Goal: Task Accomplishment & Management: Manage account settings

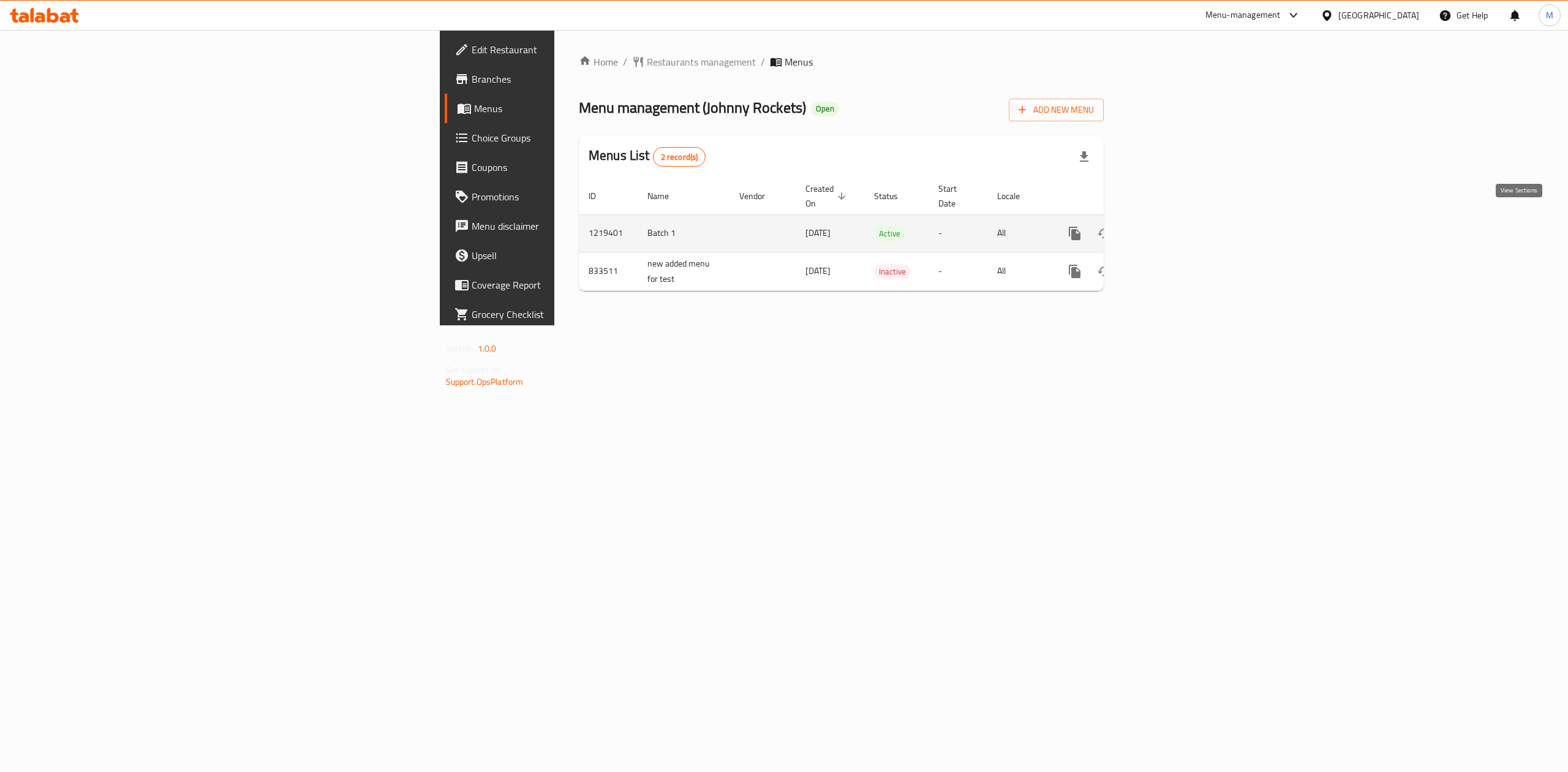
click at [1178, 228] on link "enhanced table" at bounding box center [1163, 234] width 30 height 30
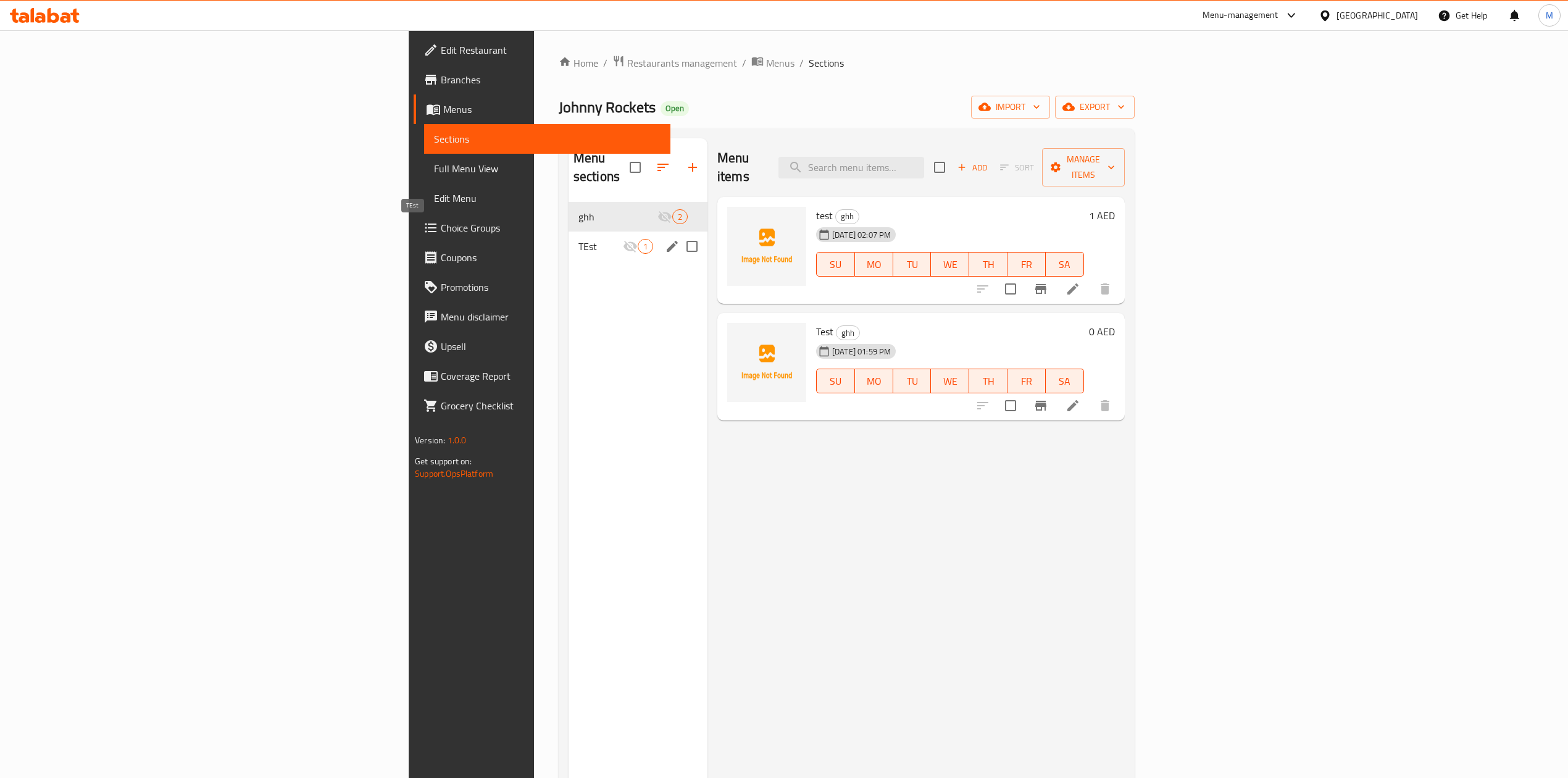
click at [578, 239] on span "TEst" at bounding box center [601, 246] width 45 height 15
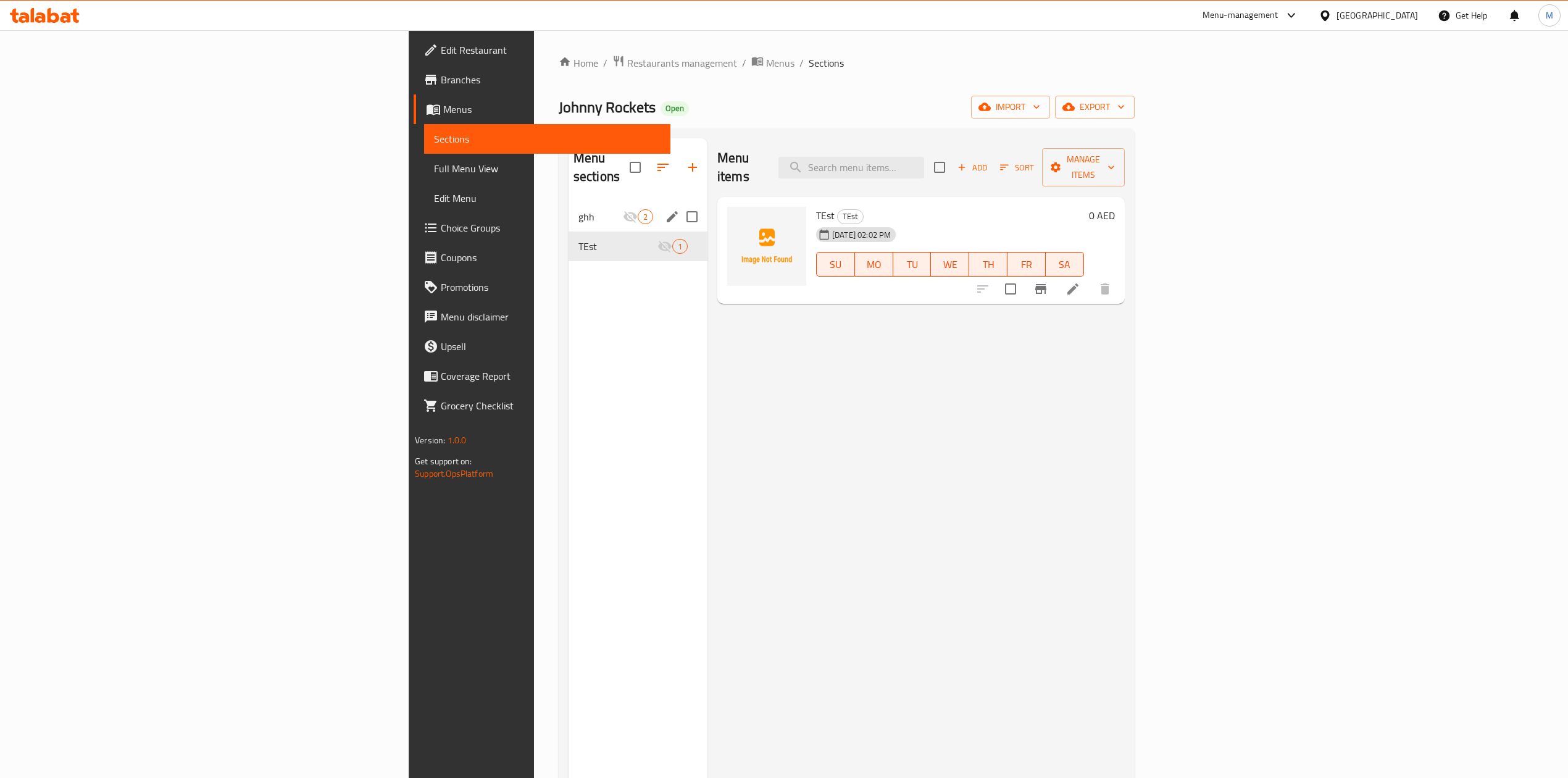
click at [569, 208] on div "ghh 2" at bounding box center [638, 217] width 139 height 30
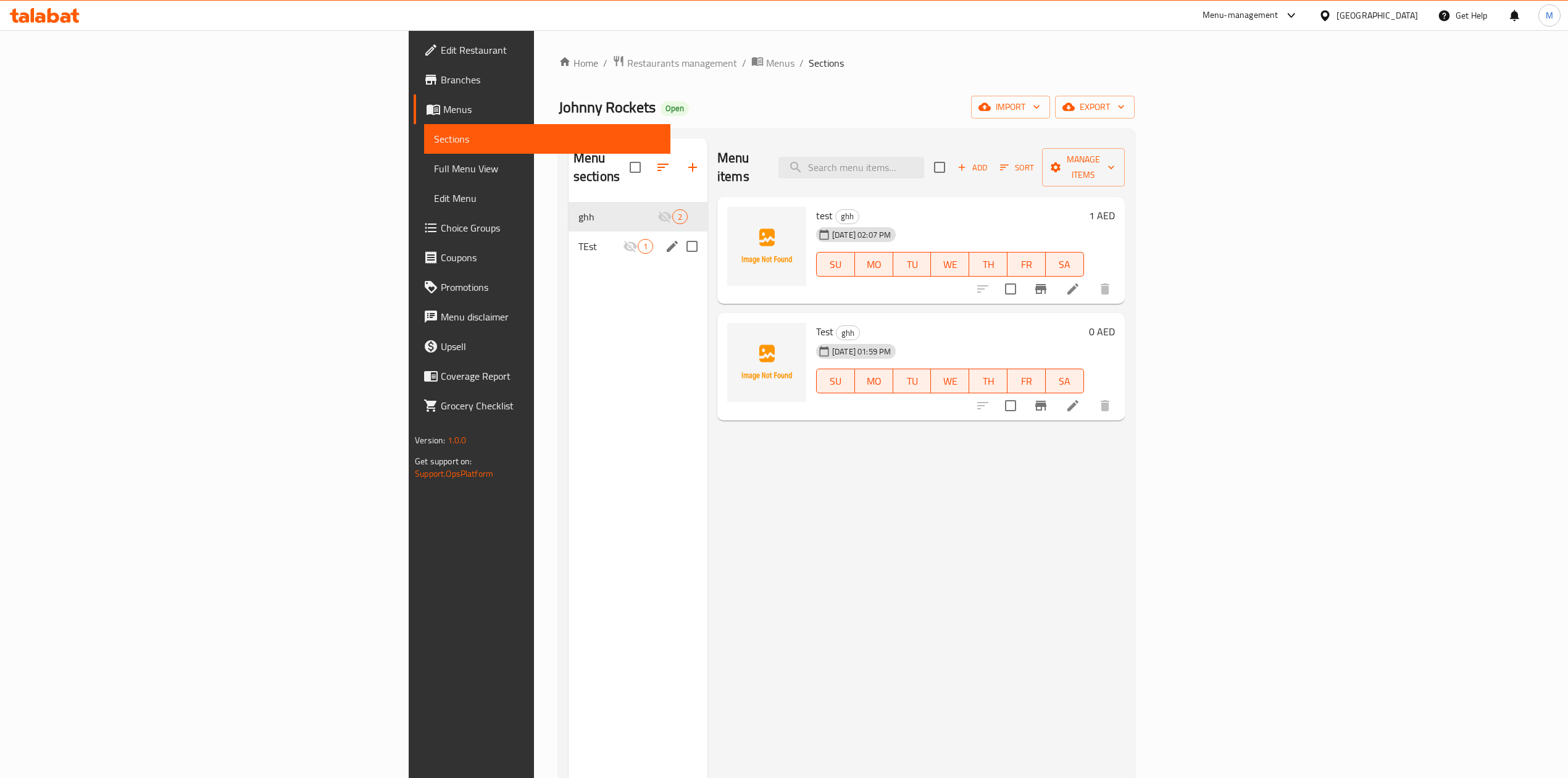
click at [569, 232] on div "TEst 1" at bounding box center [638, 246] width 139 height 30
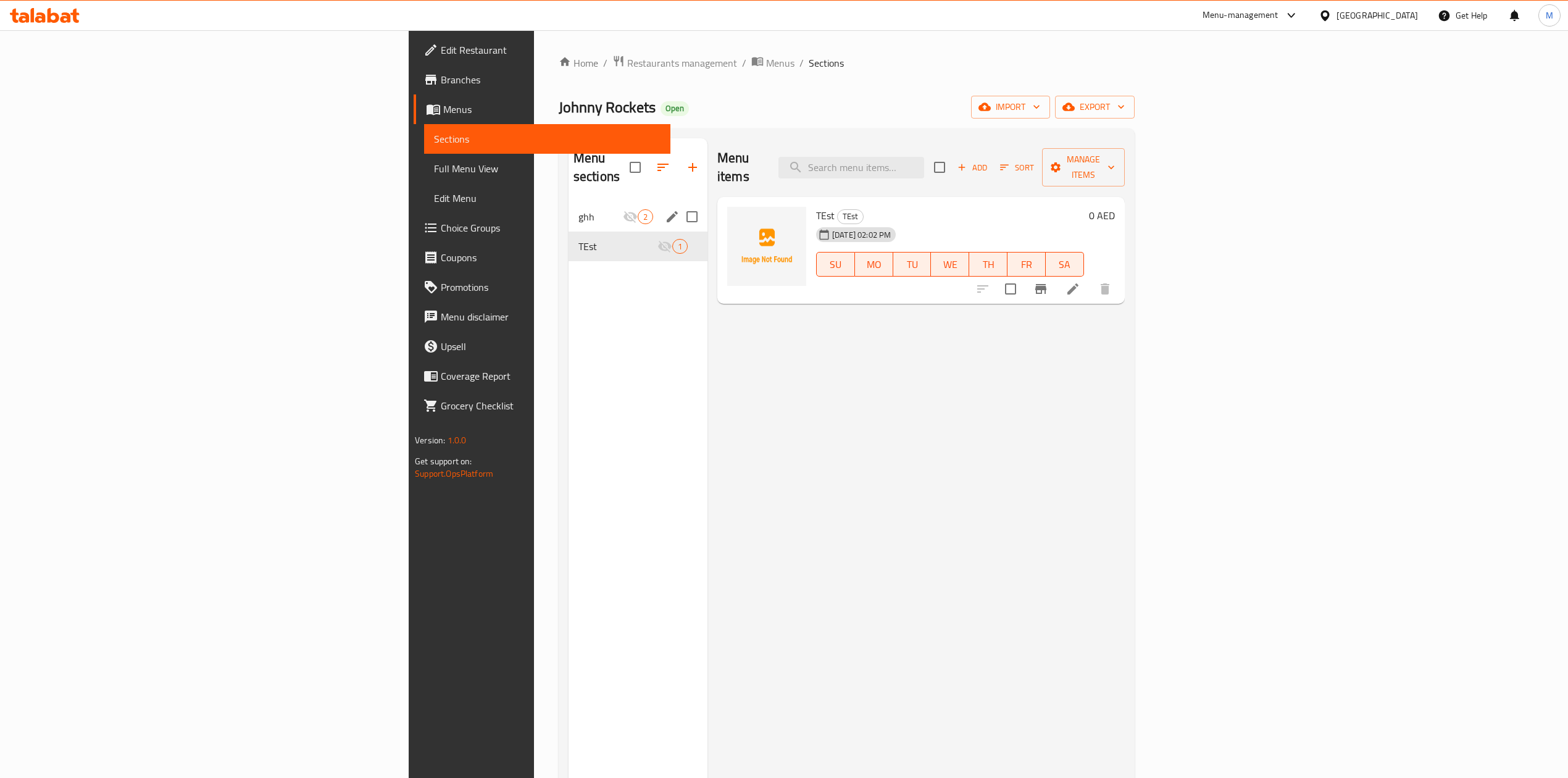
click at [569, 207] on div "ghh 2" at bounding box center [638, 217] width 139 height 30
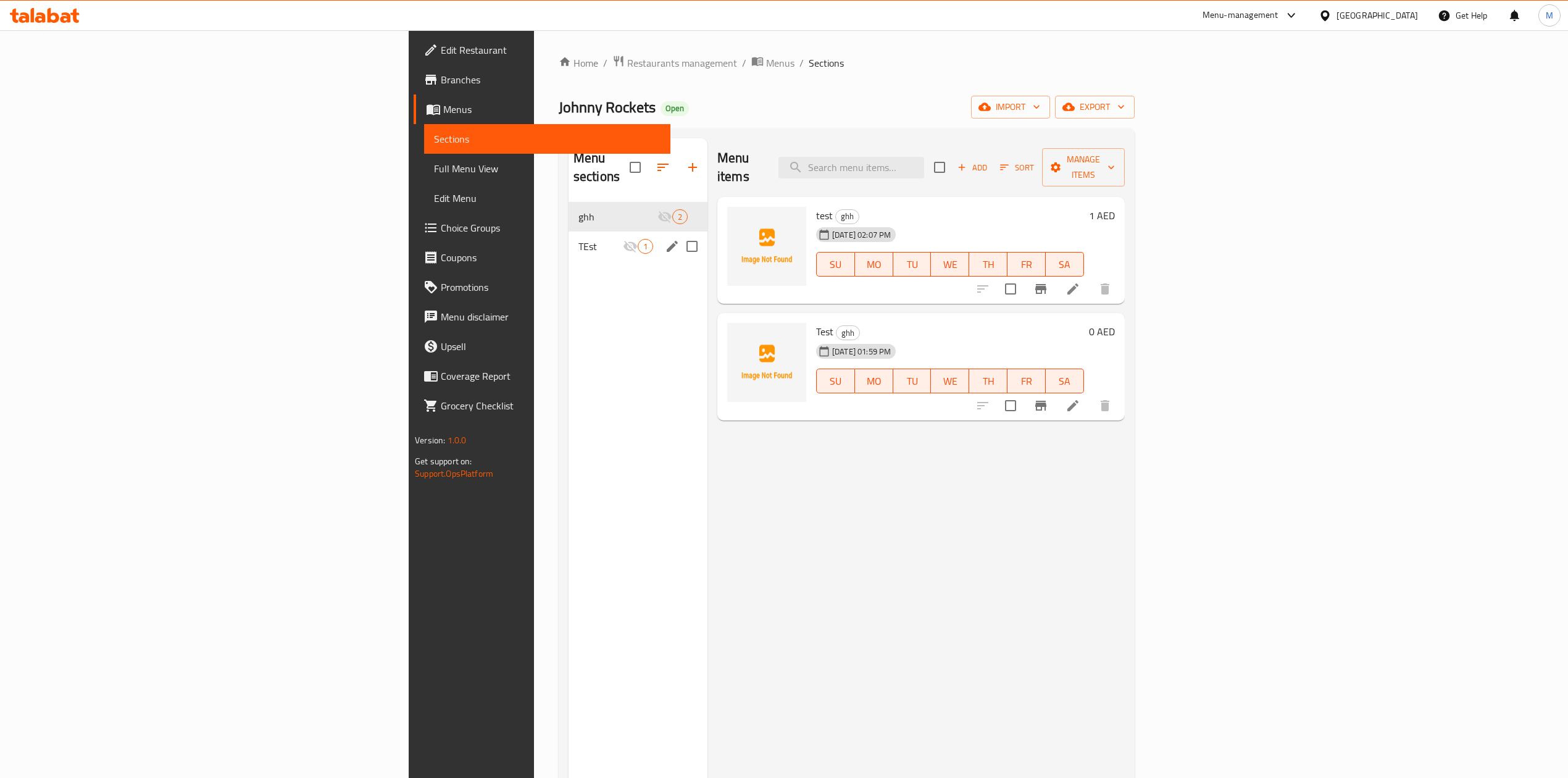
click at [569, 232] on div "TEst 1" at bounding box center [638, 246] width 139 height 30
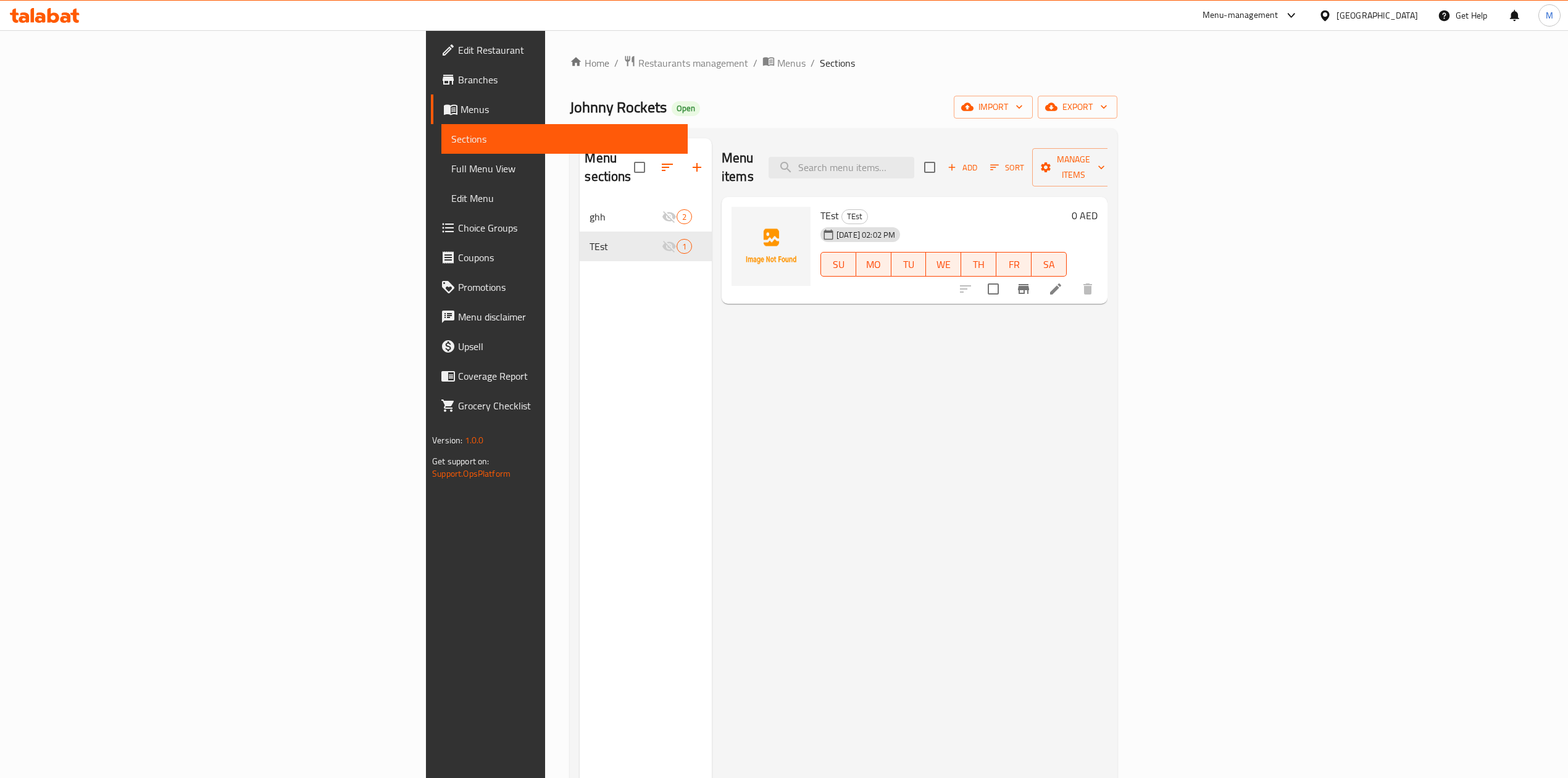
click at [458, 74] on span "Branches" at bounding box center [568, 80] width 220 height 15
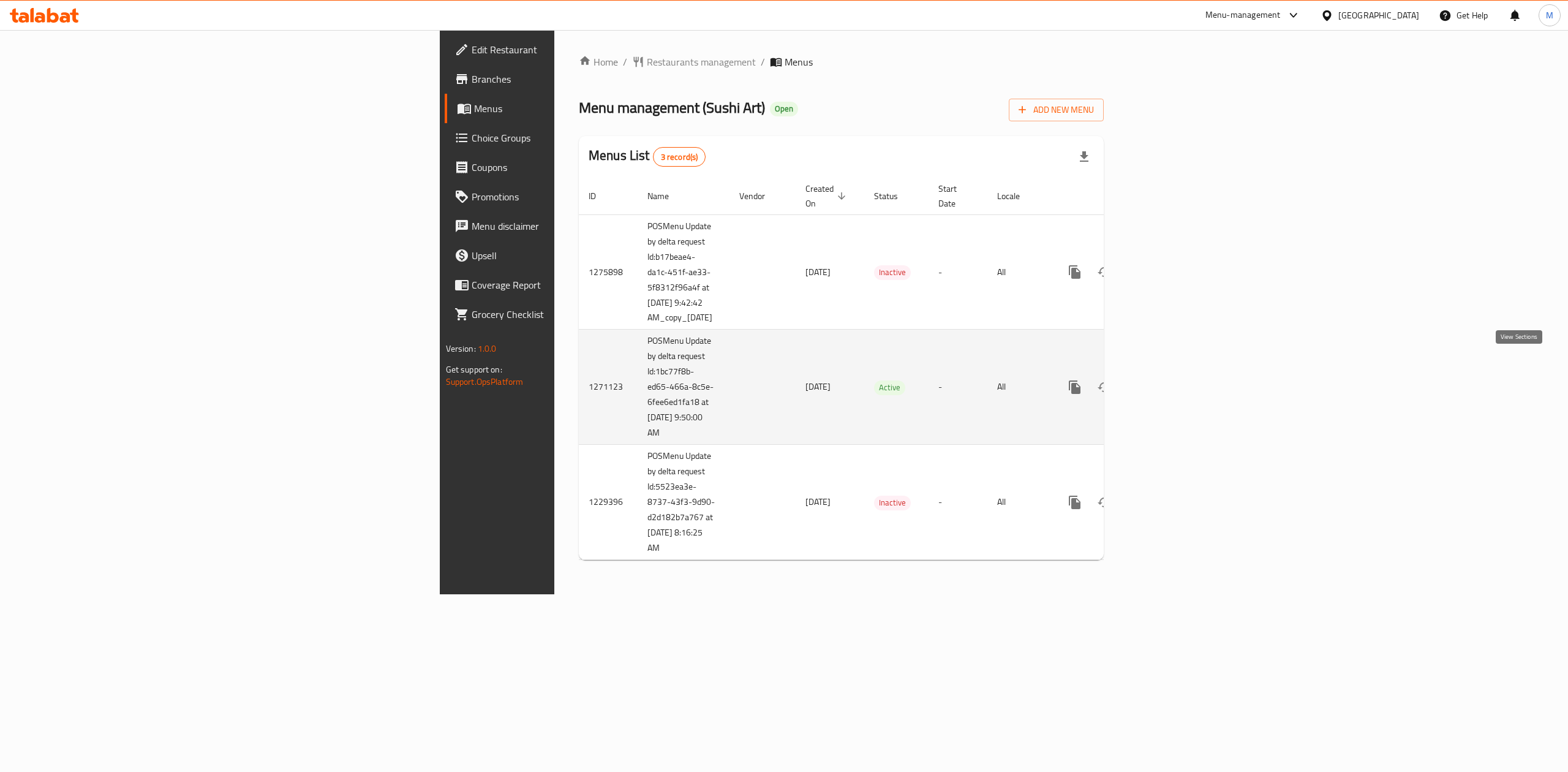
click at [1170, 380] on icon "enhanced table" at bounding box center [1163, 387] width 15 height 15
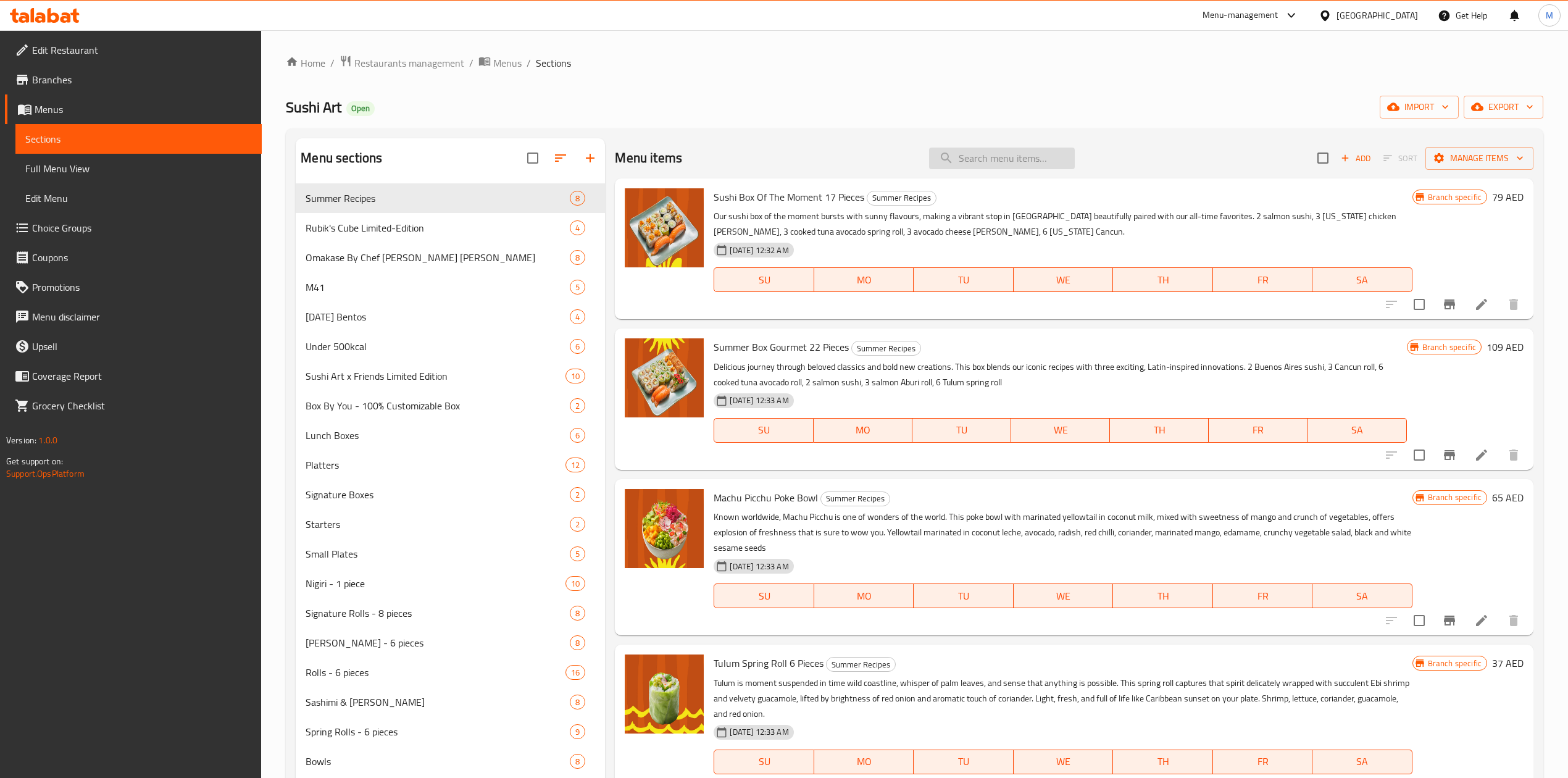
click at [1000, 167] on input "search" at bounding box center [1001, 158] width 146 height 22
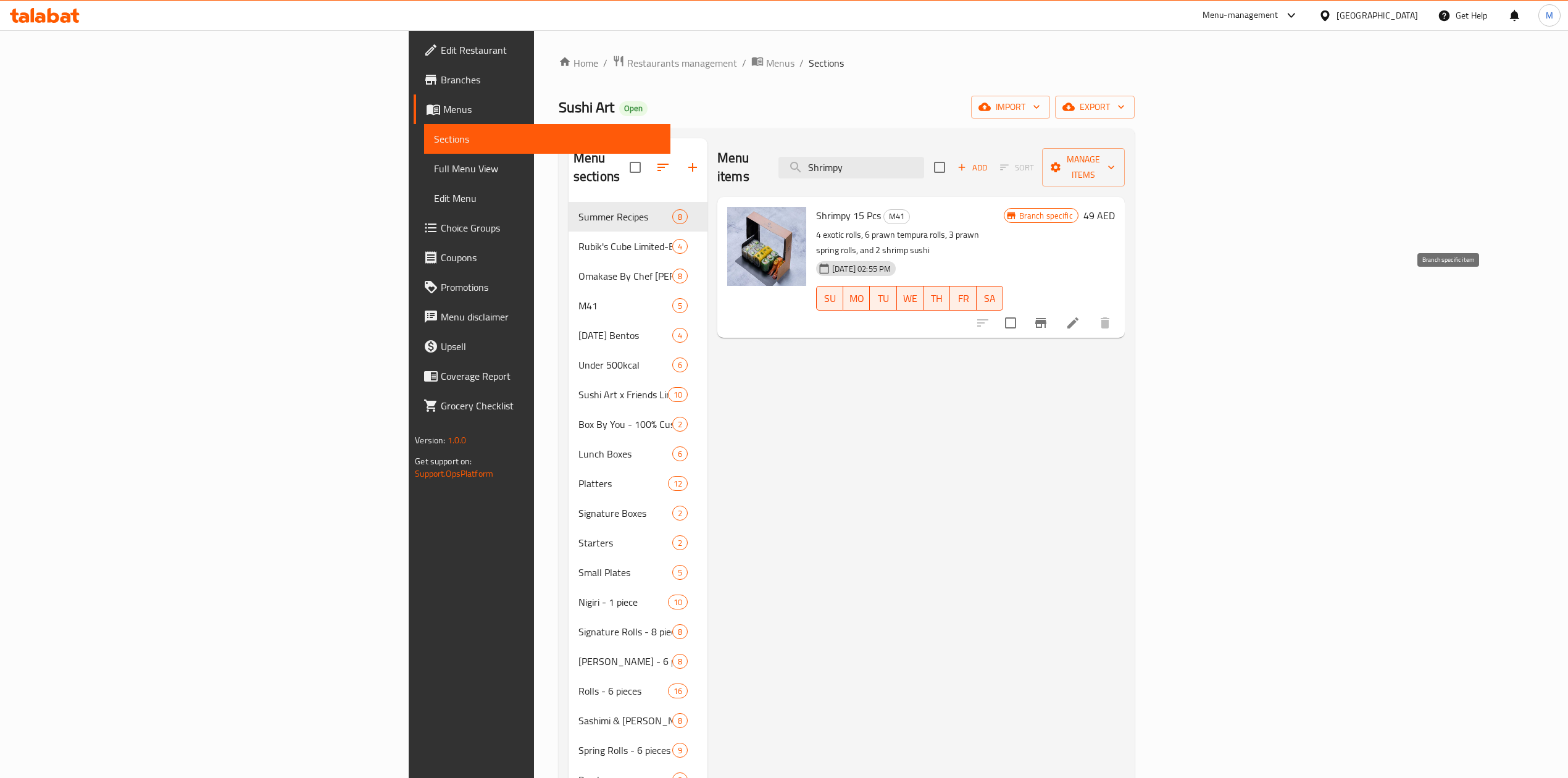
type input "Shrimpy"
click at [1055, 308] on button "Branch-specific-item" at bounding box center [1041, 323] width 30 height 30
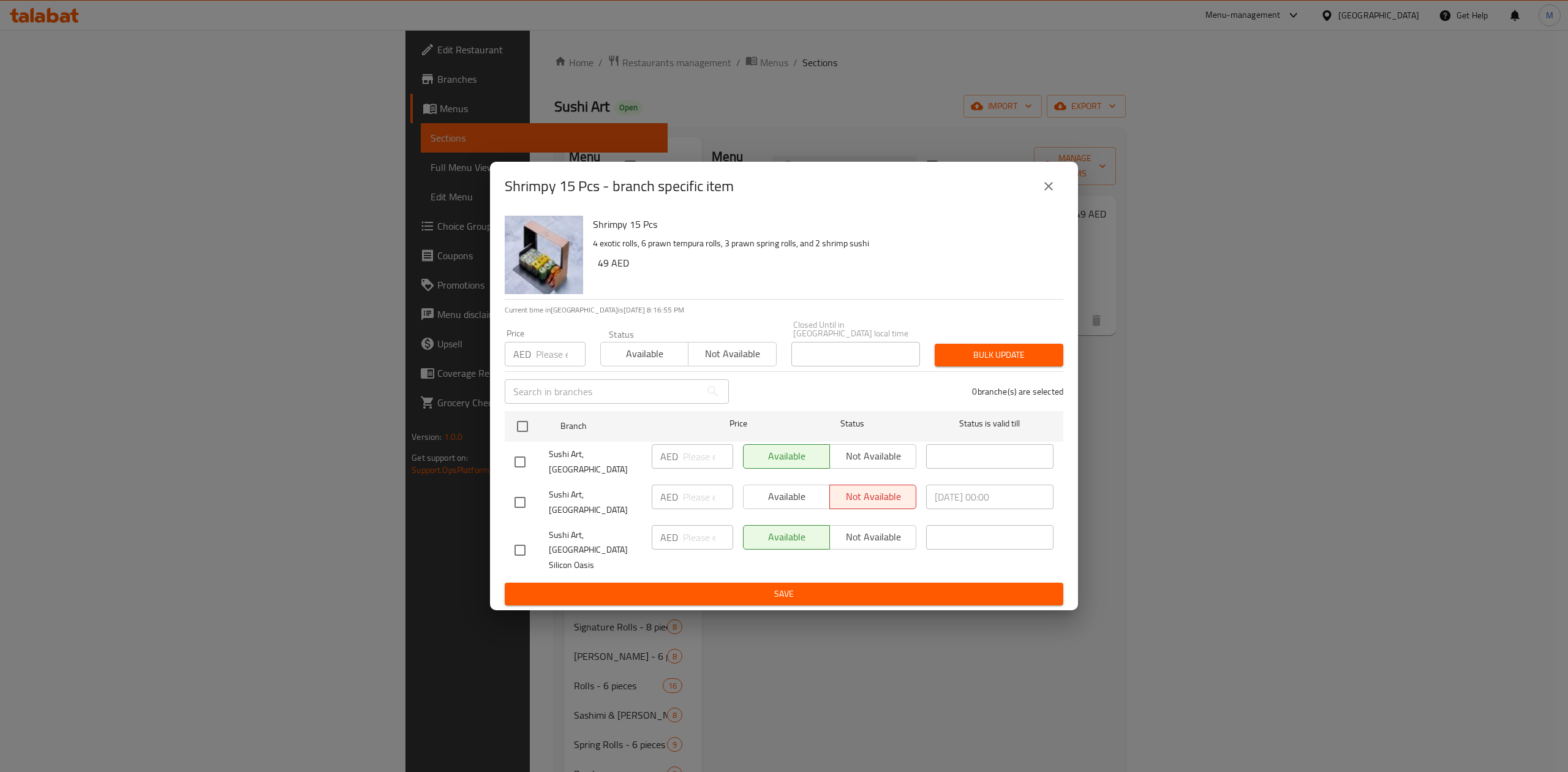
click at [615, 464] on span "Sushi Art, Dubai Motor City" at bounding box center [595, 462] width 93 height 31
copy span "Sushi Art, Dubai Motor City"
click at [525, 191] on h2 "Shrimpy 15 Pcs - branch specific item" at bounding box center [618, 186] width 229 height 19
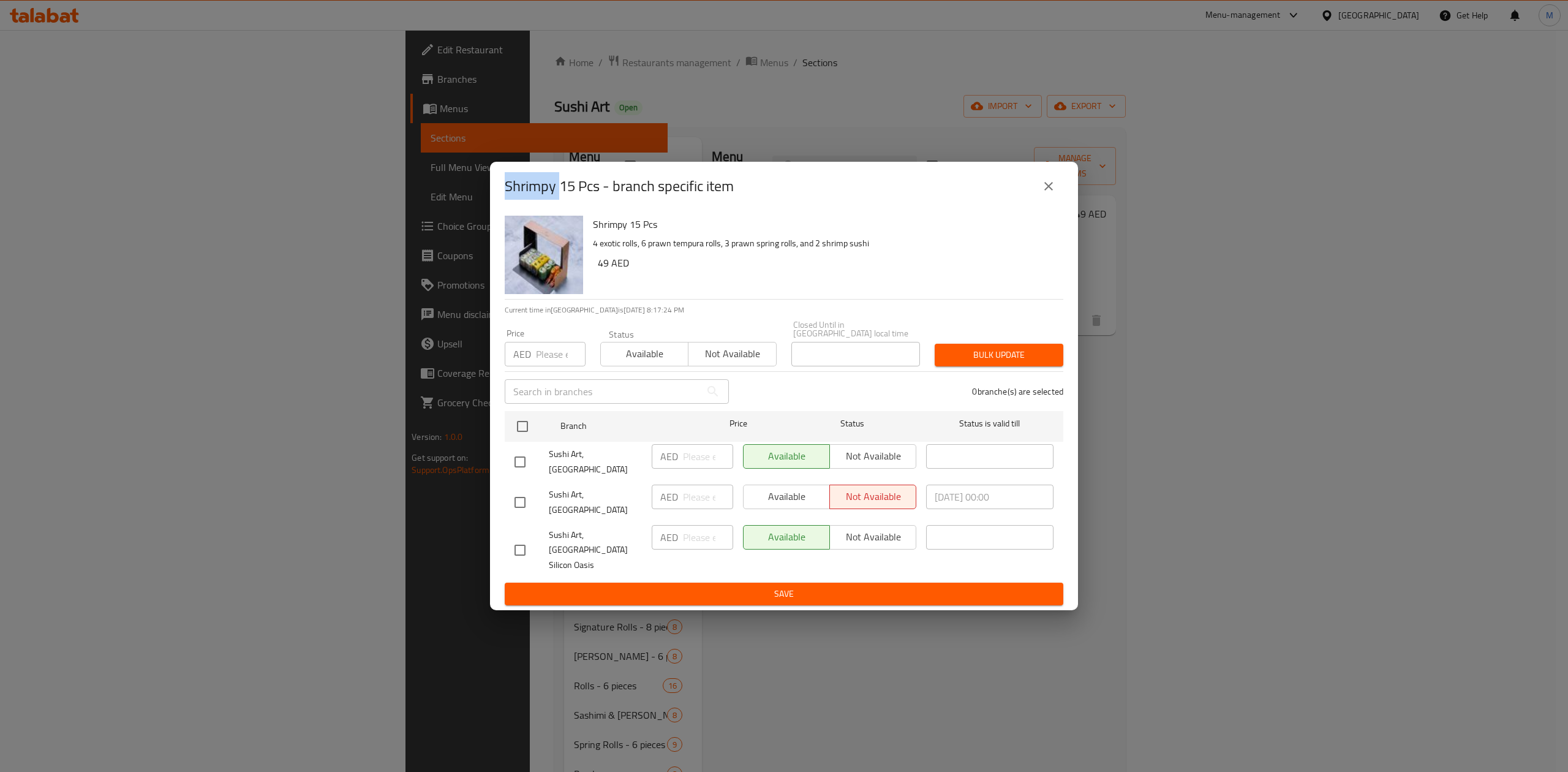
click at [525, 191] on h2 "Shrimpy 15 Pcs - branch specific item" at bounding box center [618, 186] width 229 height 19
click at [625, 224] on h6 "Shrimpy 15 Pcs" at bounding box center [823, 224] width 461 height 17
drag, startPoint x: 599, startPoint y: 197, endPoint x: 498, endPoint y: 189, distance: 101.3
click at [498, 189] on div "Shrimpy 15 Pcs - branch specific item" at bounding box center [784, 186] width 588 height 49
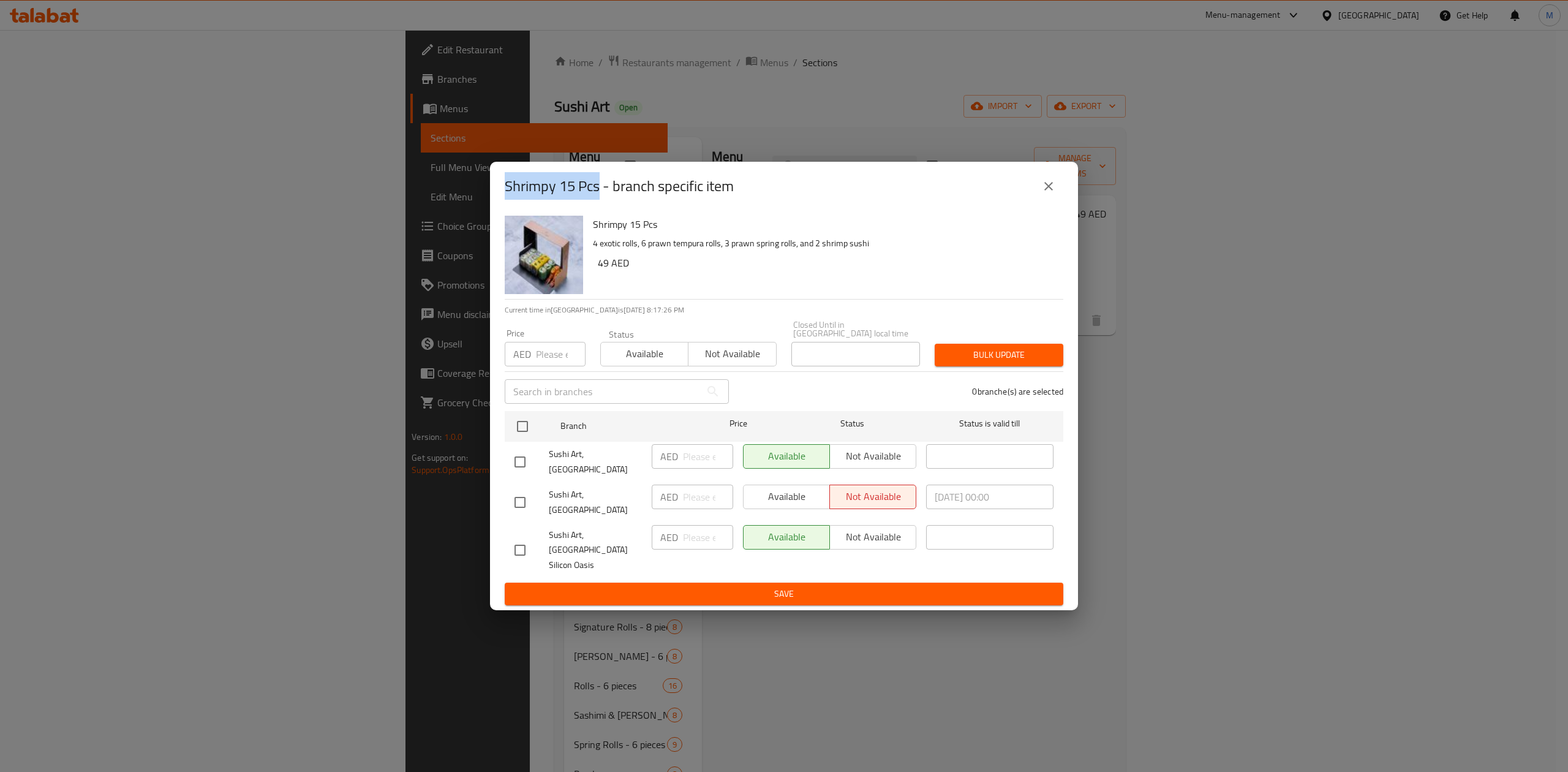
copy h2 "Shrimpy 15 Pcs"
click at [1044, 184] on button "close" at bounding box center [1048, 186] width 30 height 30
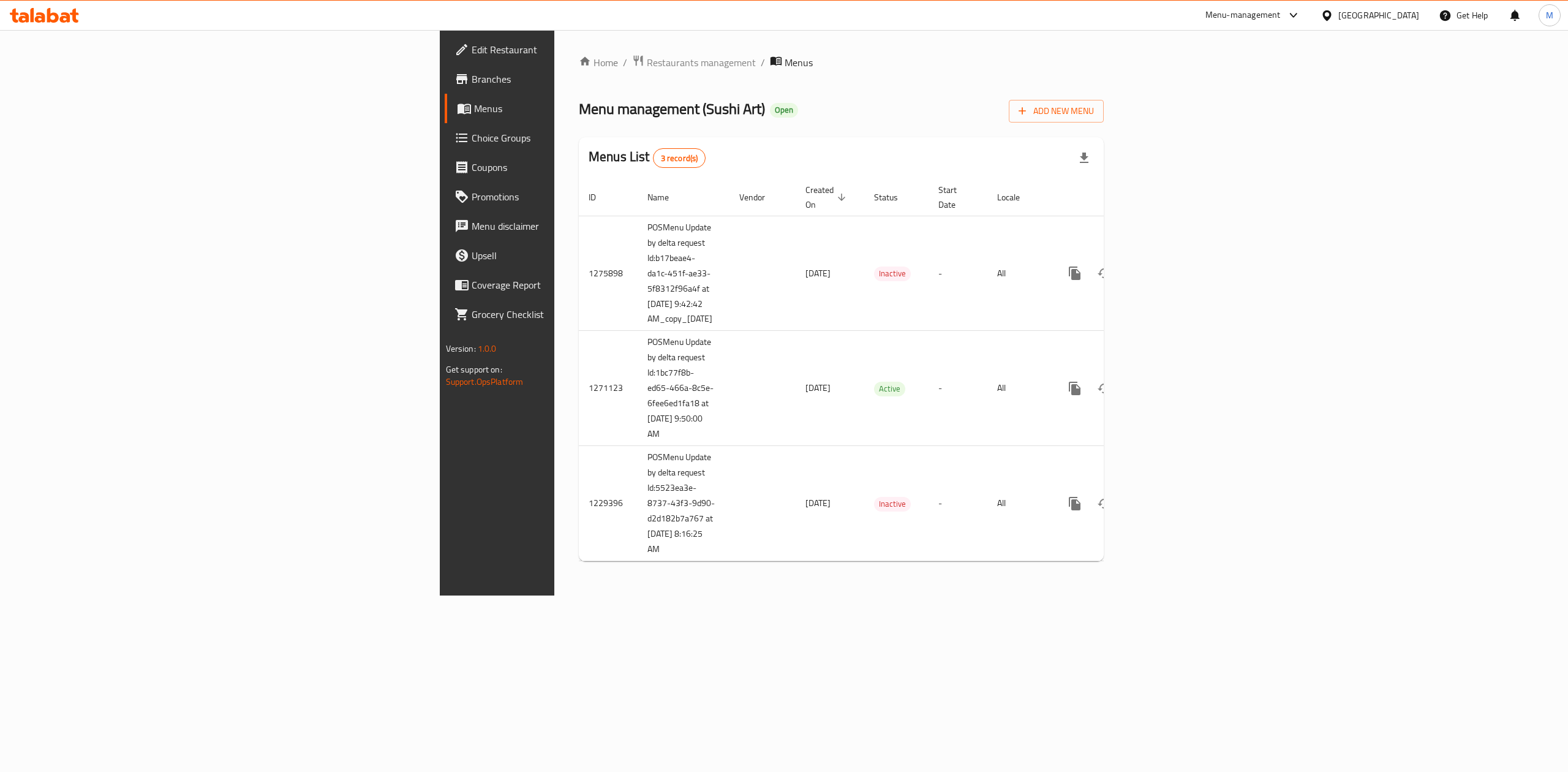
click at [445, 89] on link "Branches" at bounding box center [573, 79] width 257 height 30
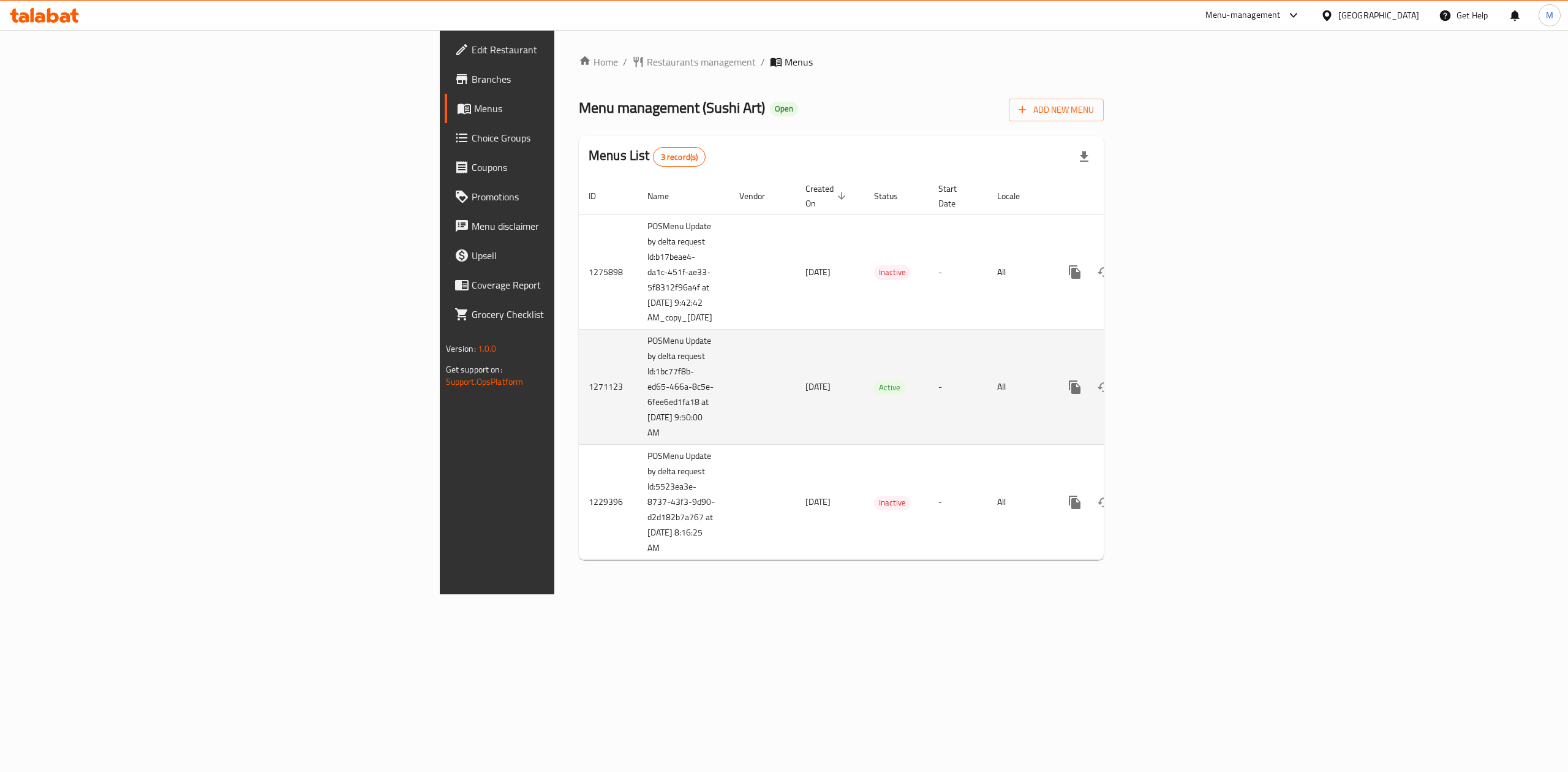
click at [1178, 372] on link "enhanced table" at bounding box center [1163, 387] width 30 height 30
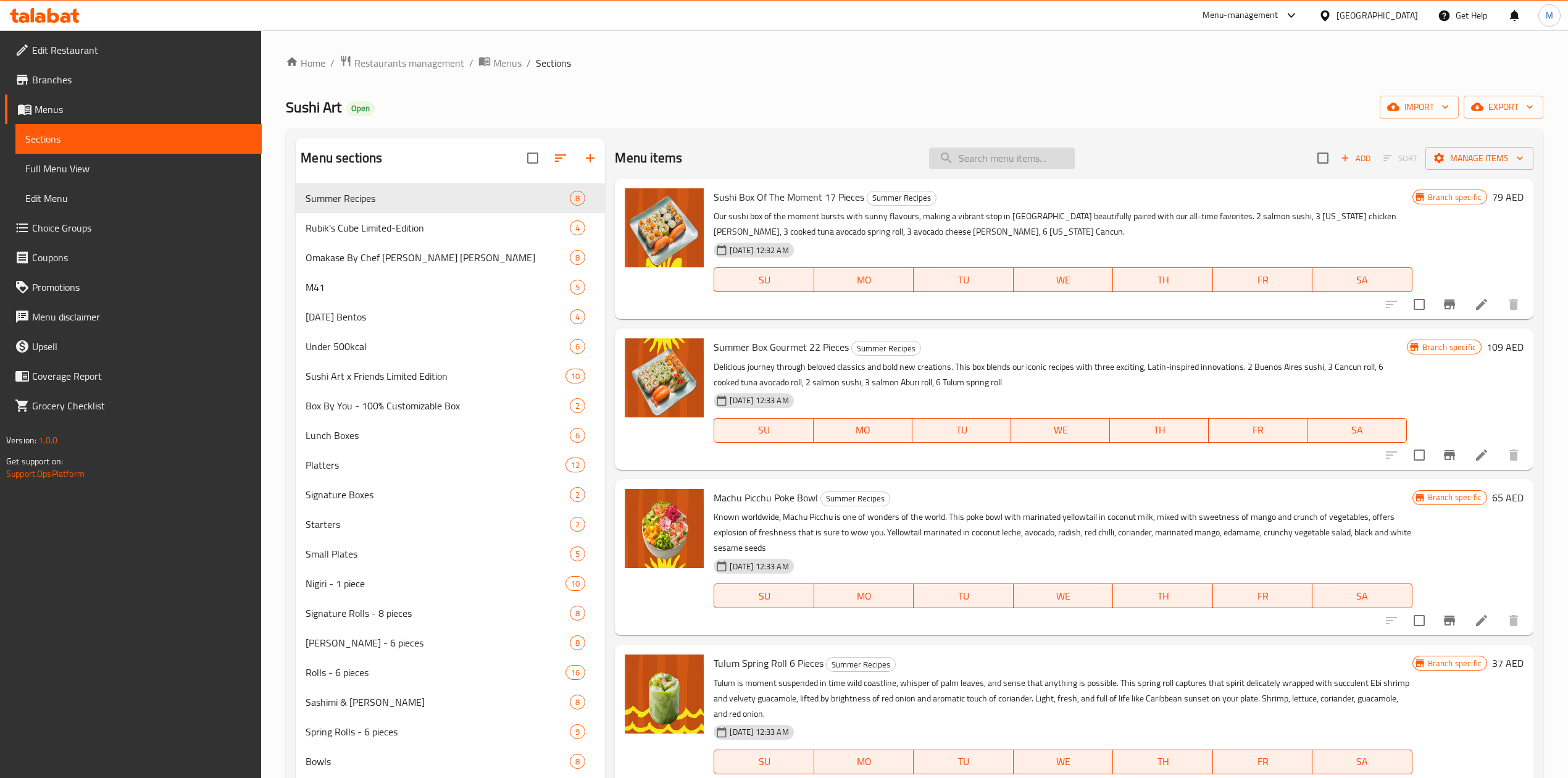
click at [1007, 148] on input "search" at bounding box center [1001, 158] width 146 height 22
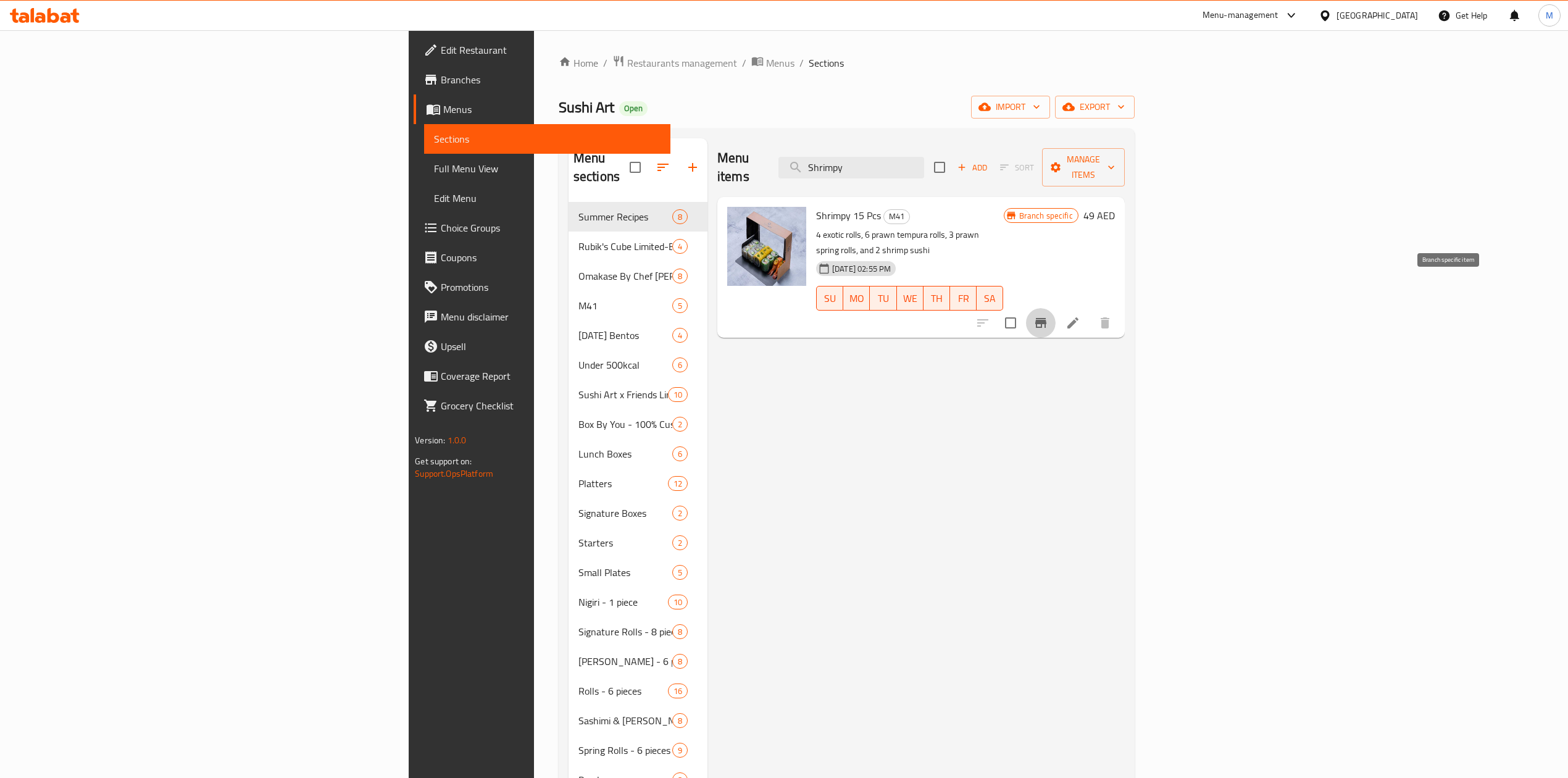
click at [1055, 308] on button "Branch-specific-item" at bounding box center [1041, 323] width 30 height 30
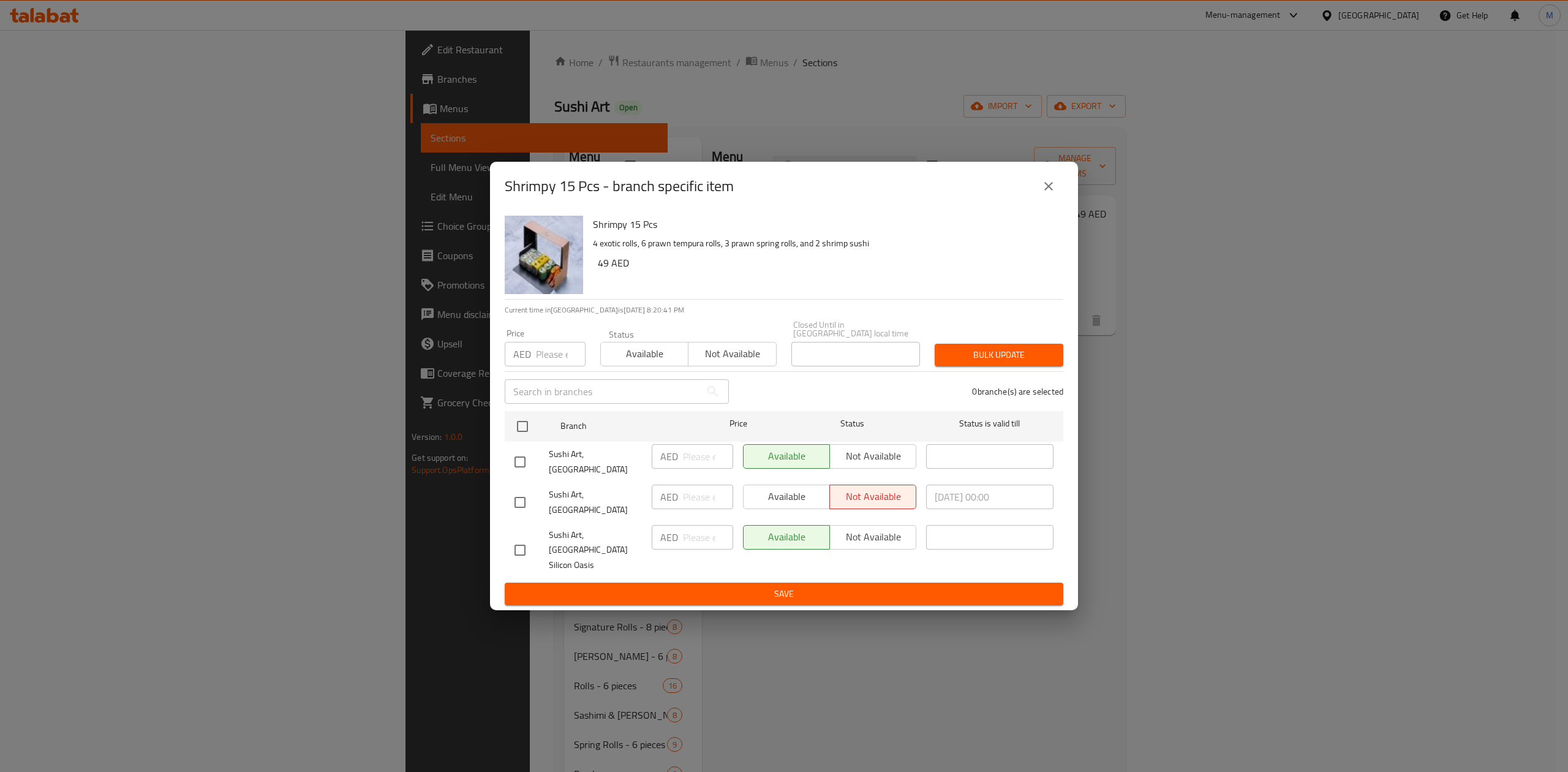
click at [586, 546] on span "Sushi Art, Dubai Silicon Oasis" at bounding box center [595, 550] width 93 height 46
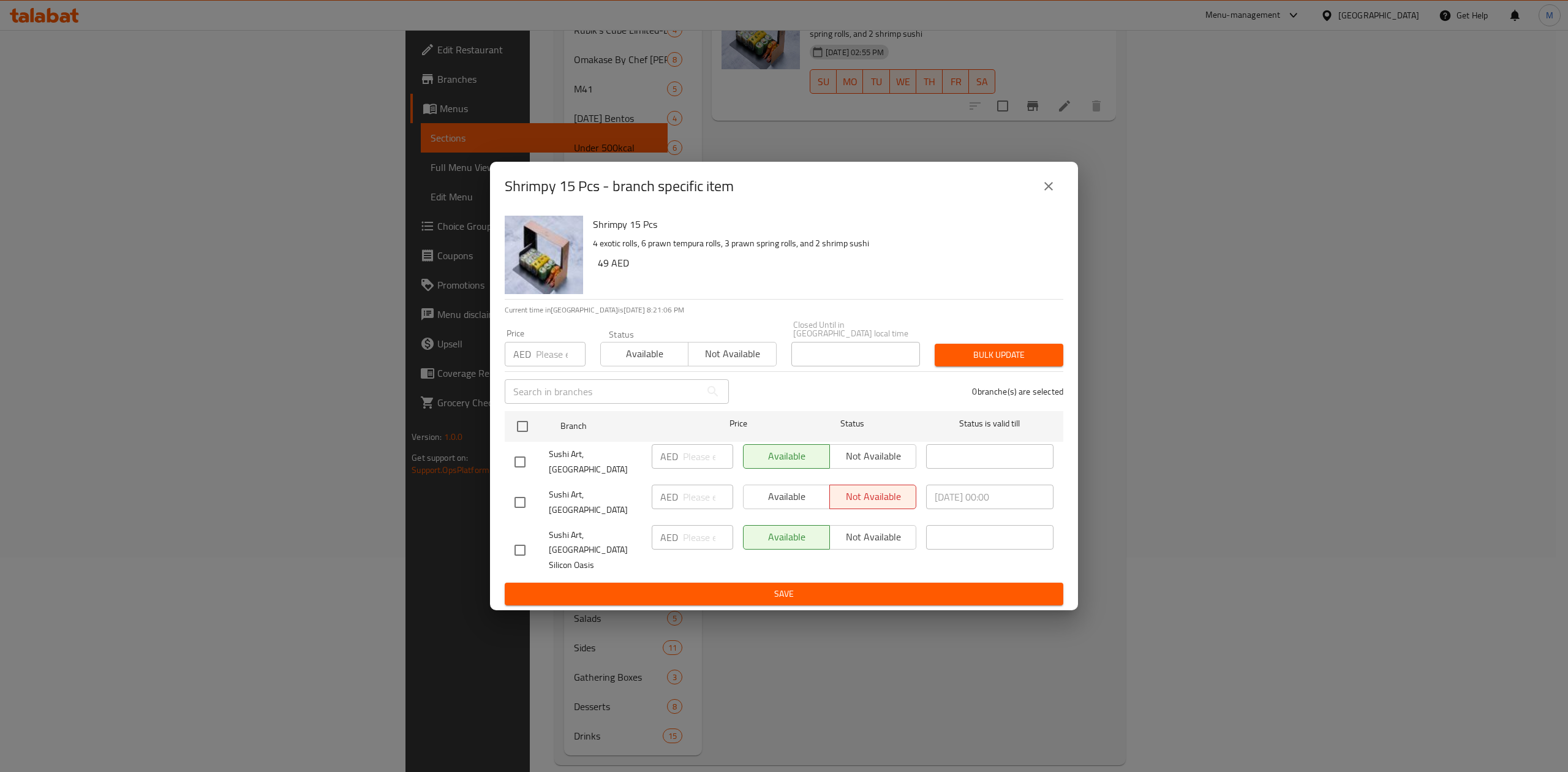
click at [1336, 324] on div "Shrimpy 15 Pcs - branch specific item Shrimpy 15 Pcs 4 exotic rolls, 6 prawn te…" at bounding box center [784, 386] width 1568 height 772
drag, startPoint x: 1020, startPoint y: 184, endPoint x: 1044, endPoint y: 190, distance: 24.7
click at [1026, 185] on div "Shrimpy 15 Pcs - branch specific item" at bounding box center [784, 186] width 559 height 30
click at [1044, 190] on icon "close" at bounding box center [1048, 186] width 9 height 9
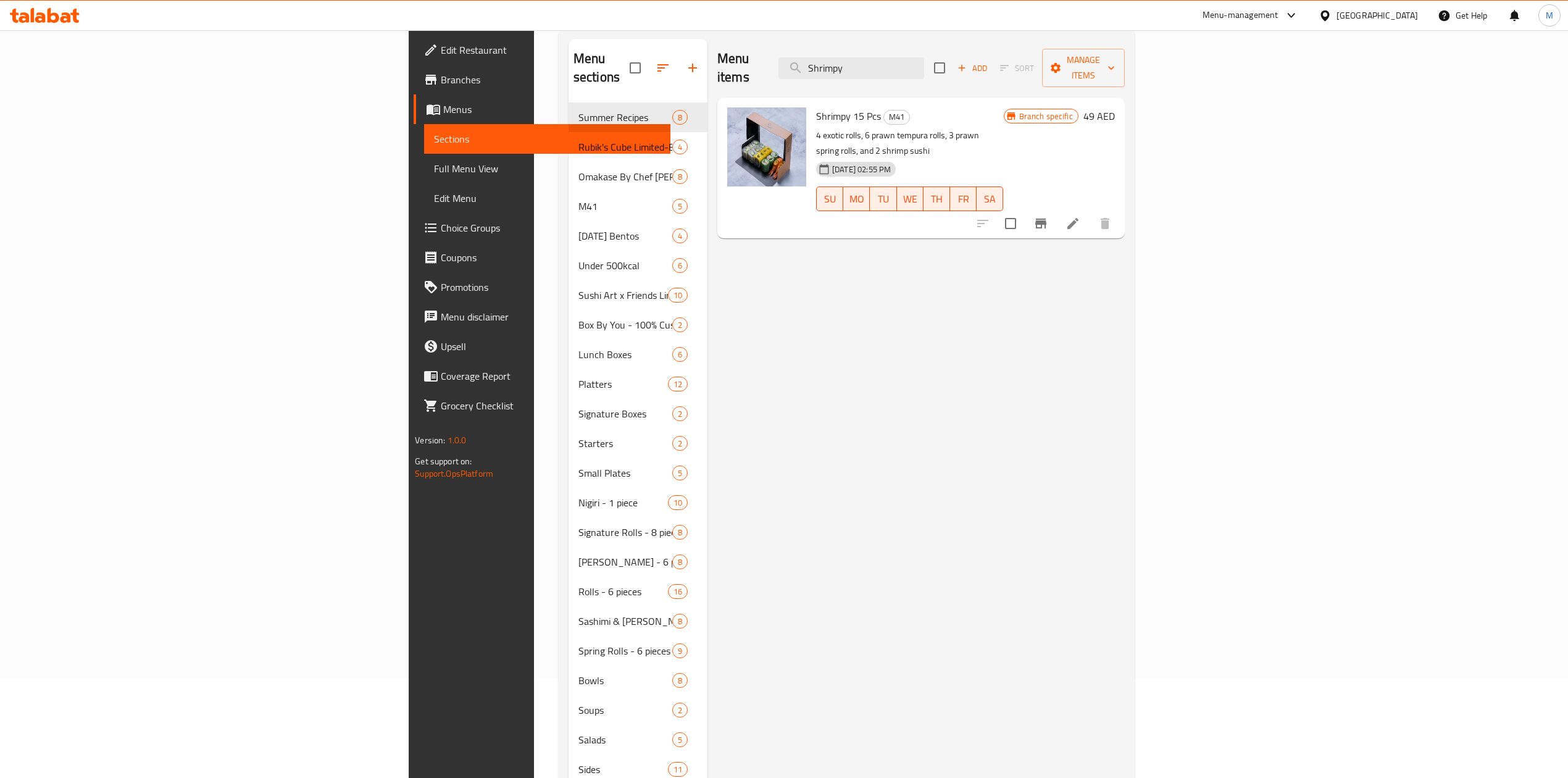
scroll to position [0, 0]
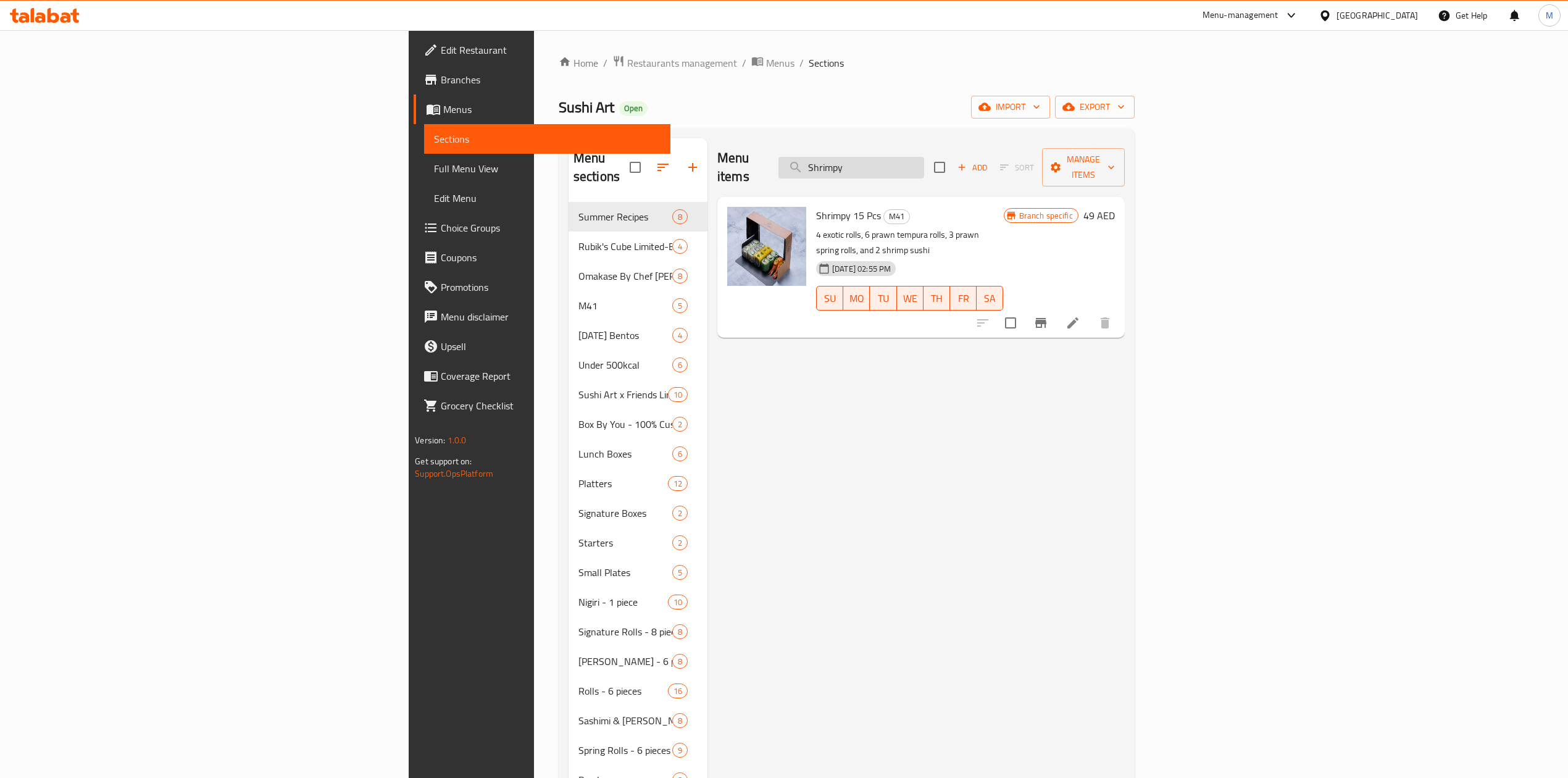
click at [924, 163] on input "Shrimpy" at bounding box center [851, 168] width 146 height 22
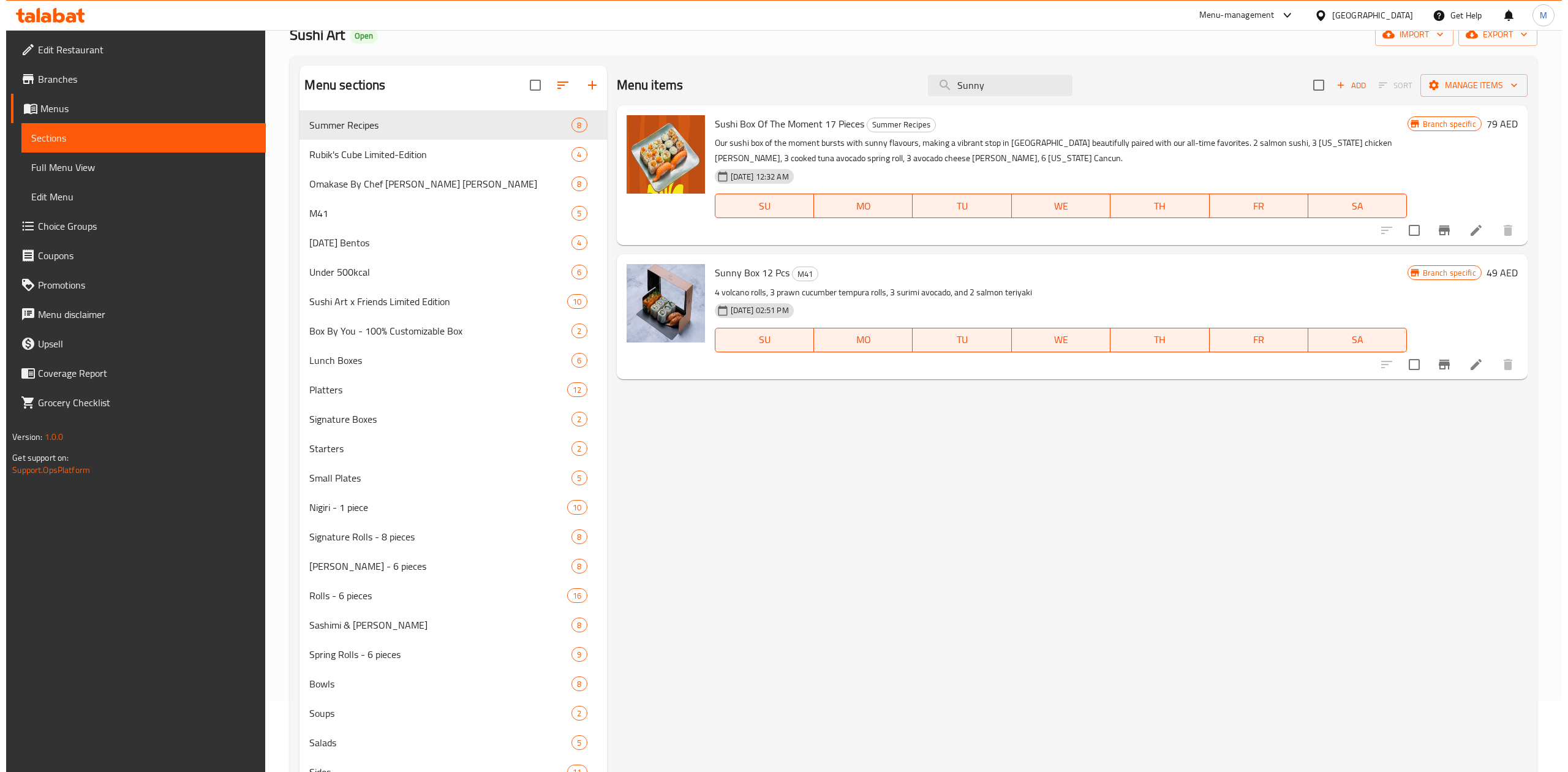
scroll to position [163, 0]
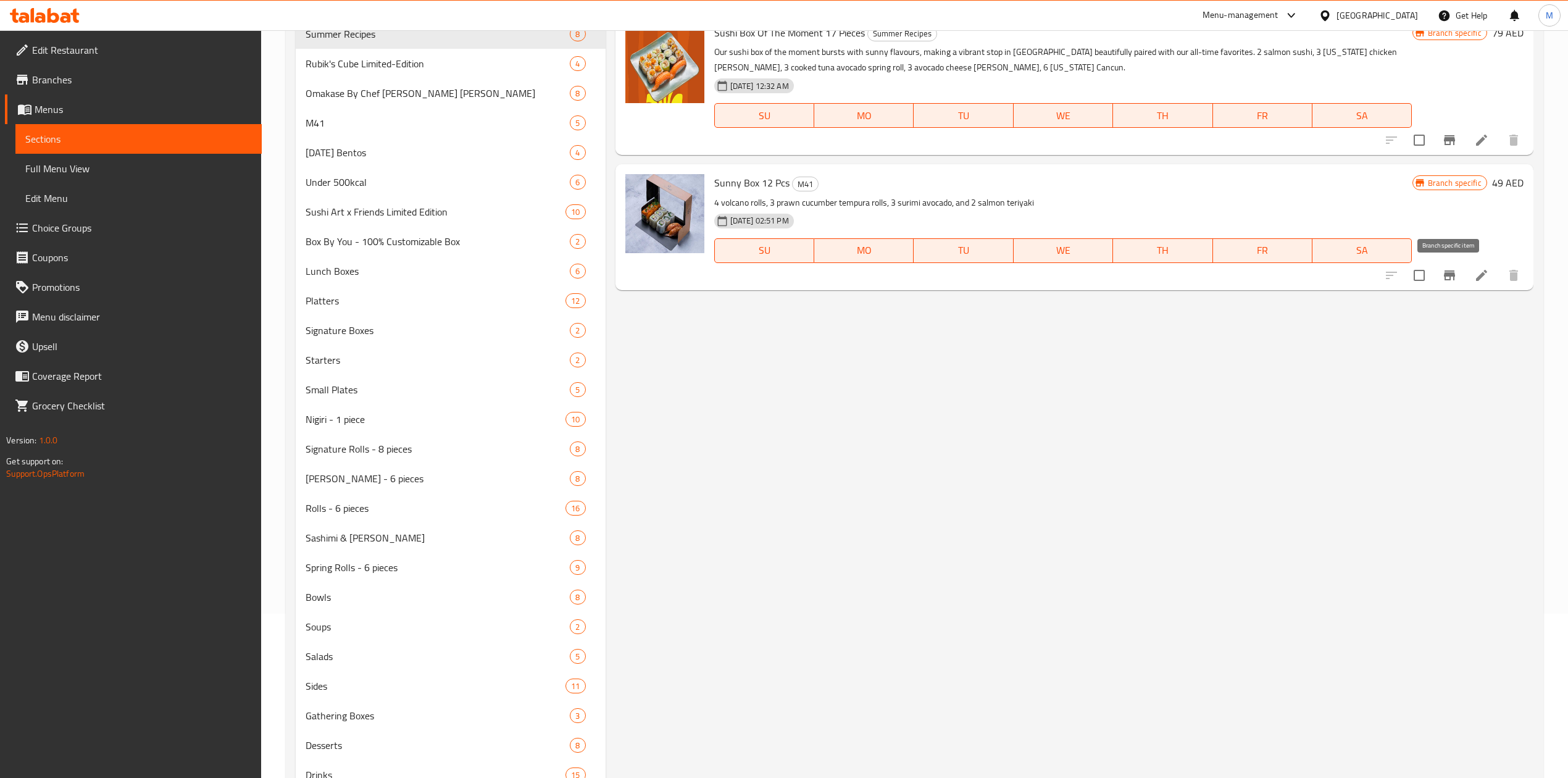
type input "Sunny"
click at [1450, 280] on icon "Branch-specific-item" at bounding box center [1450, 276] width 15 height 15
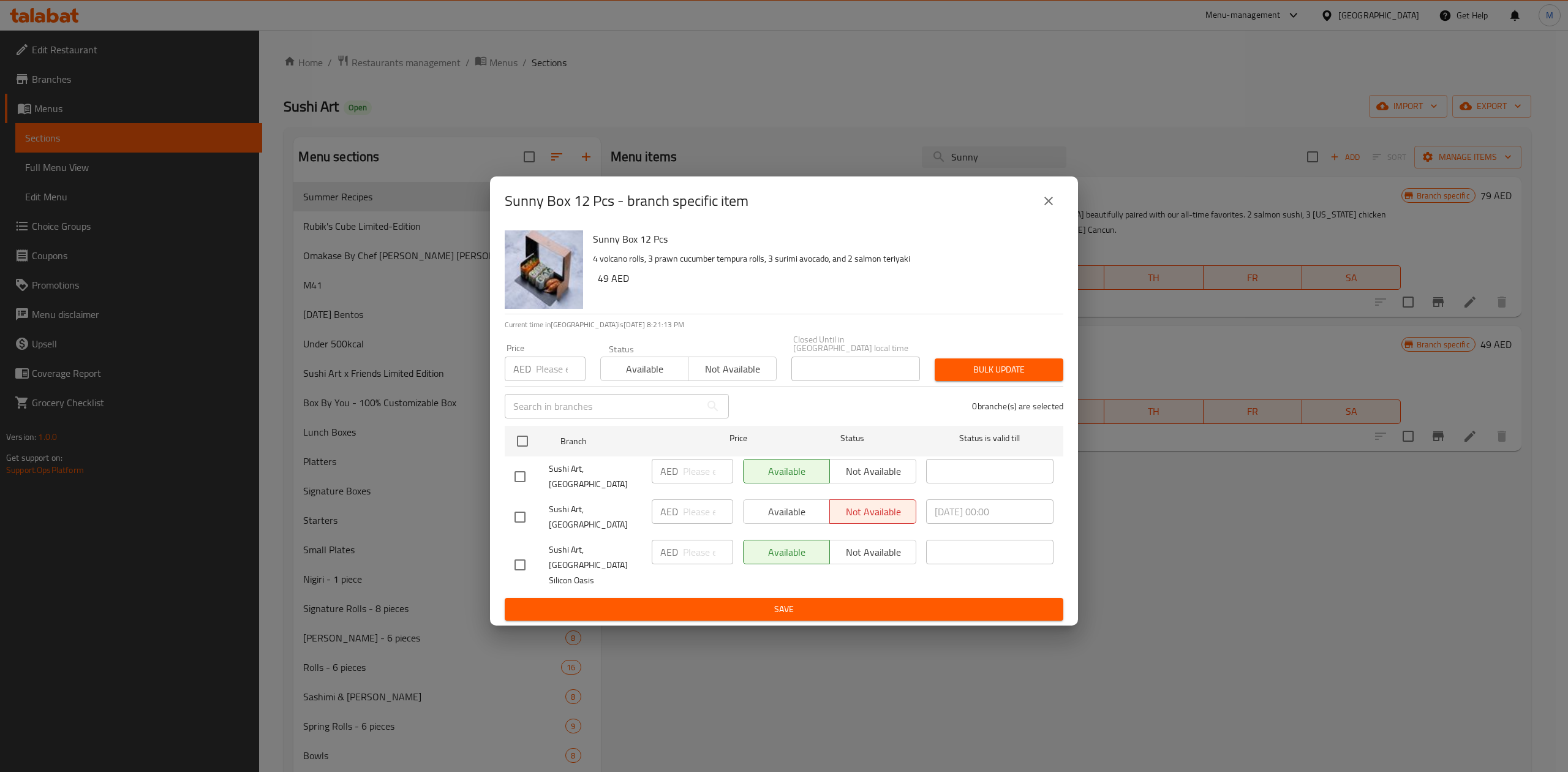
scroll to position [214, 0]
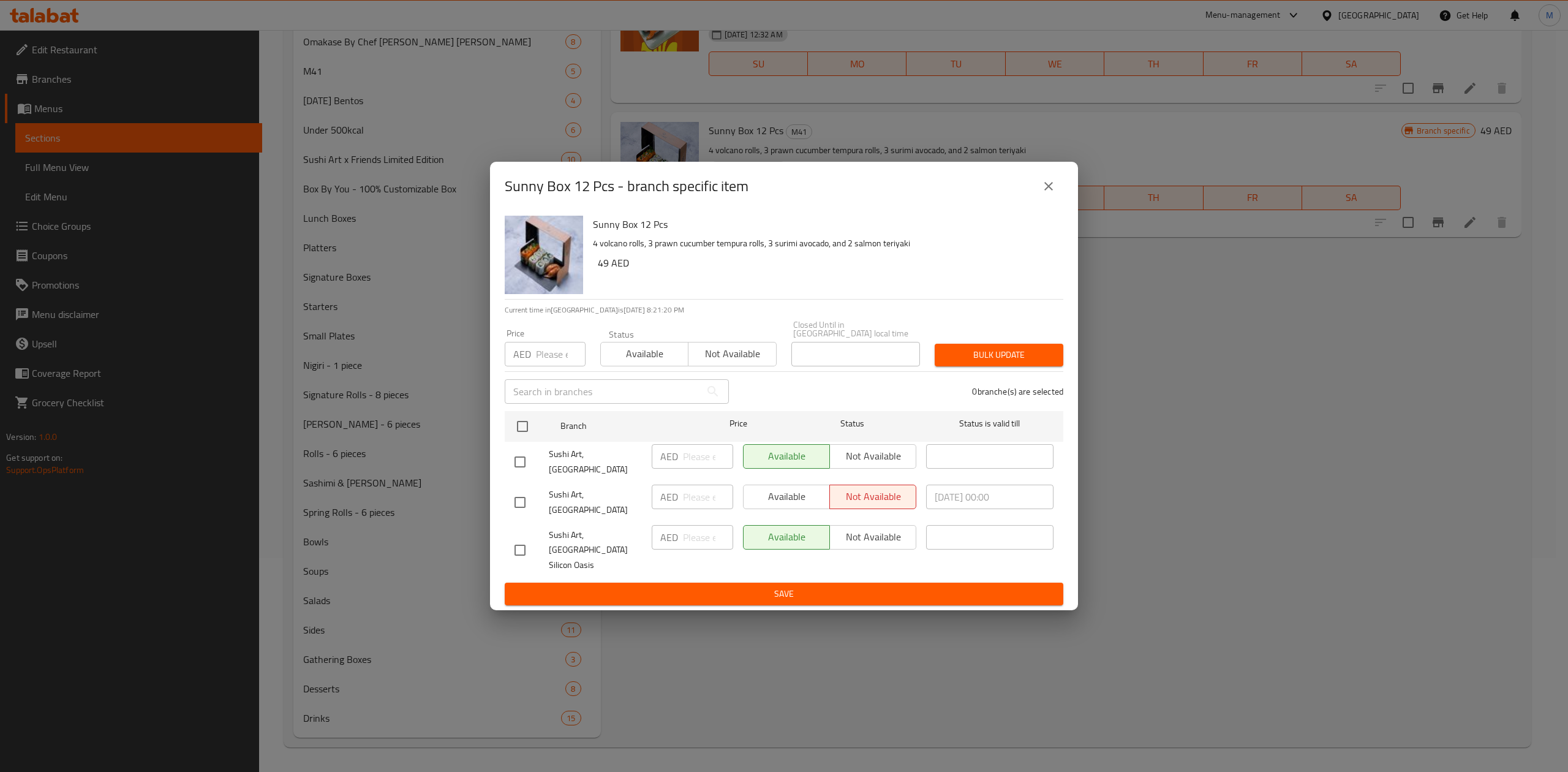
click at [1044, 191] on icon "close" at bounding box center [1048, 186] width 15 height 15
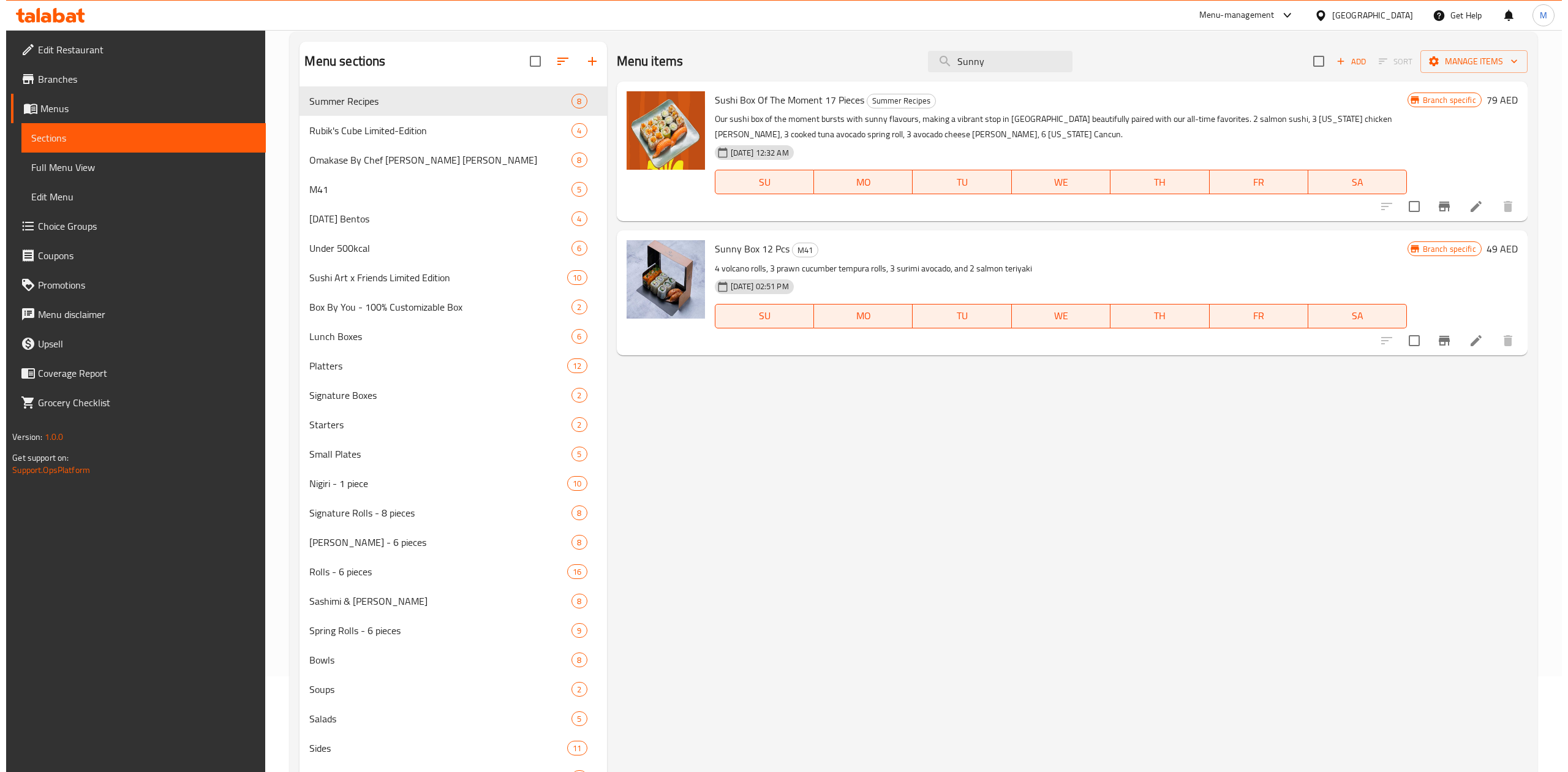
scroll to position [0, 0]
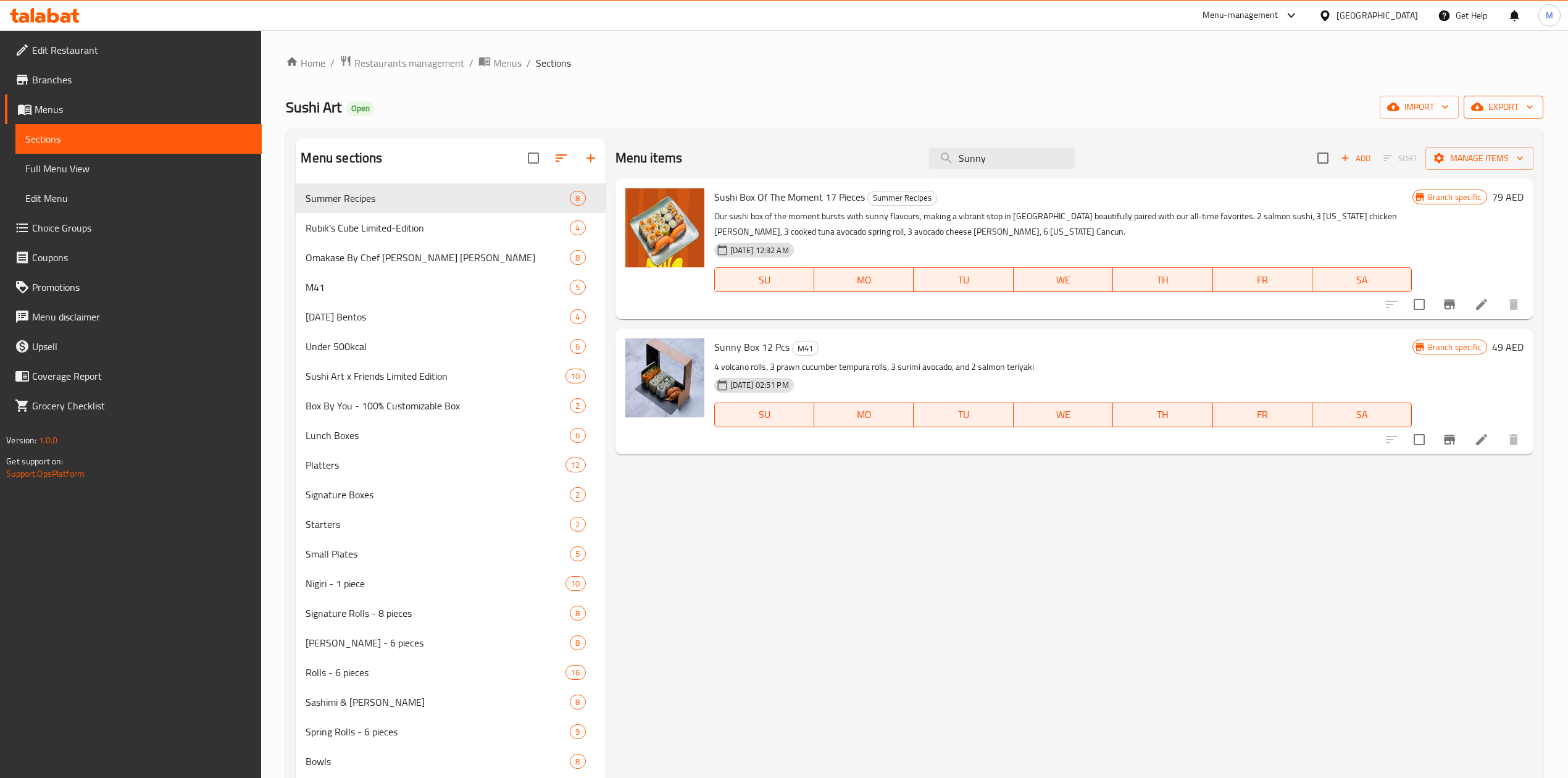
click at [1517, 109] on span "export" at bounding box center [1504, 107] width 60 height 16
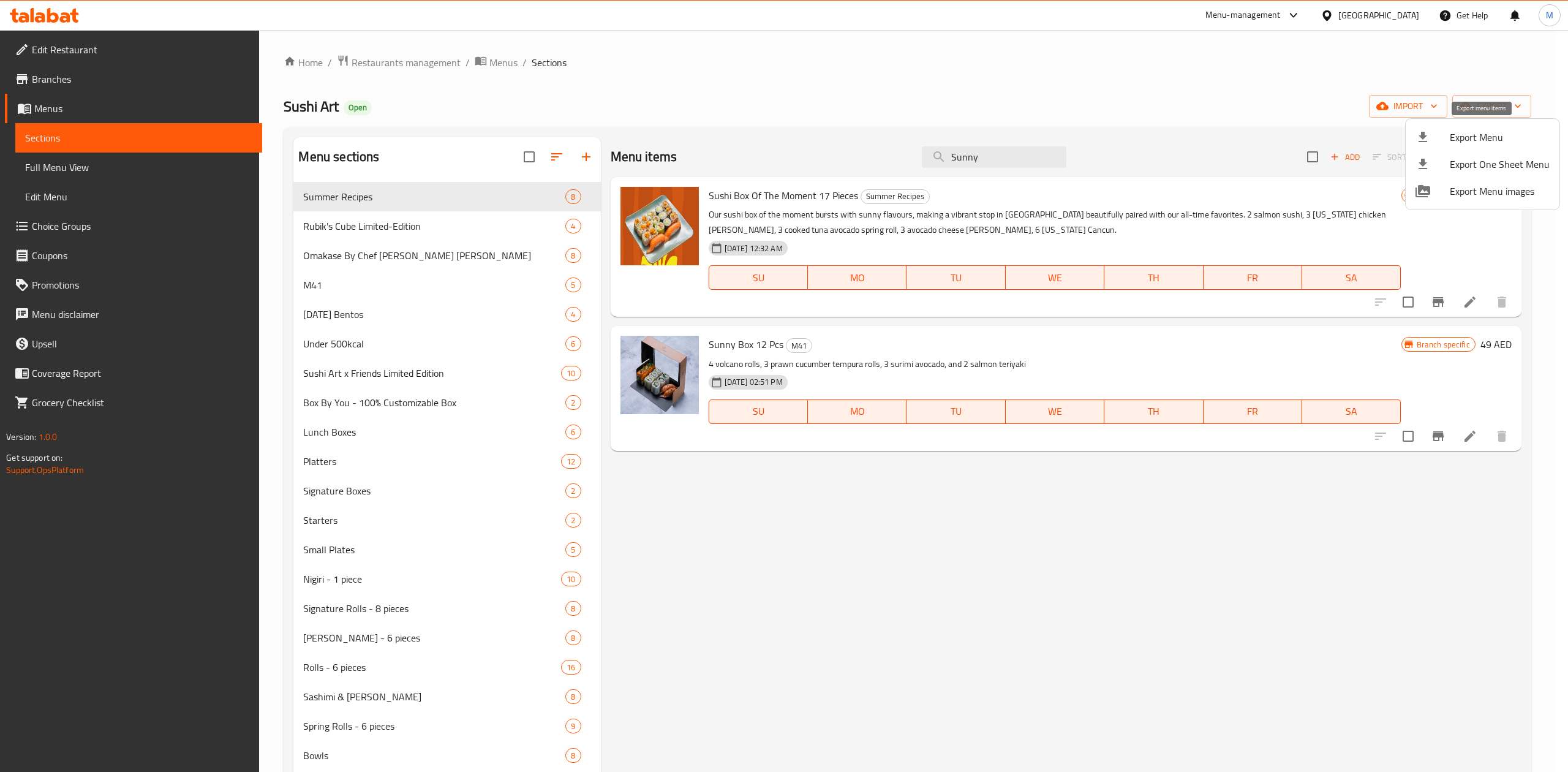
click at [1480, 141] on span "Export Menu" at bounding box center [1500, 137] width 100 height 15
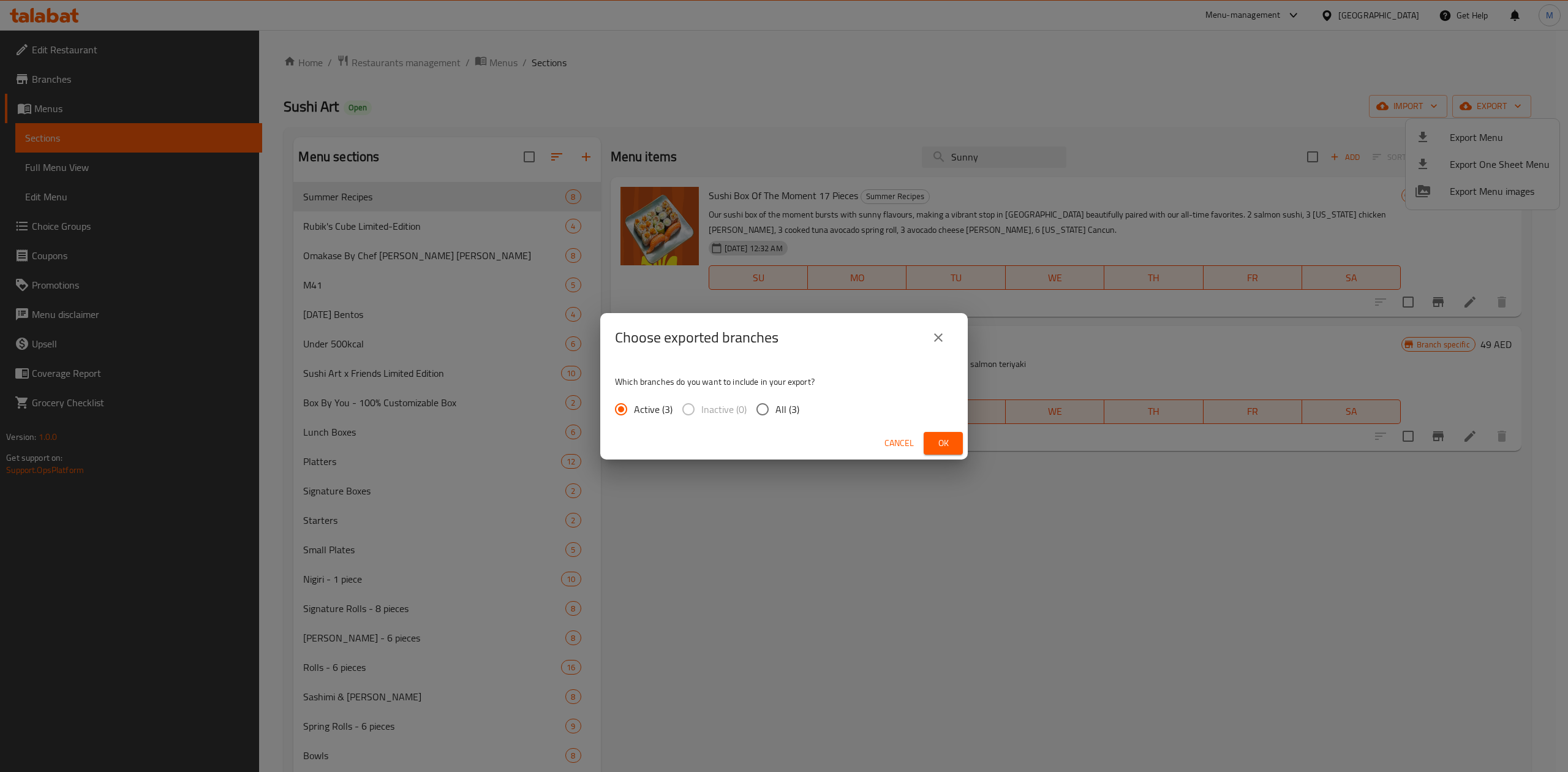
click at [788, 404] on span "All (3)" at bounding box center [788, 409] width 24 height 15
click at [776, 404] on input "All (3)" at bounding box center [762, 409] width 26 height 26
radio input "true"
click at [931, 442] on button "Ok" at bounding box center [943, 443] width 39 height 23
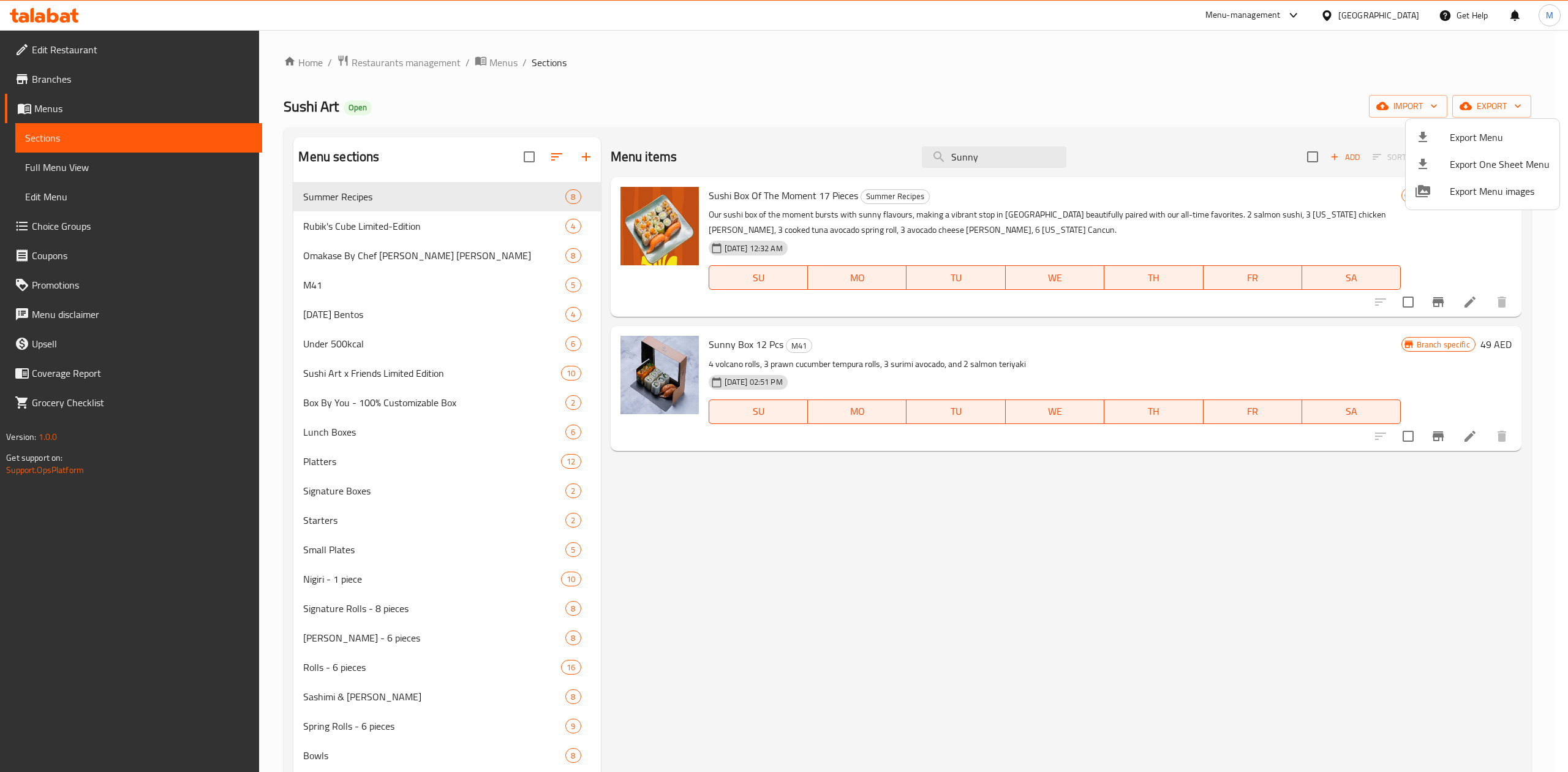
click at [383, 56] on div at bounding box center [784, 386] width 1568 height 772
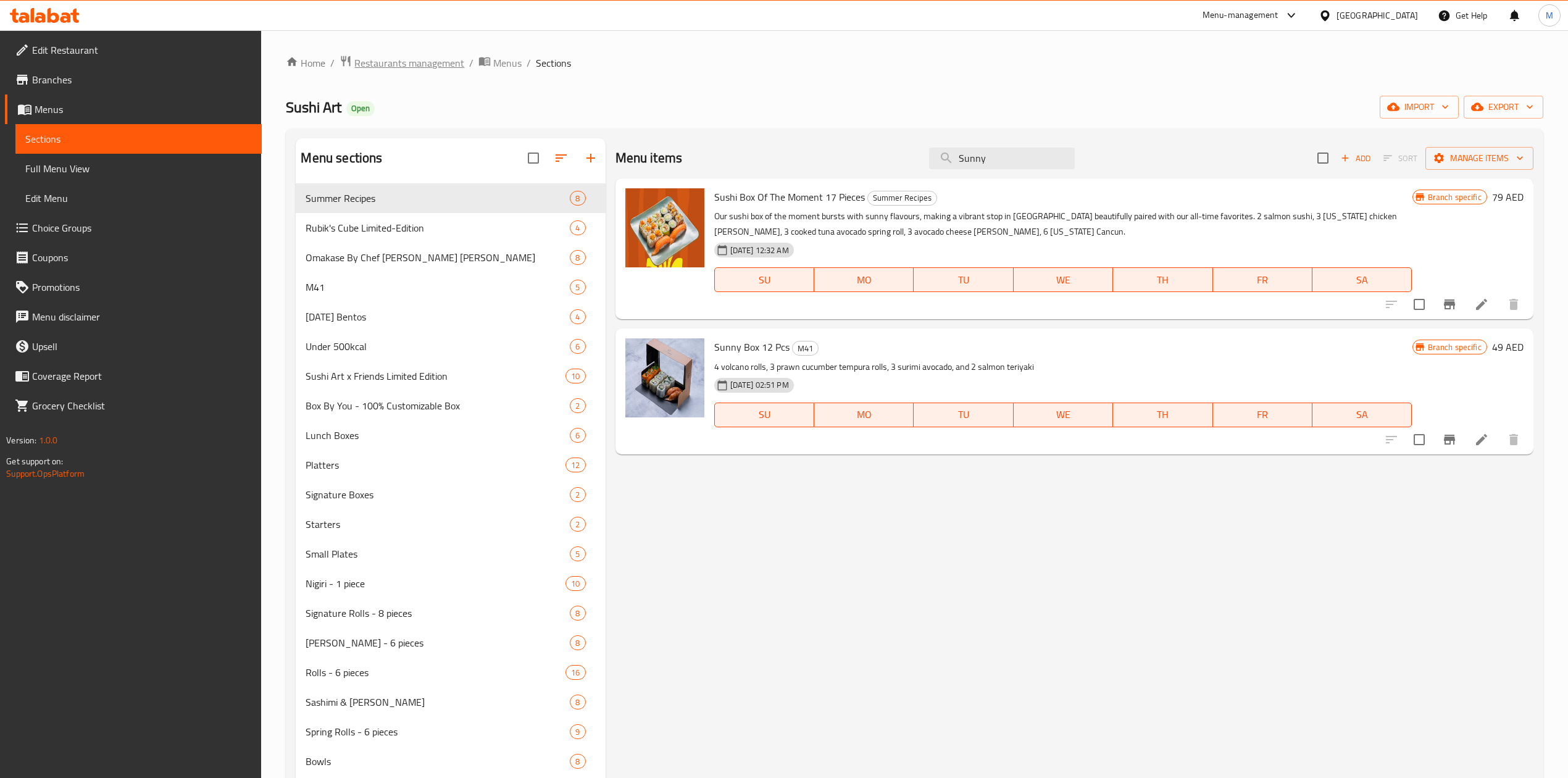
click at [386, 62] on span "Restaurants management" at bounding box center [409, 63] width 110 height 15
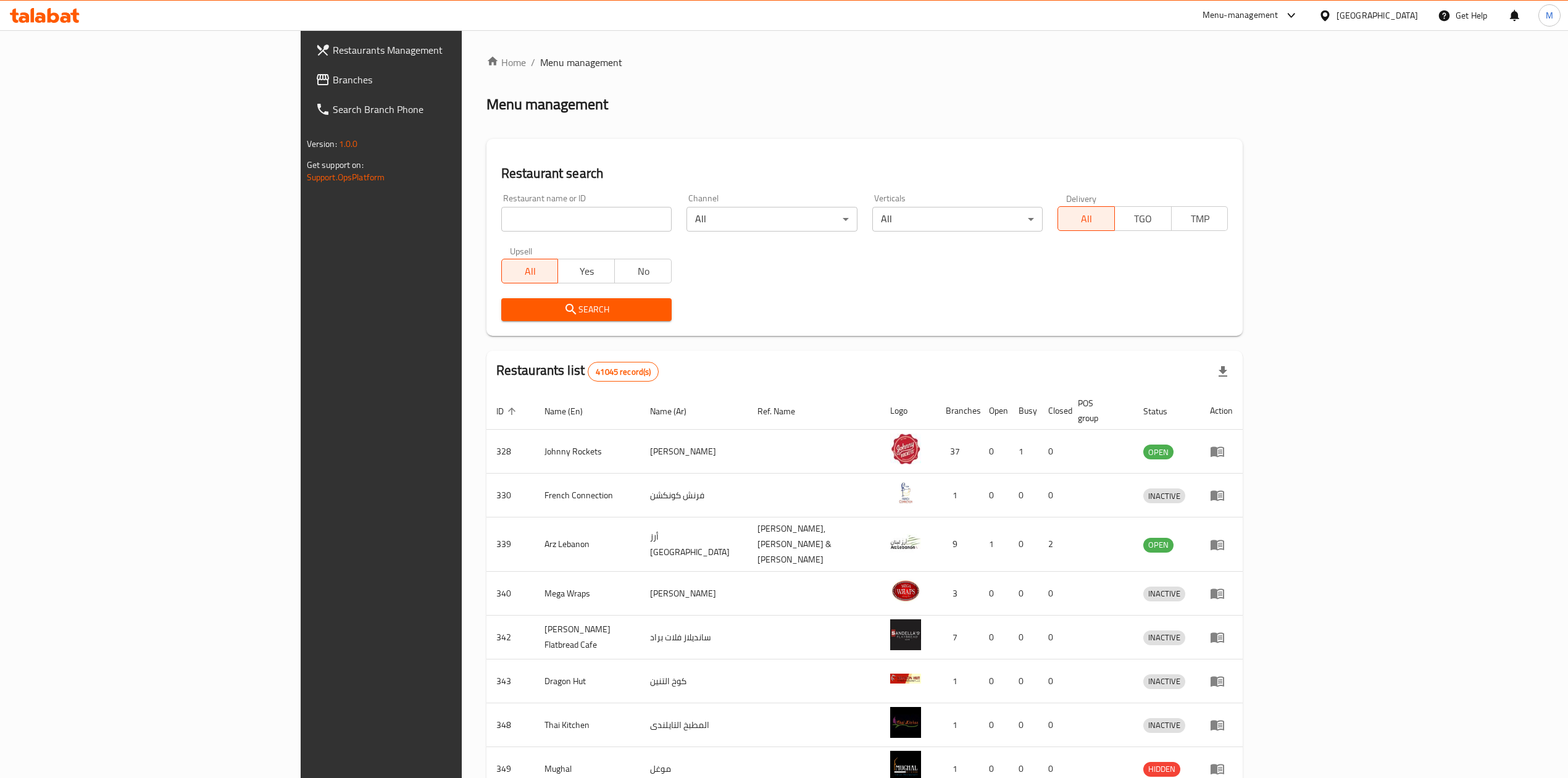
click at [501, 223] on input "search" at bounding box center [586, 219] width 171 height 24
paste input "16164"
type input "16164"
click at [511, 302] on span "Search" at bounding box center [586, 309] width 151 height 16
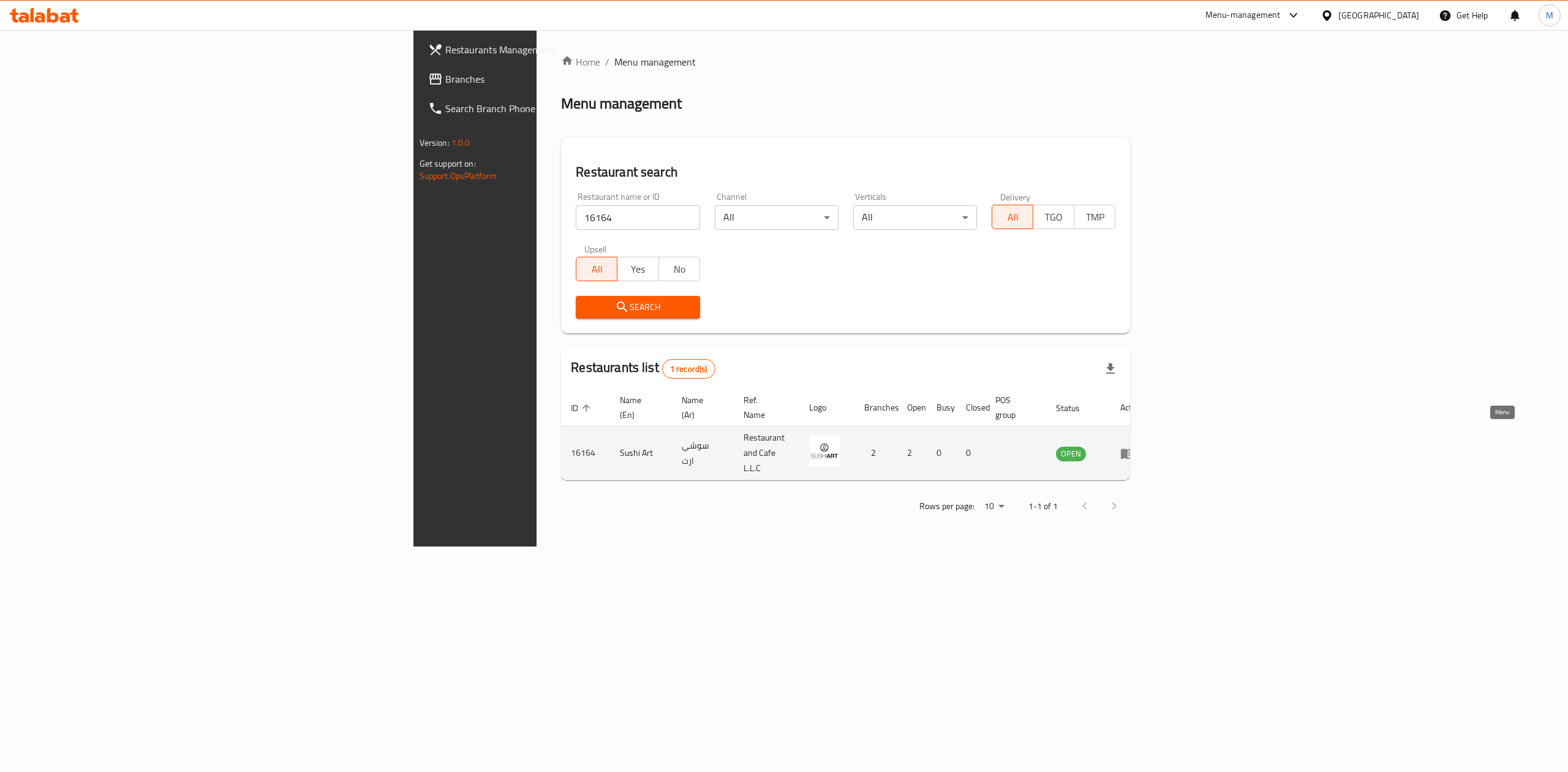
click at [1134, 449] on icon "enhanced table" at bounding box center [1127, 454] width 13 height 11
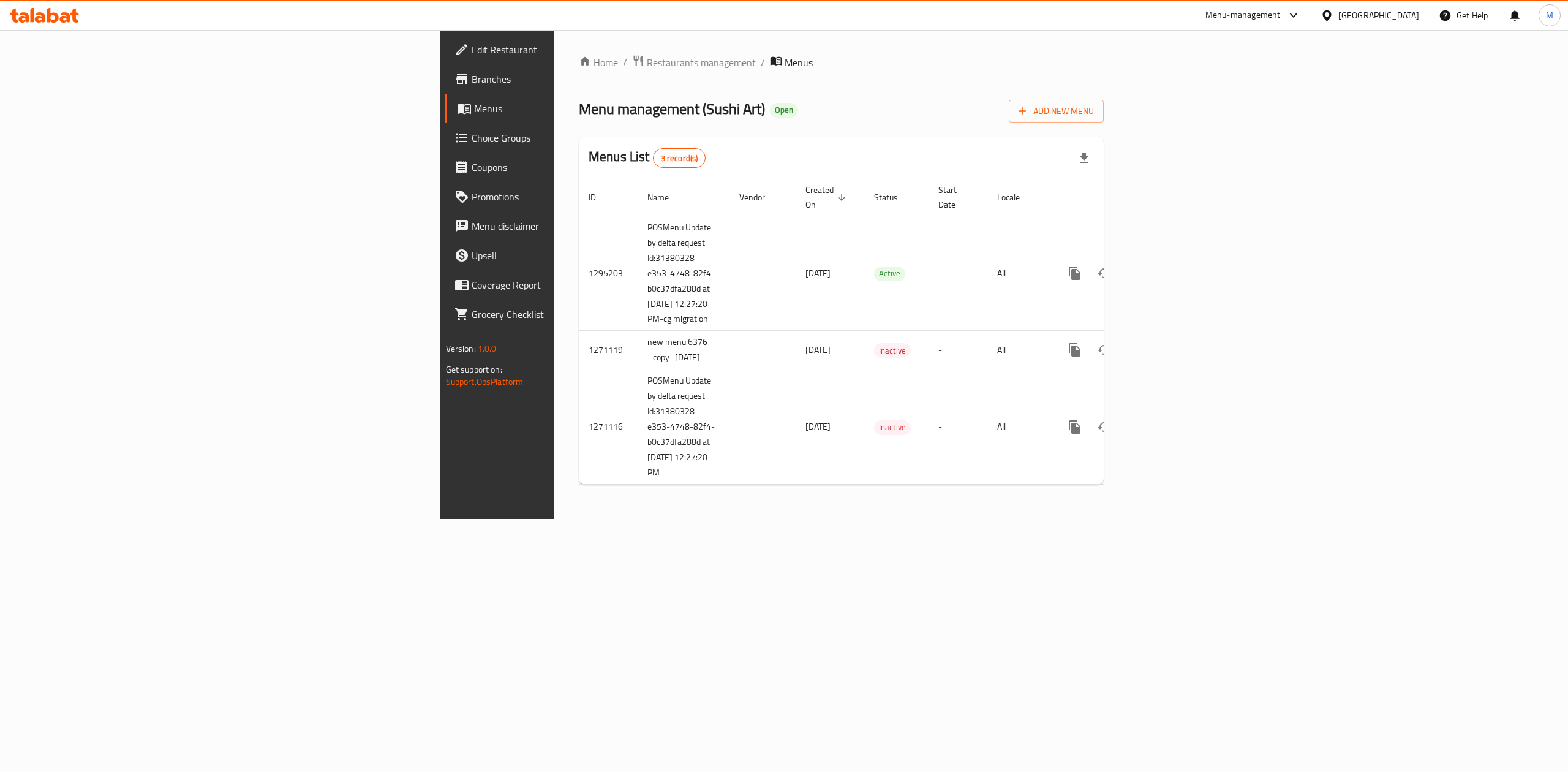
click at [474, 105] on span "Menus" at bounding box center [583, 108] width 218 height 15
click at [474, 106] on span "Menus" at bounding box center [583, 108] width 218 height 15
click at [445, 87] on link "Branches" at bounding box center [573, 79] width 257 height 30
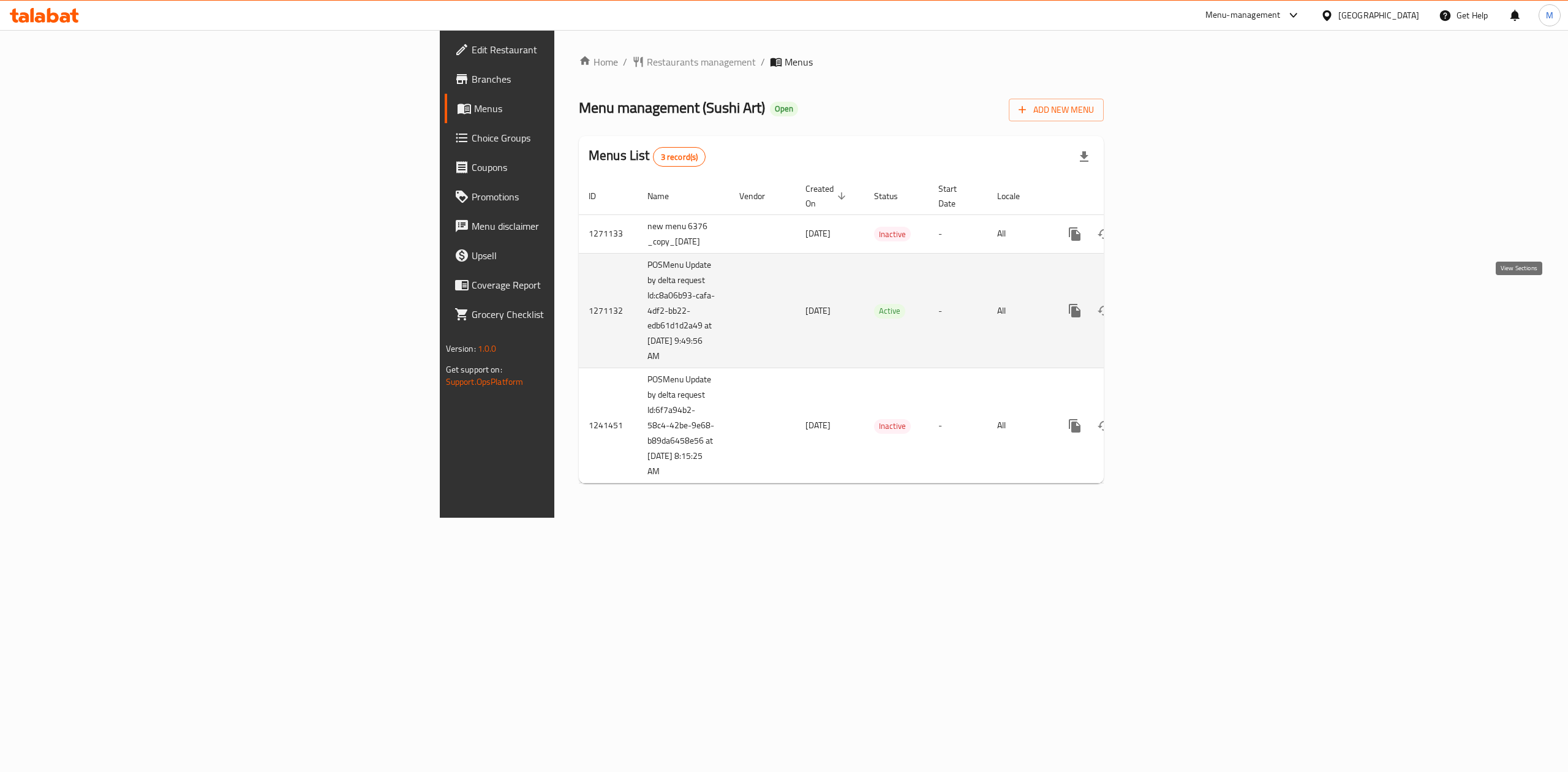
click at [1170, 304] on icon "enhanced table" at bounding box center [1163, 310] width 15 height 15
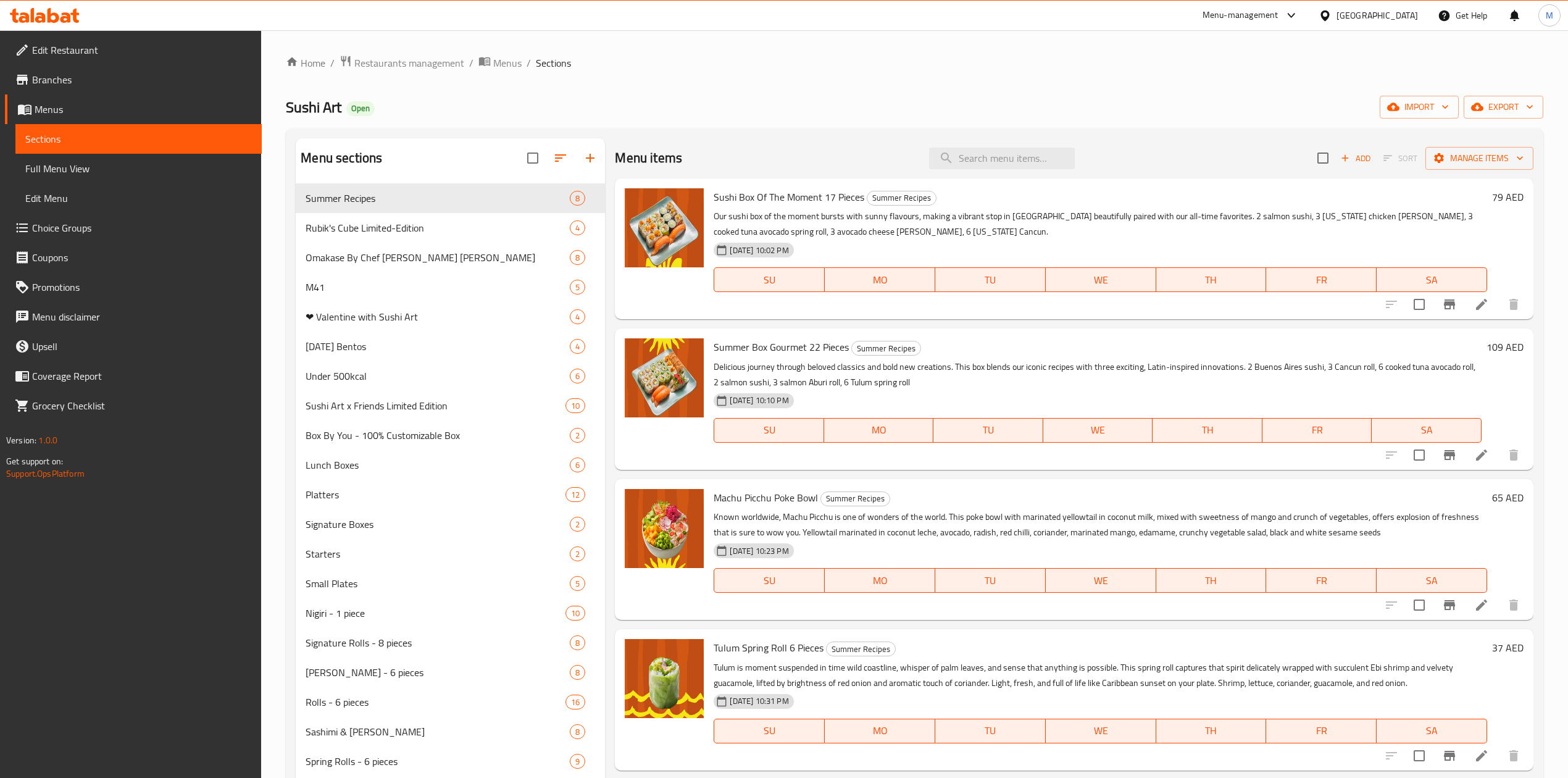
click at [974, 147] on div "Menu items Add Sort Manage items" at bounding box center [1074, 158] width 918 height 40
click at [993, 153] on input "search" at bounding box center [1001, 158] width 146 height 22
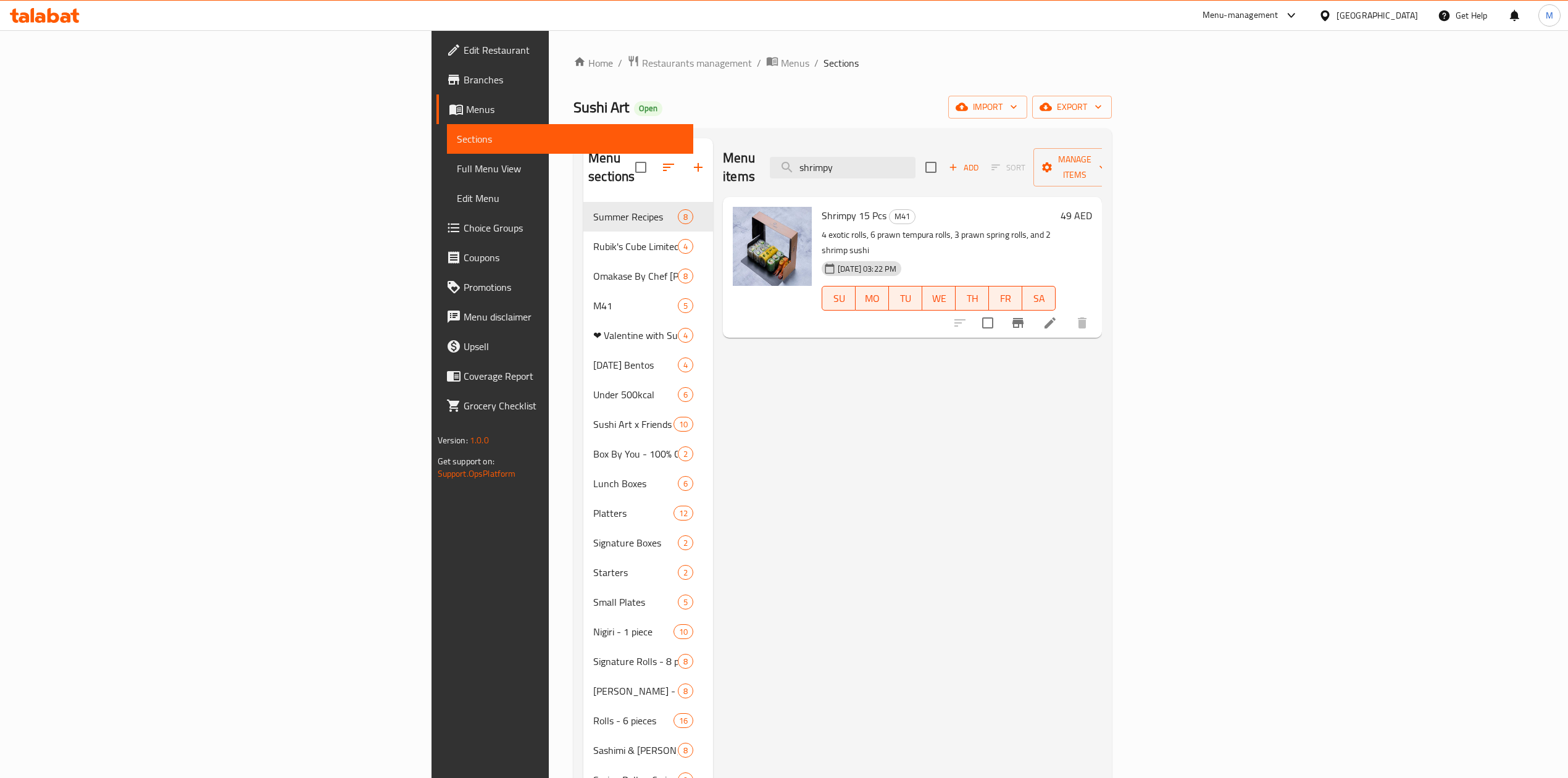
click at [1026, 316] on icon "Branch-specific-item" at bounding box center [1018, 323] width 15 height 15
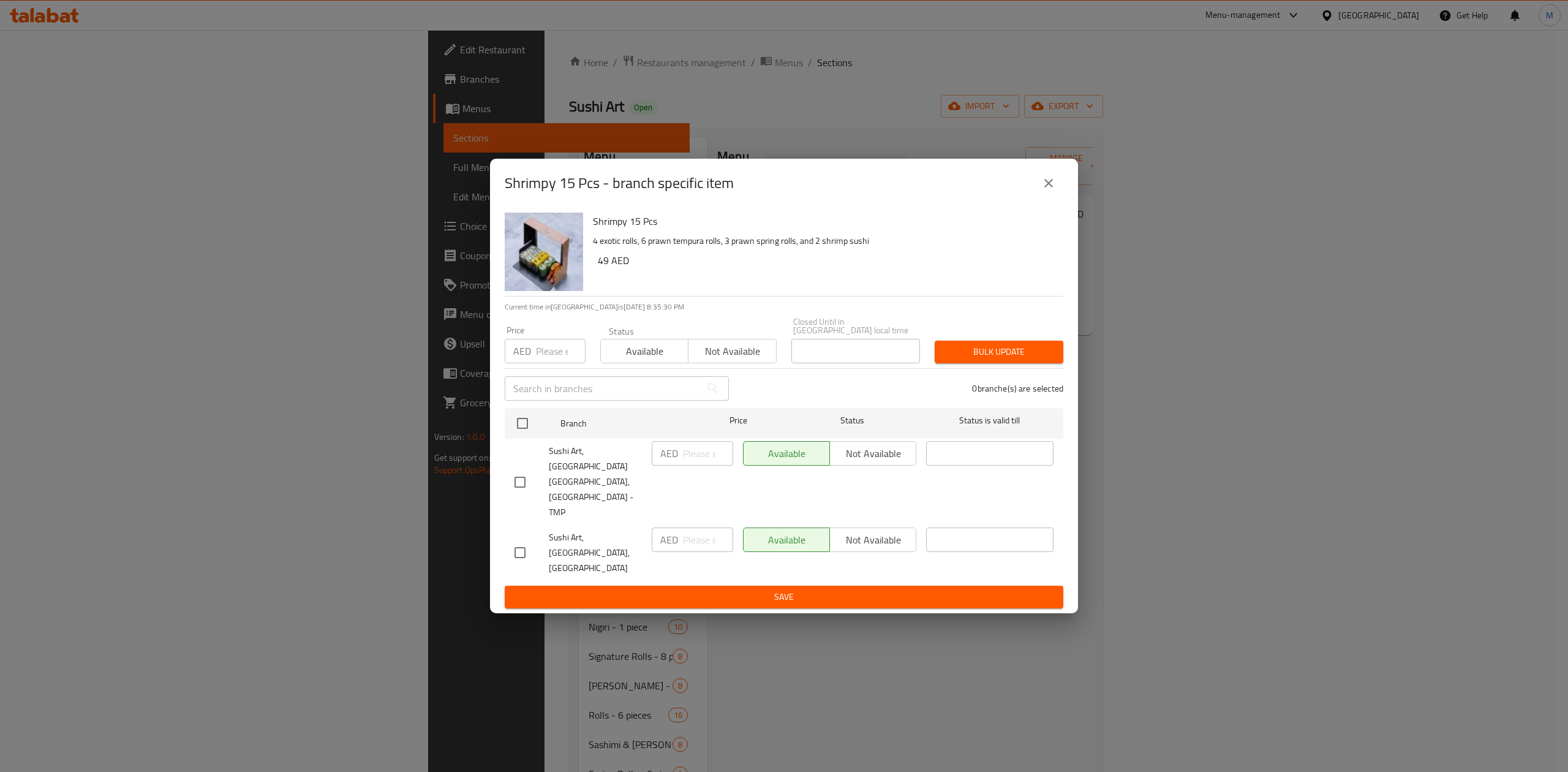
click at [599, 483] on span "Sushi Art, [GEOGRAPHIC_DATA] [GEOGRAPHIC_DATA], [GEOGRAPHIC_DATA] - TMP" at bounding box center [595, 482] width 93 height 77
click at [599, 483] on span "Sushi Art, My City Centre Masdar, Masdar City - TMP" at bounding box center [595, 482] width 93 height 77
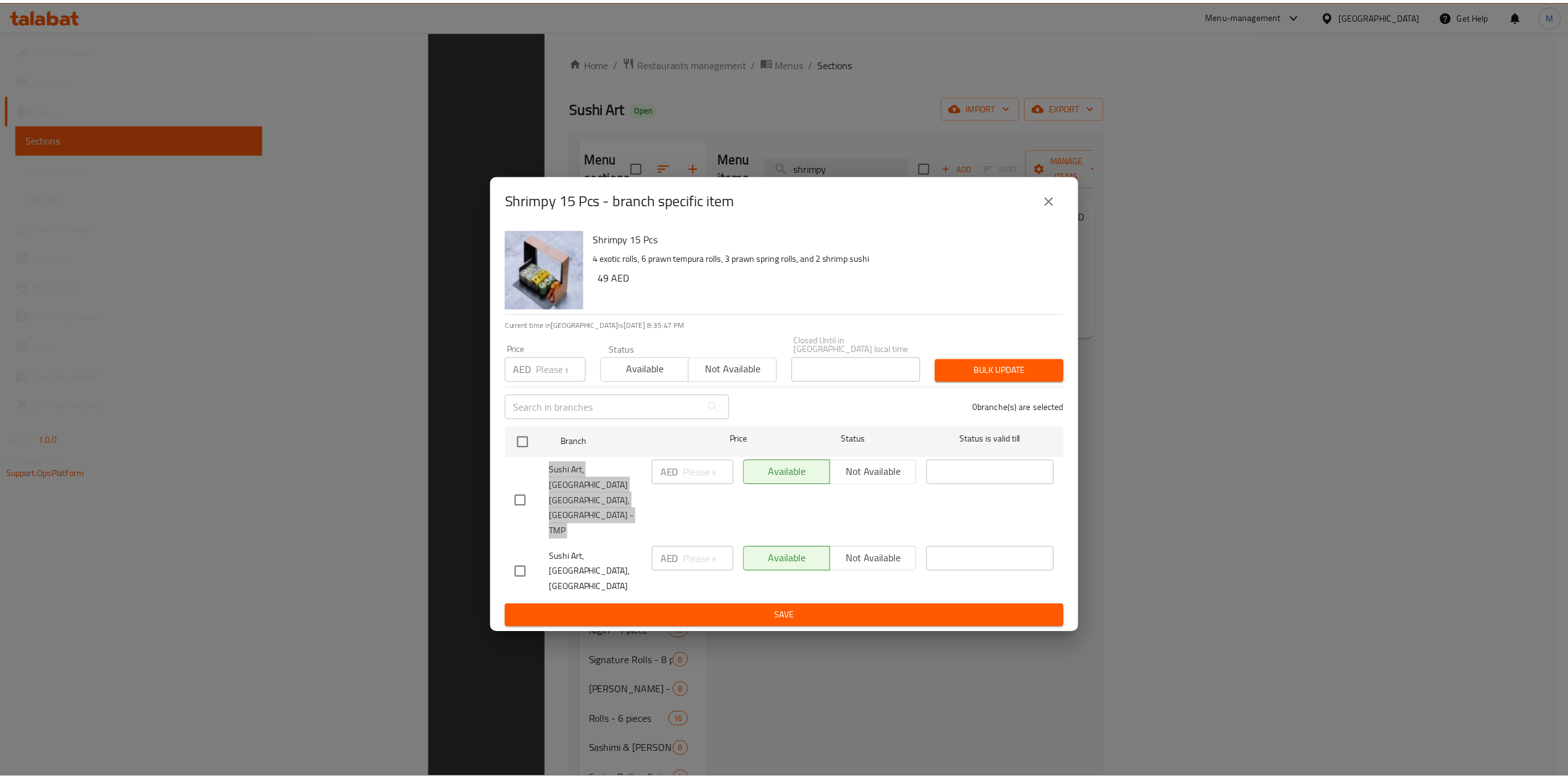
scroll to position [246, 0]
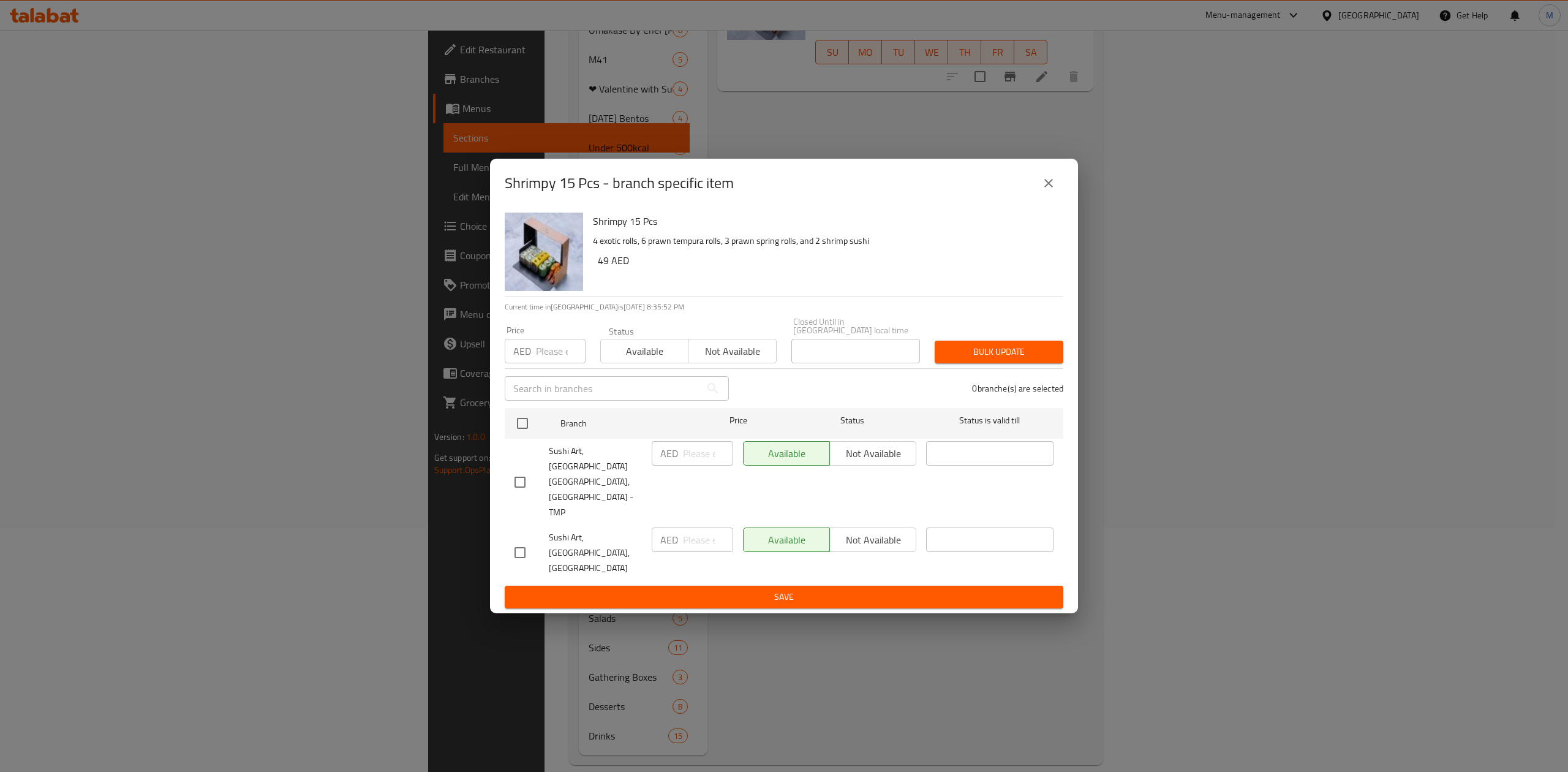
click at [1215, 419] on div "Shrimpy 15 Pcs - branch specific item Shrimpy 15 Pcs 4 exotic rolls, 6 prawn te…" at bounding box center [784, 386] width 1568 height 772
drag, startPoint x: 1064, startPoint y: 233, endPoint x: 1056, endPoint y: 219, distance: 16.1
click at [1062, 229] on div "Shrimpy 15 Pcs - branch specific item Shrimpy 15 Pcs 4 exotic rolls, 6 prawn te…" at bounding box center [784, 386] width 588 height 455
click at [1056, 198] on div "Shrimpy 15 Pcs - branch specific item" at bounding box center [784, 183] width 559 height 30
click at [1039, 195] on button "close" at bounding box center [1048, 183] width 30 height 30
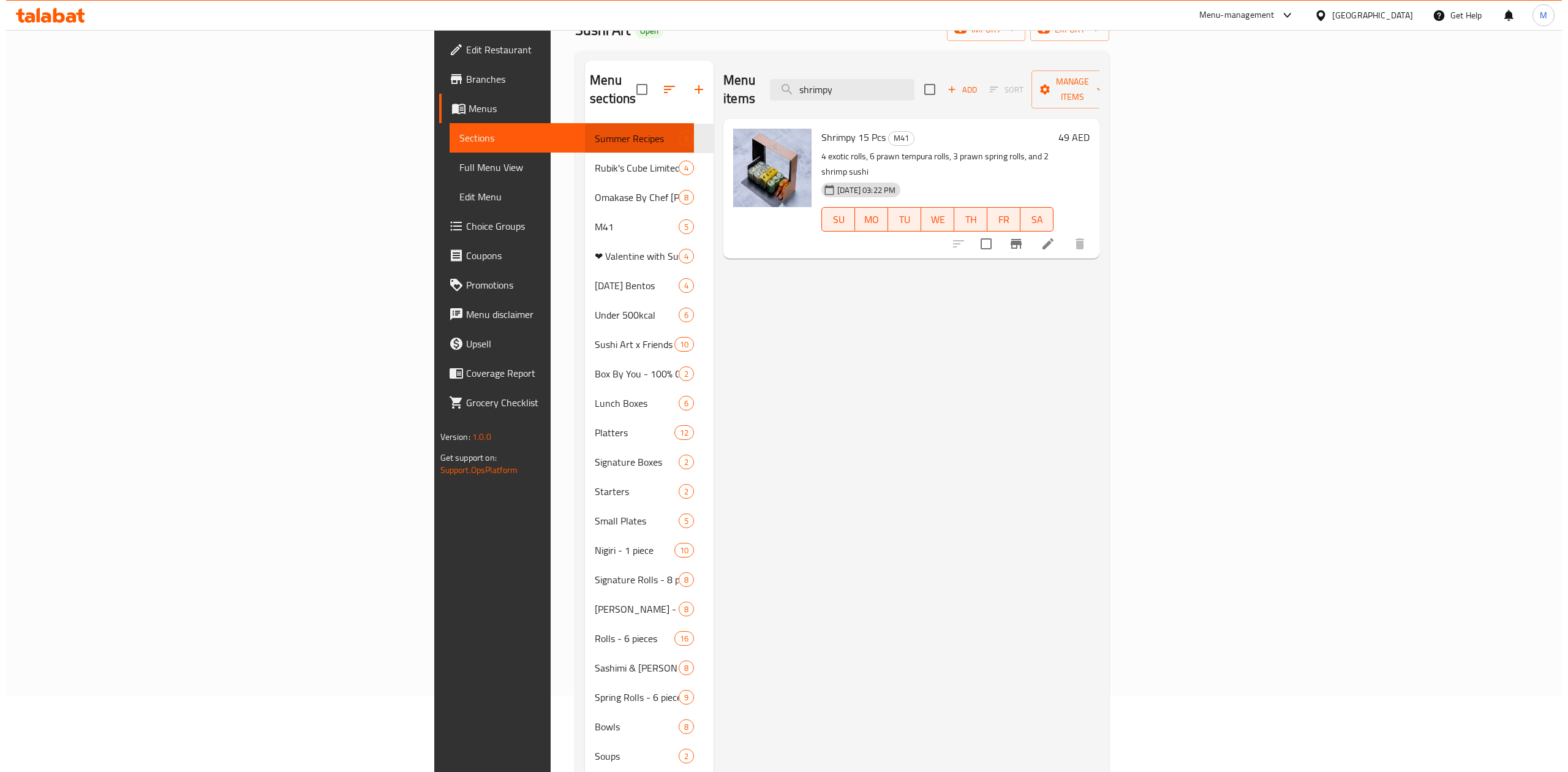
scroll to position [0, 0]
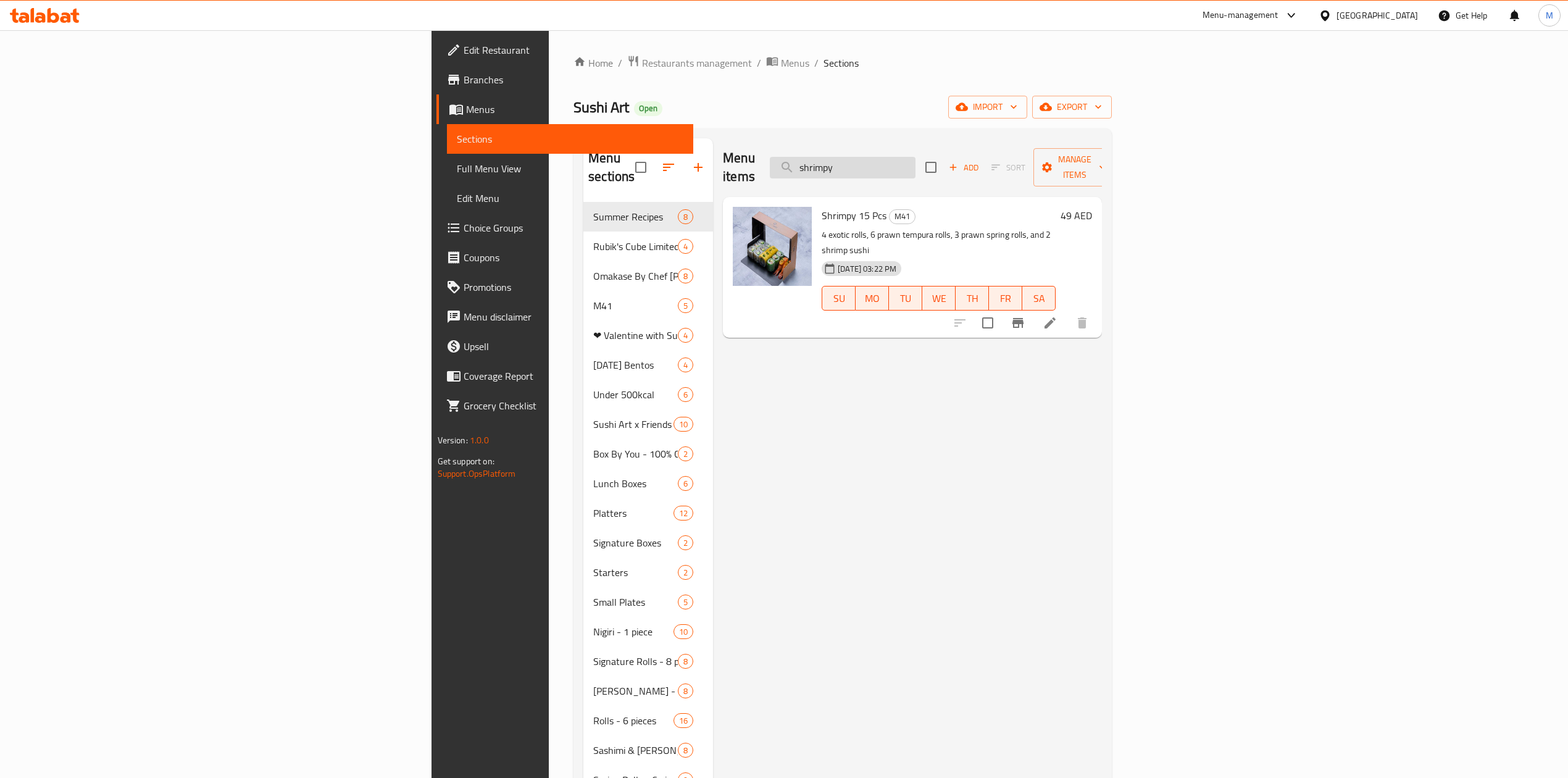
click at [915, 158] on input "shrimpy" at bounding box center [842, 168] width 146 height 22
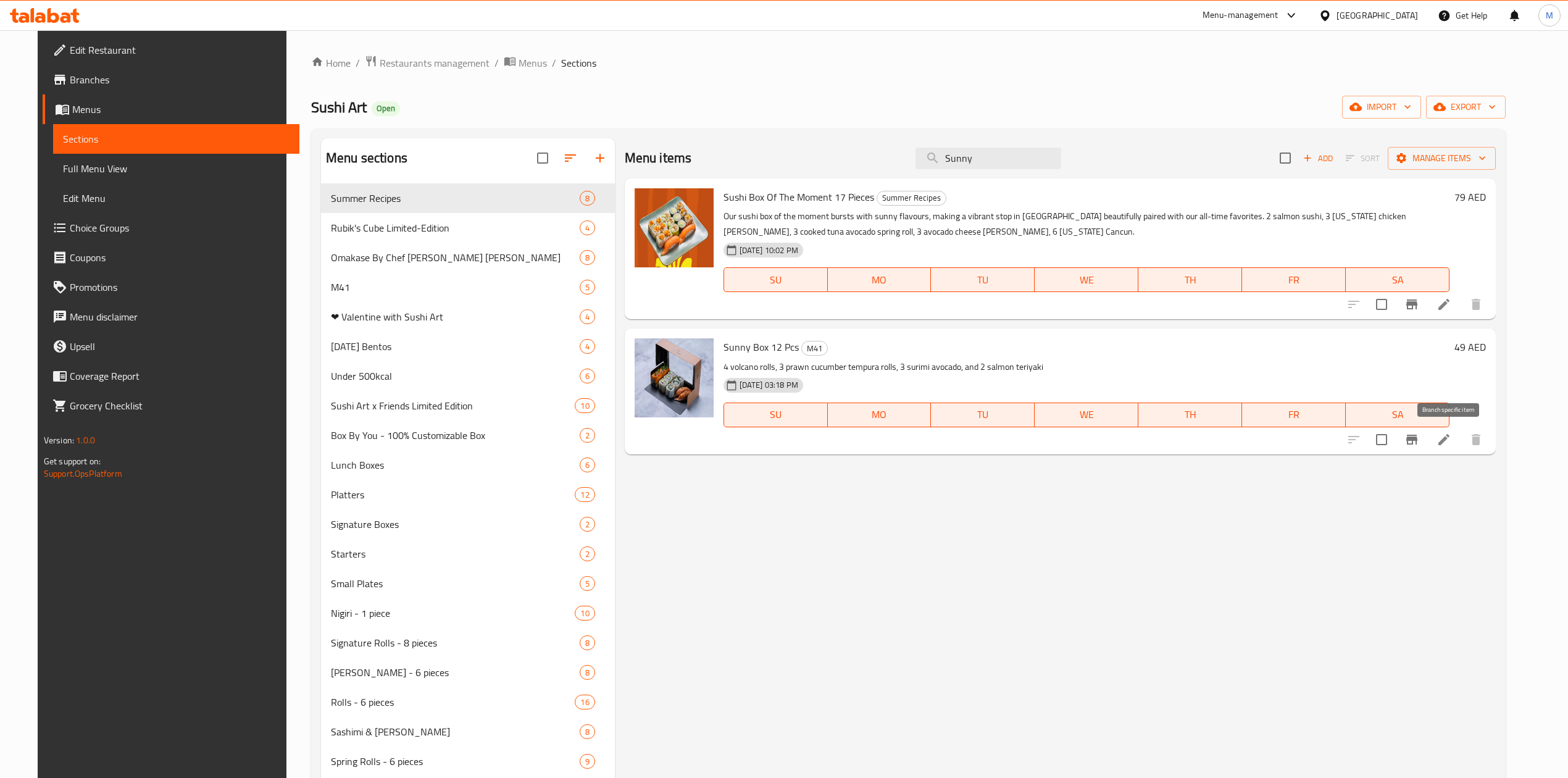
type input "Sunny"
click at [1420, 444] on icon "Branch-specific-item" at bounding box center [1412, 439] width 15 height 15
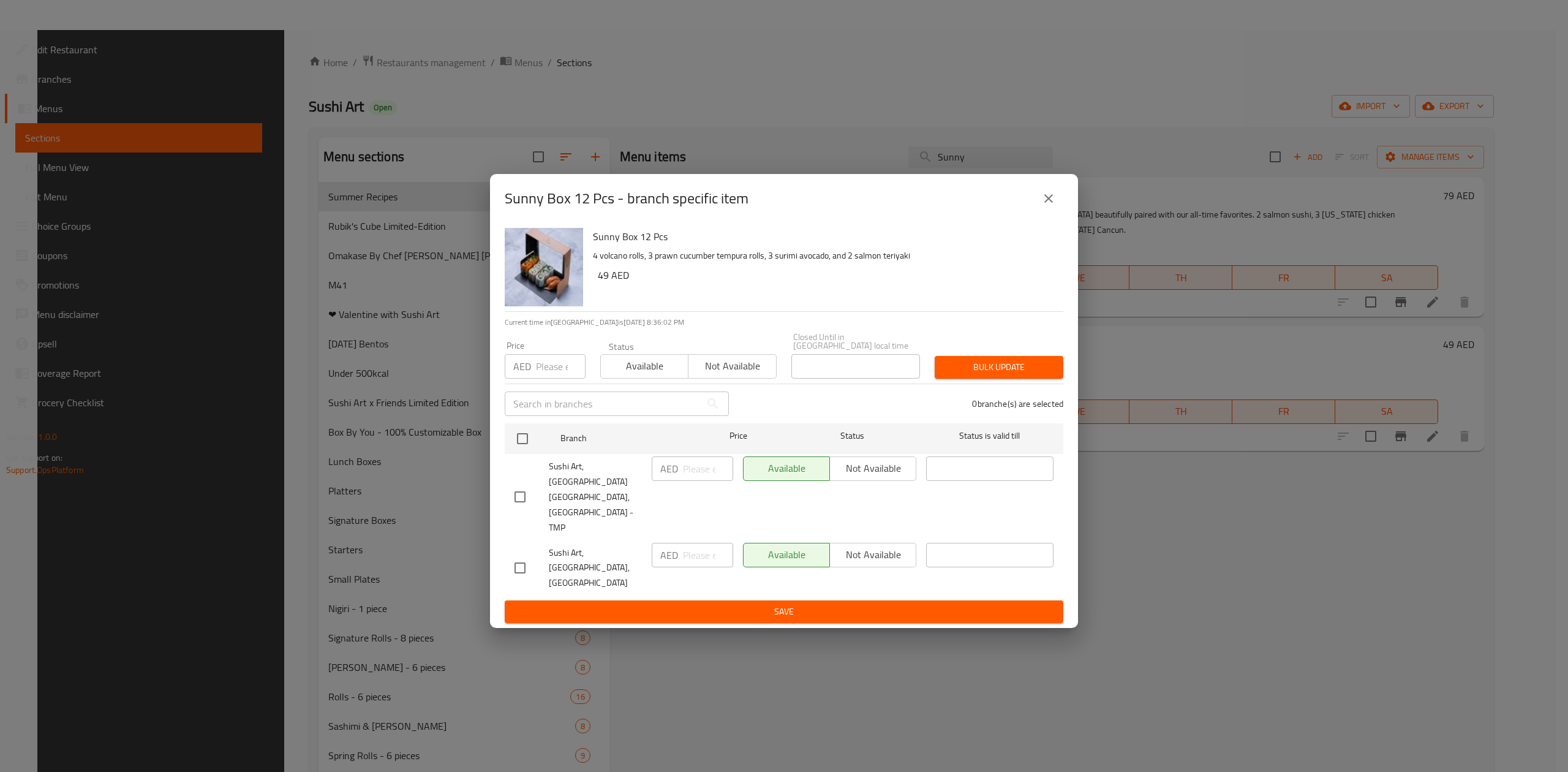
scroll to position [244, 0]
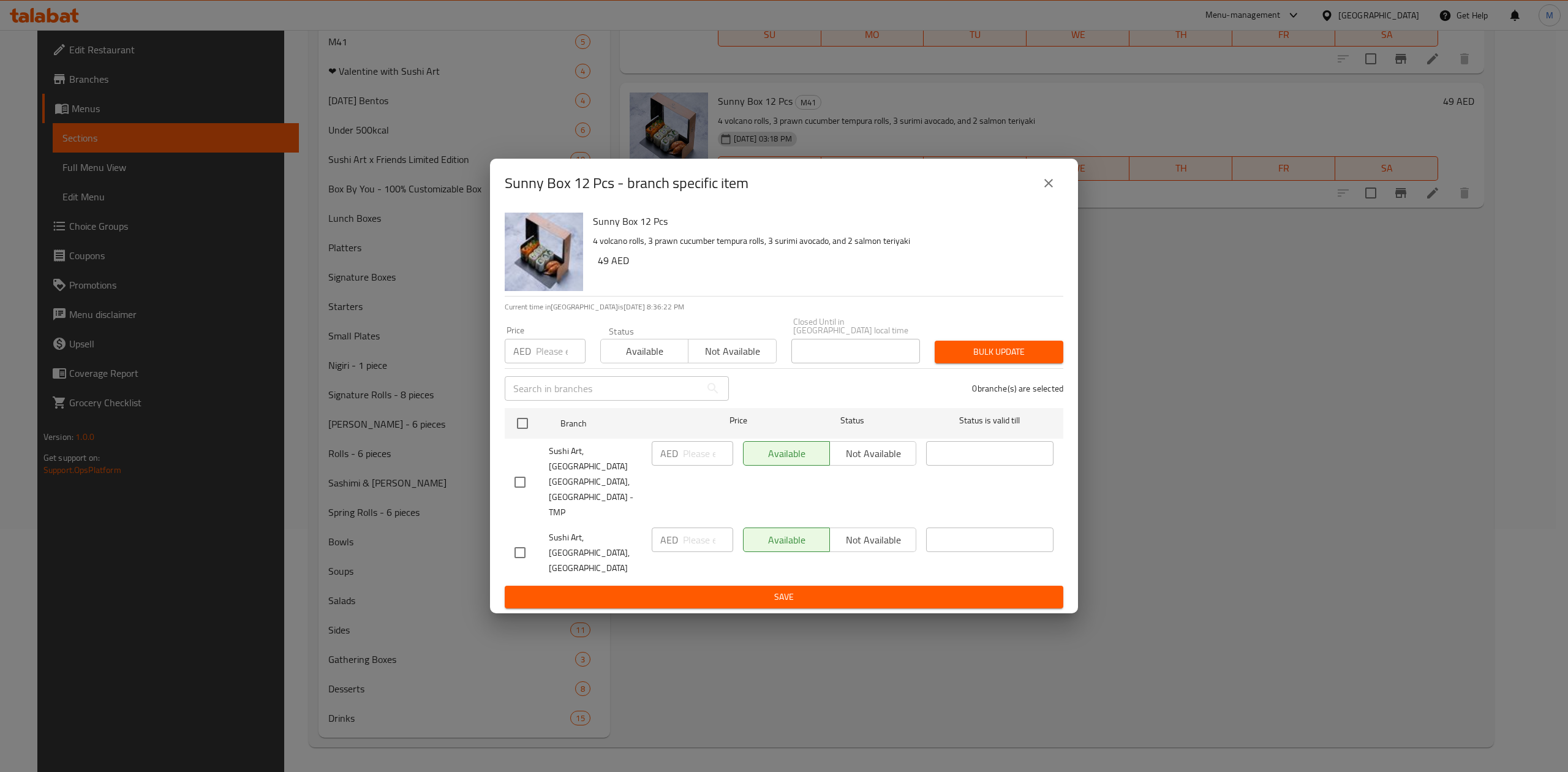
click at [1040, 198] on button "close" at bounding box center [1048, 183] width 30 height 30
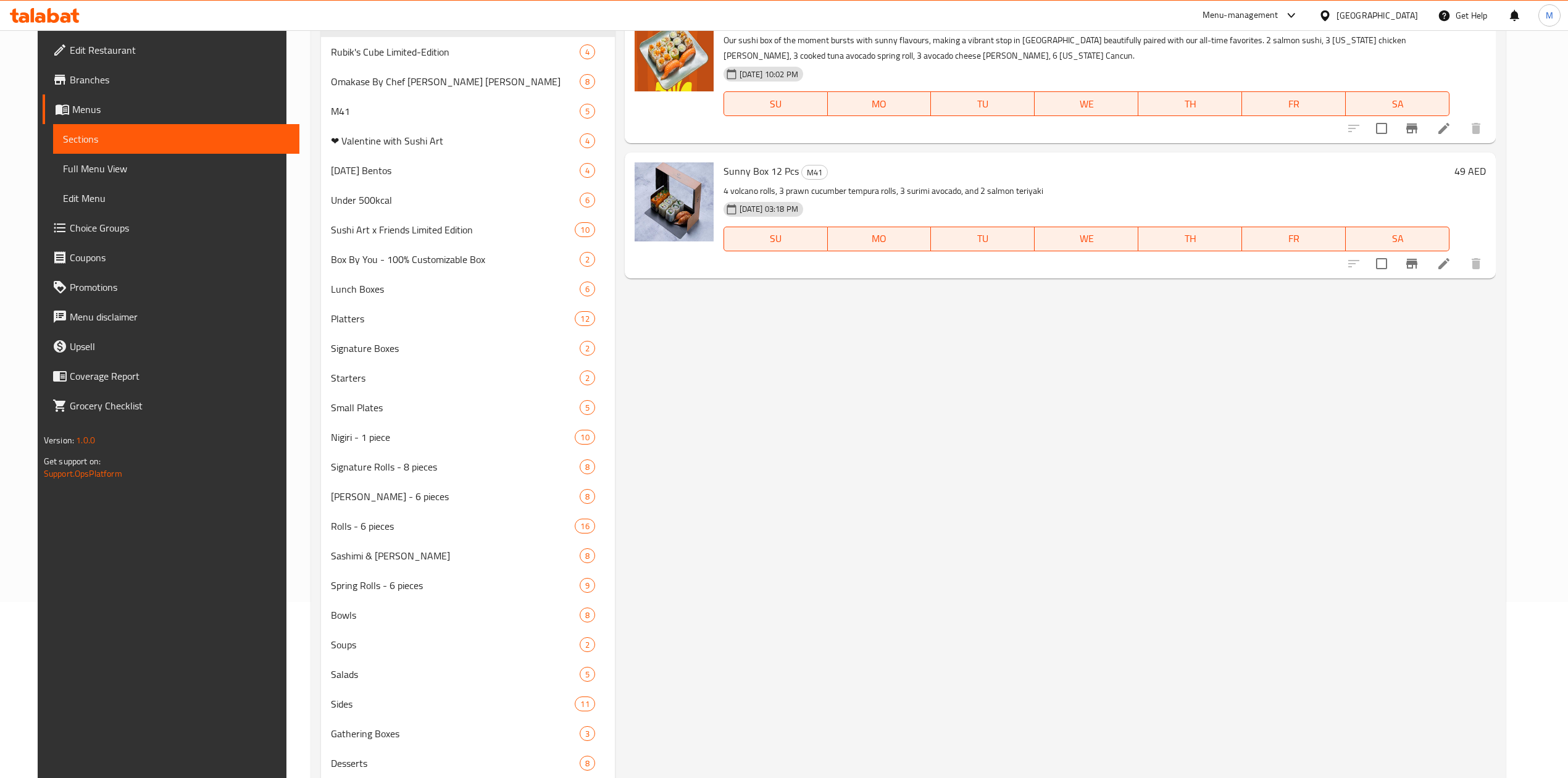
scroll to position [0, 0]
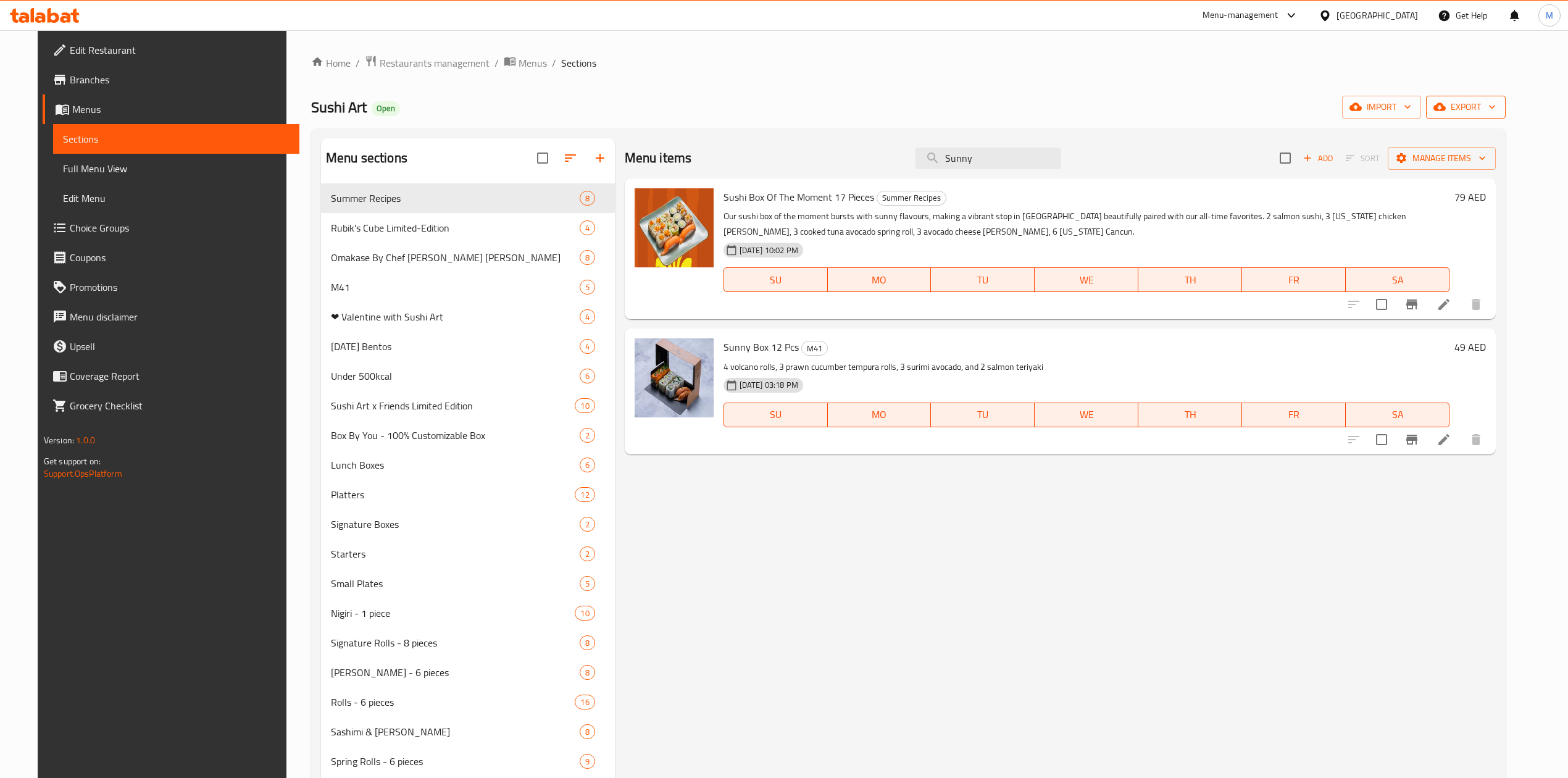
click at [1487, 109] on span "export" at bounding box center [1466, 107] width 60 height 16
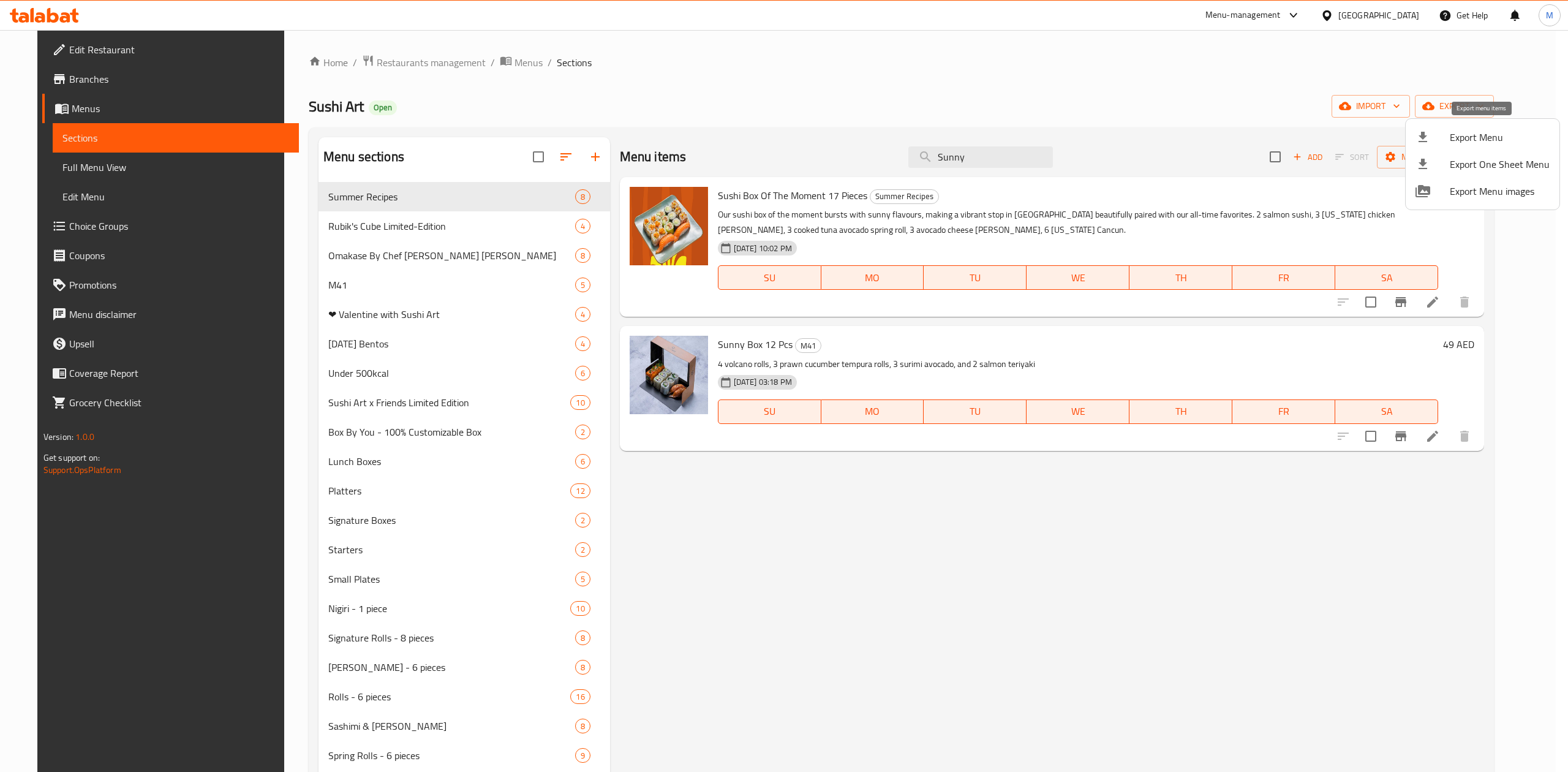
click at [1454, 135] on span "Export Menu" at bounding box center [1500, 137] width 100 height 15
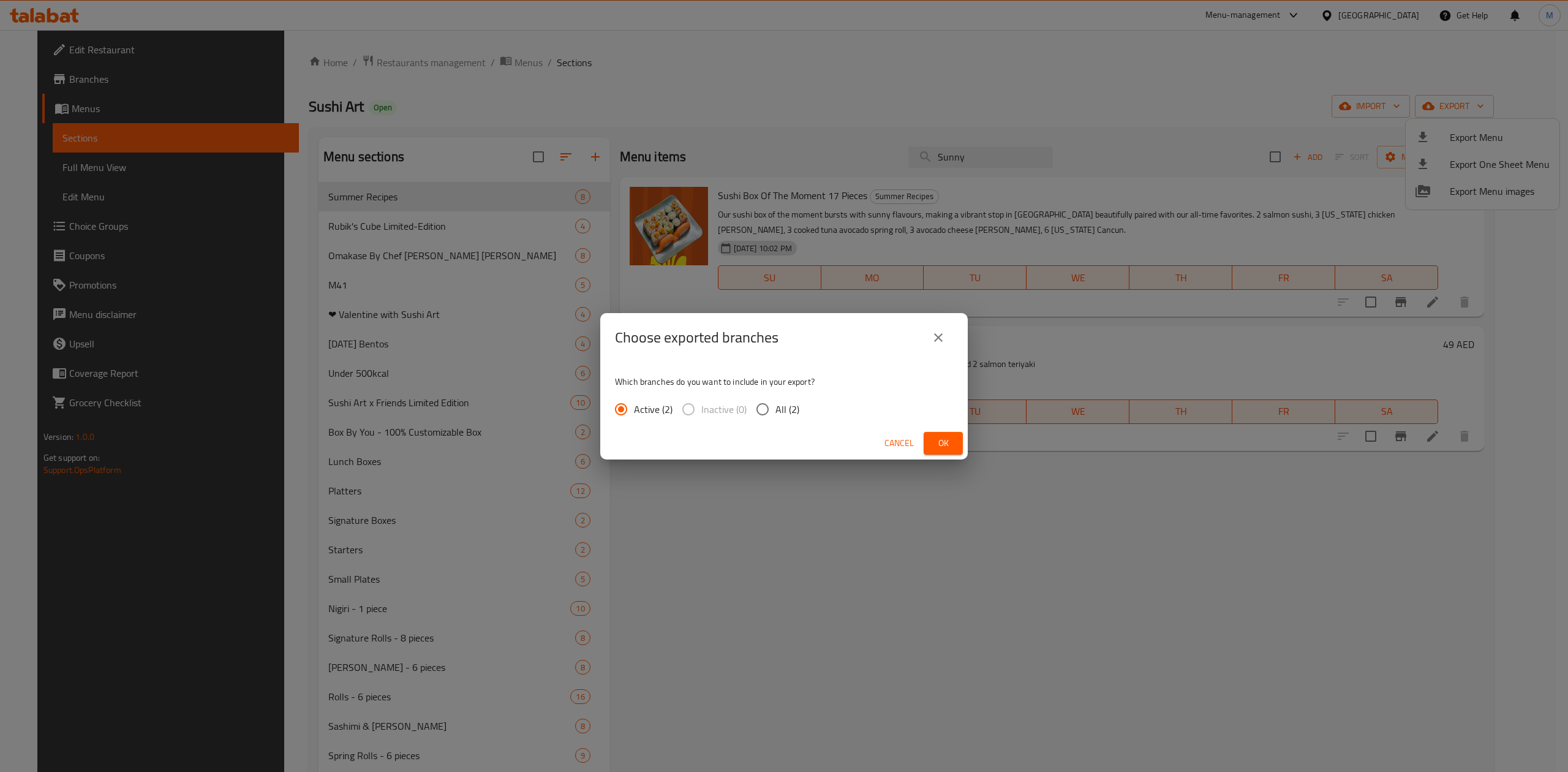
click at [802, 405] on div "Active (2) Inactive (0) All (2)" at bounding box center [712, 409] width 194 height 26
click at [794, 407] on span "All (2)" at bounding box center [788, 409] width 24 height 15
click at [776, 407] on input "All (2)" at bounding box center [762, 409] width 26 height 26
radio input "true"
click at [939, 442] on span "Ok" at bounding box center [943, 443] width 19 height 15
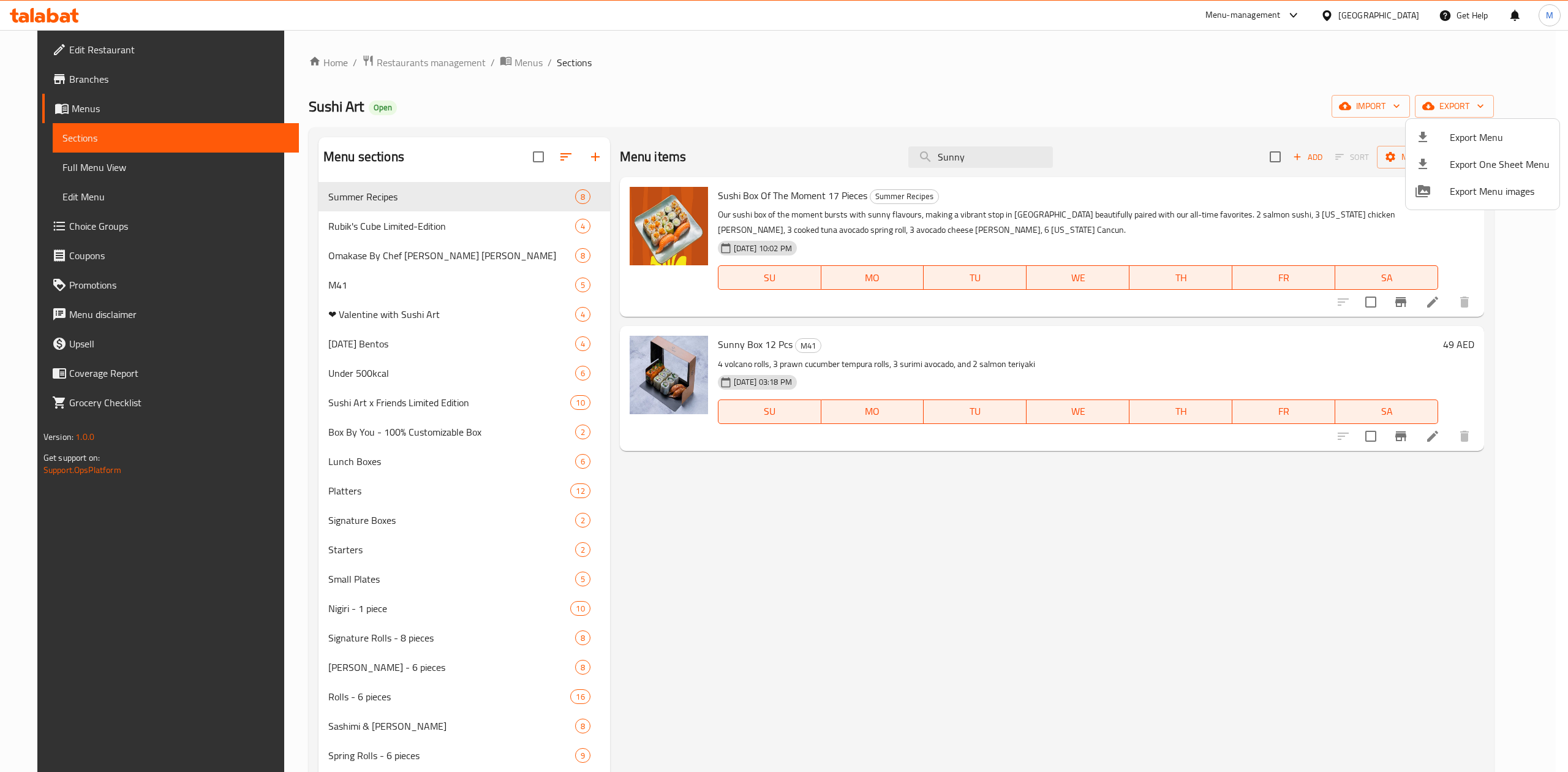
click at [1159, 540] on div at bounding box center [784, 386] width 1568 height 772
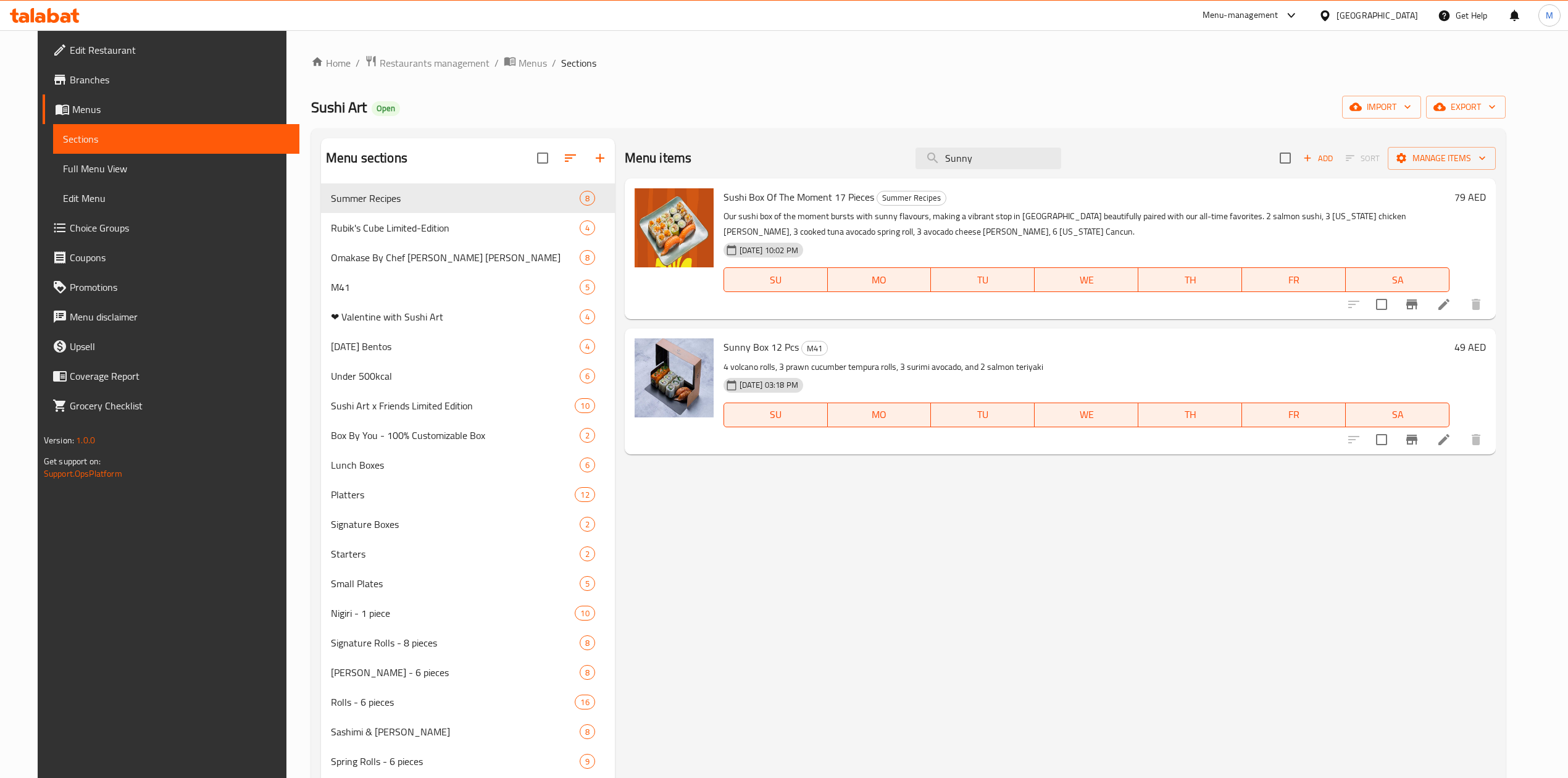
click at [1344, 24] on div "United Arab Emirates" at bounding box center [1368, 16] width 119 height 30
click at [1349, 27] on div "United Arab Emirates" at bounding box center [1368, 16] width 119 height 30
click at [1347, 18] on div "United Arab Emirates" at bounding box center [1377, 16] width 81 height 14
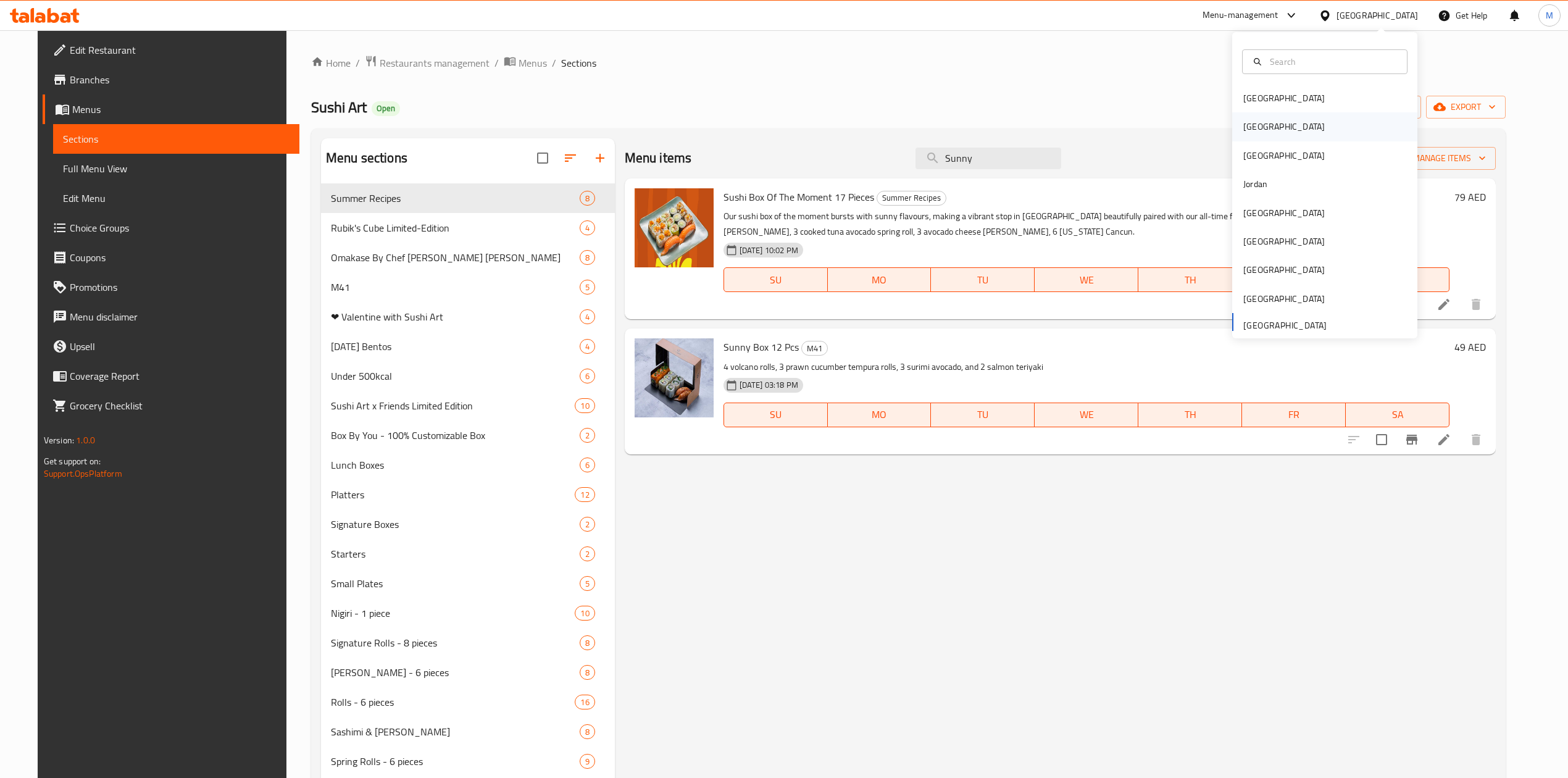
click at [1297, 125] on div "[GEOGRAPHIC_DATA]" at bounding box center [1325, 127] width 186 height 28
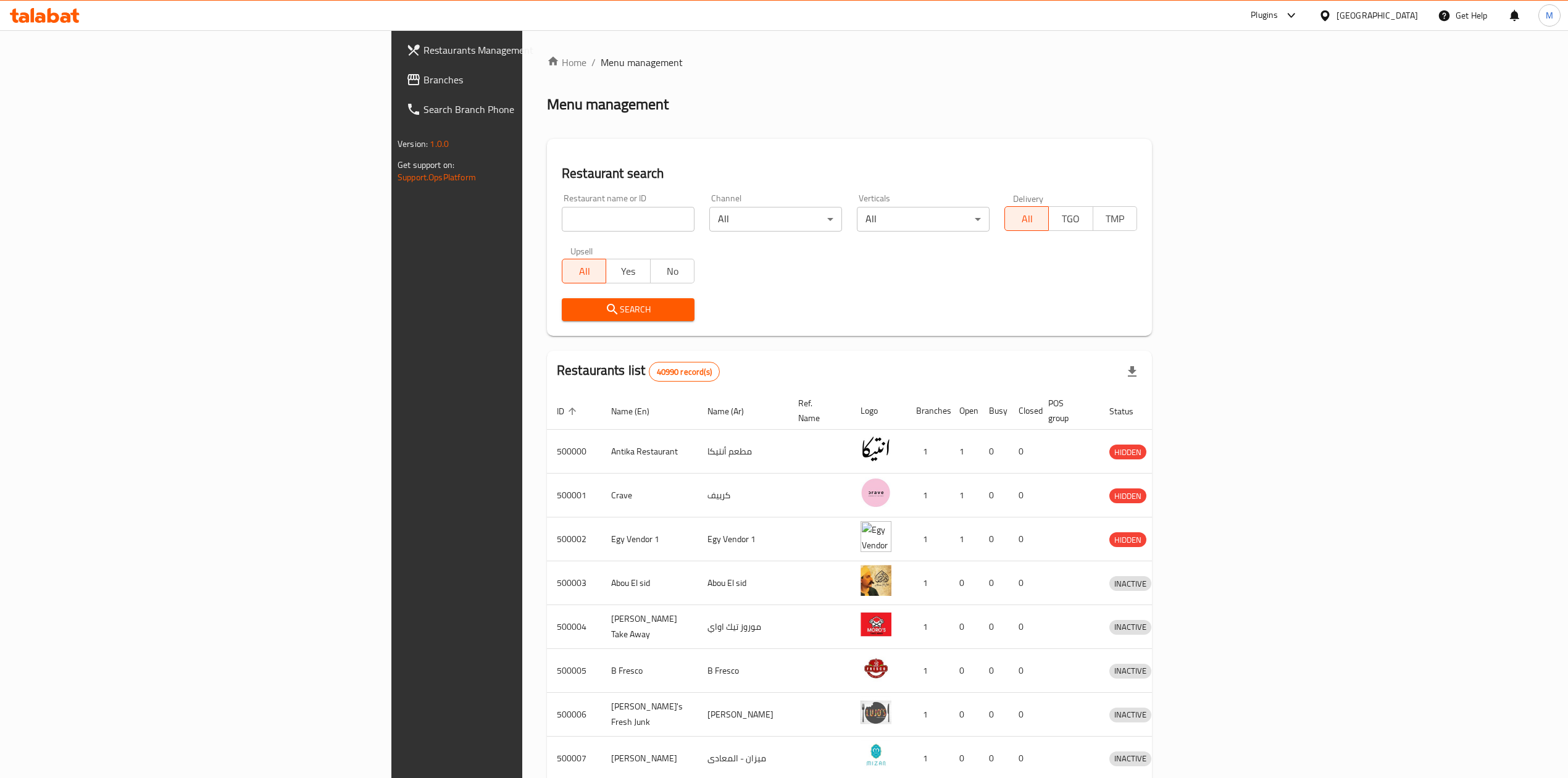
click at [424, 84] on span "Branches" at bounding box center [533, 80] width 220 height 15
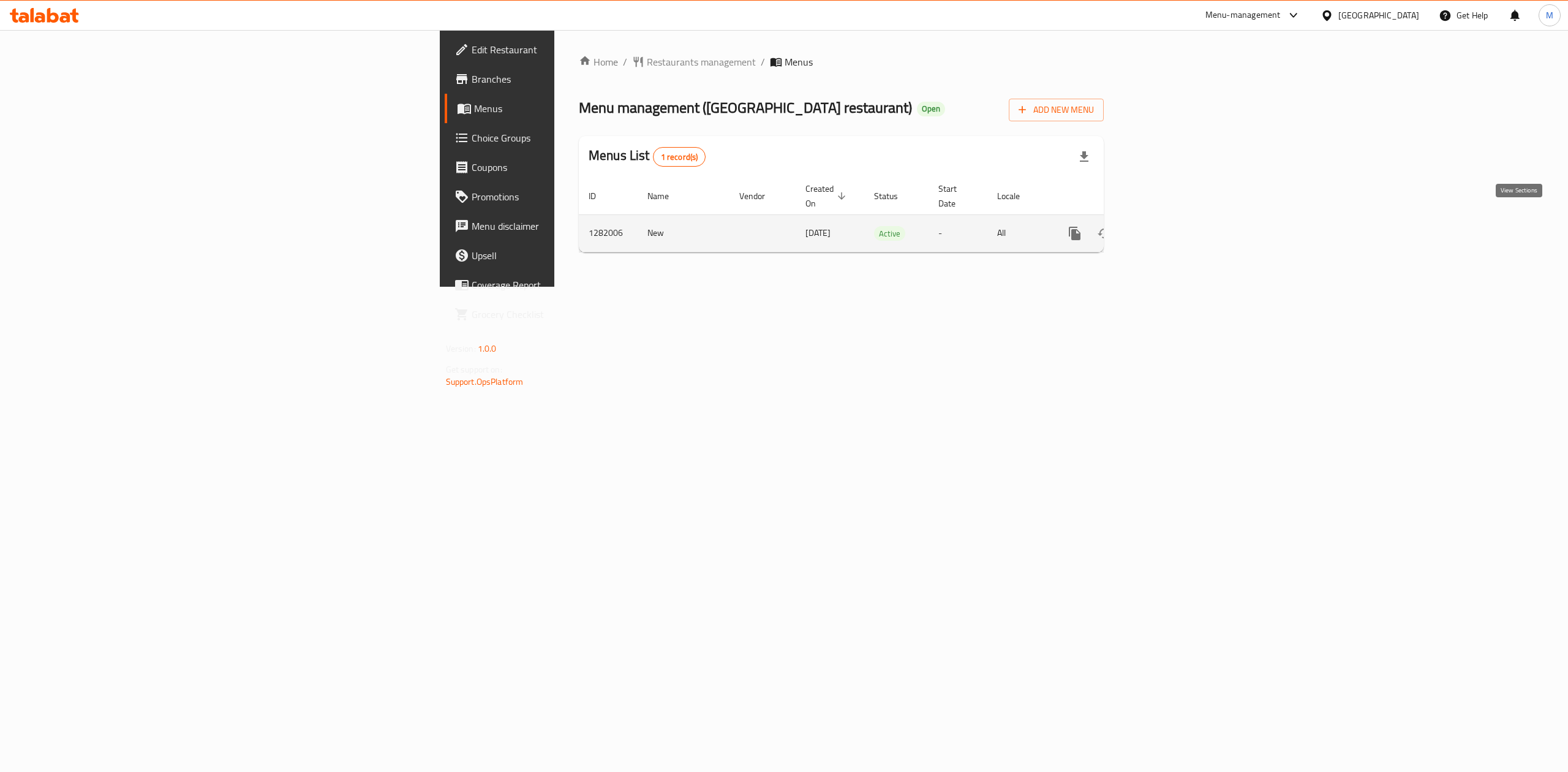
click at [1170, 226] on icon "enhanced table" at bounding box center [1163, 234] width 15 height 15
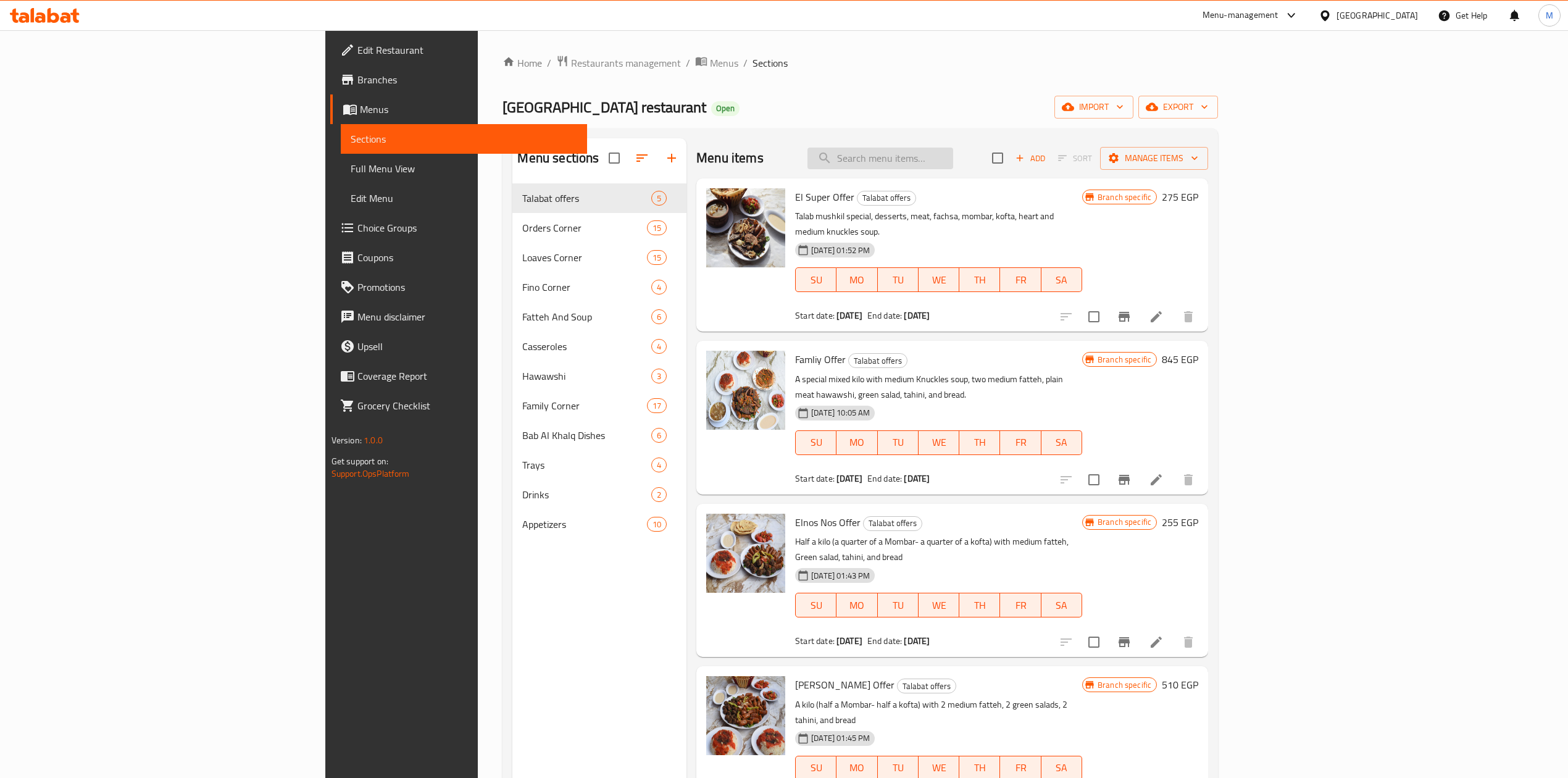
click at [953, 167] on input "search" at bounding box center [880, 158] width 146 height 22
type input "h"
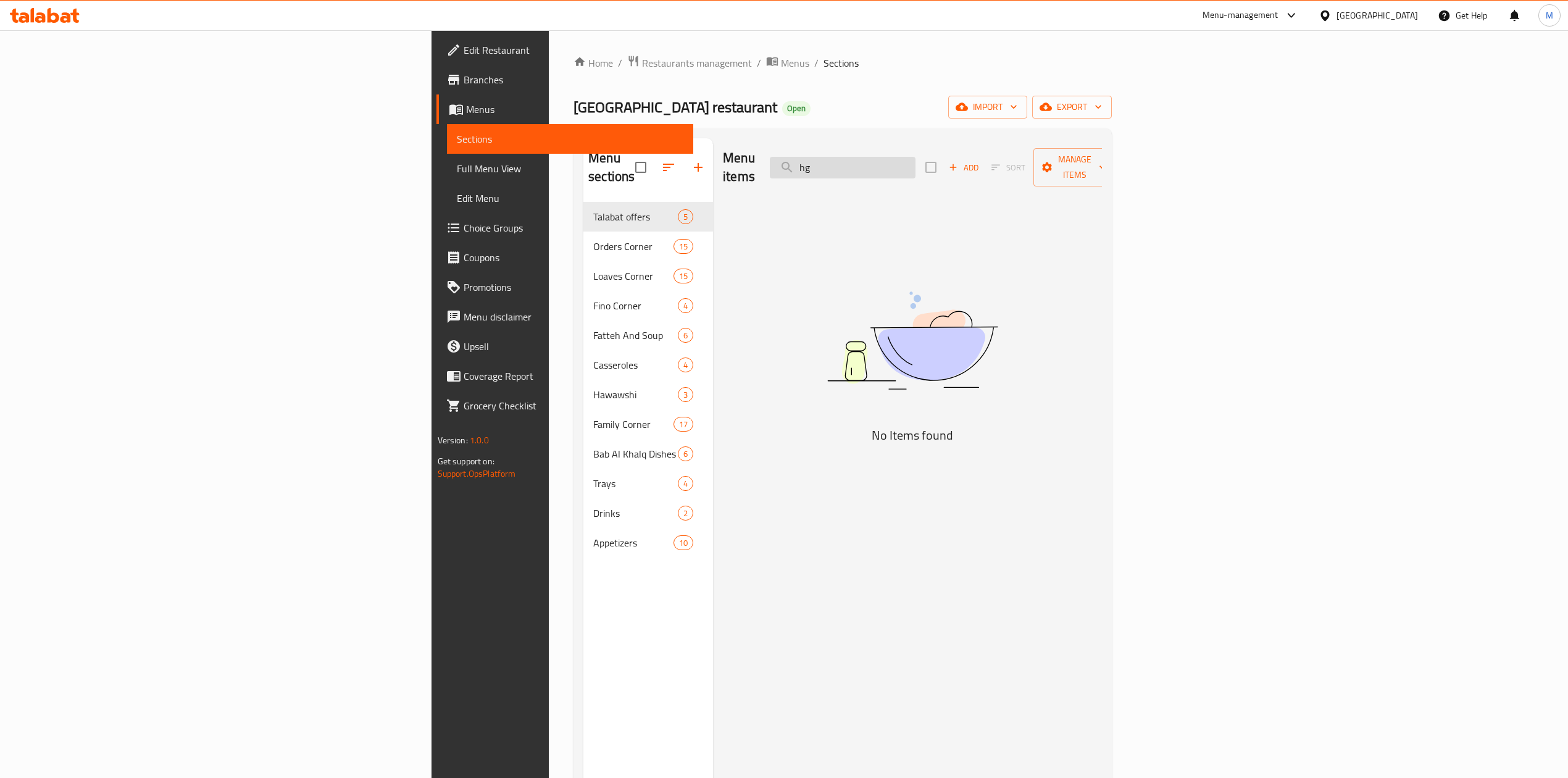
type input "h"
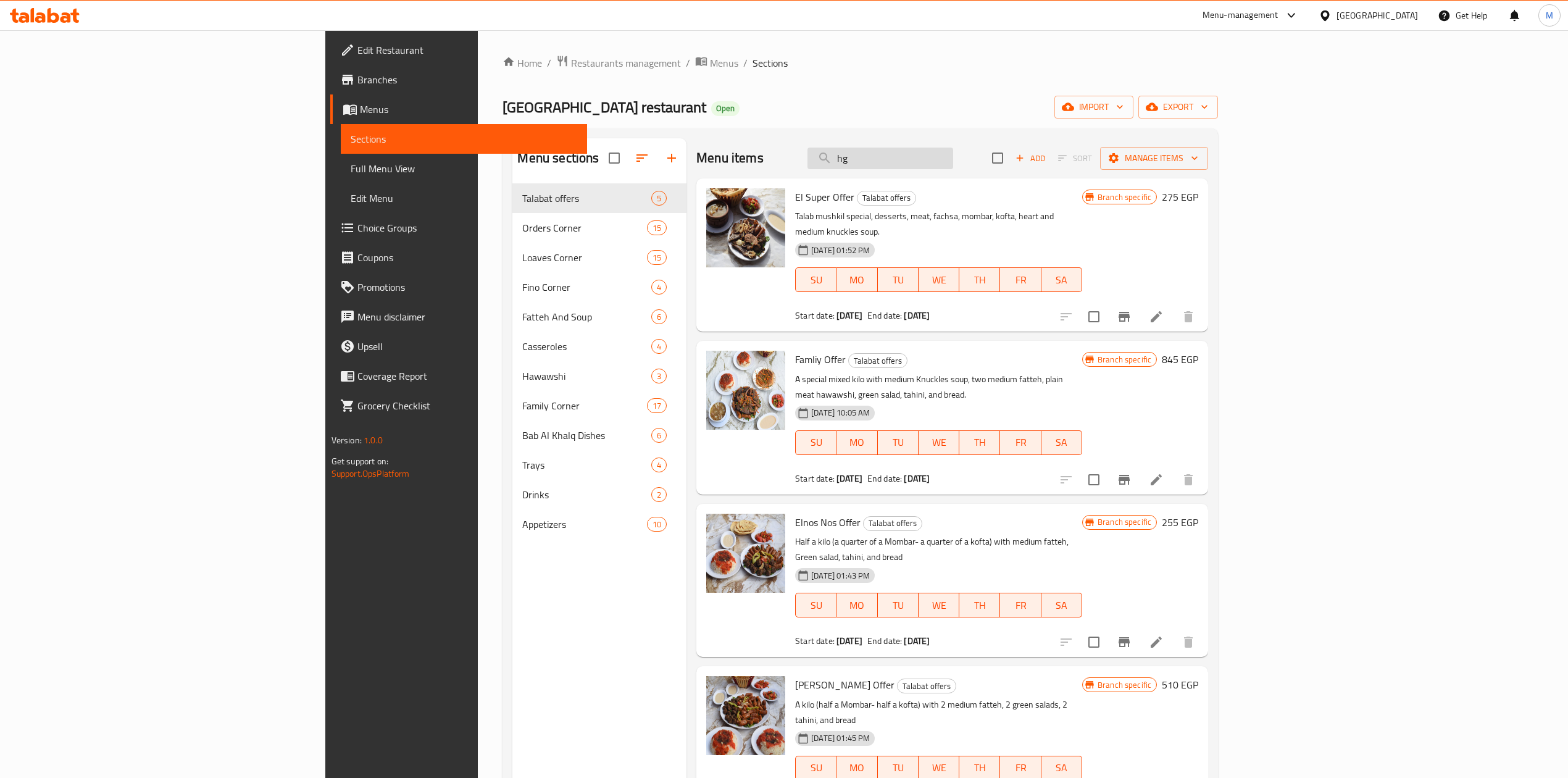
type input "h"
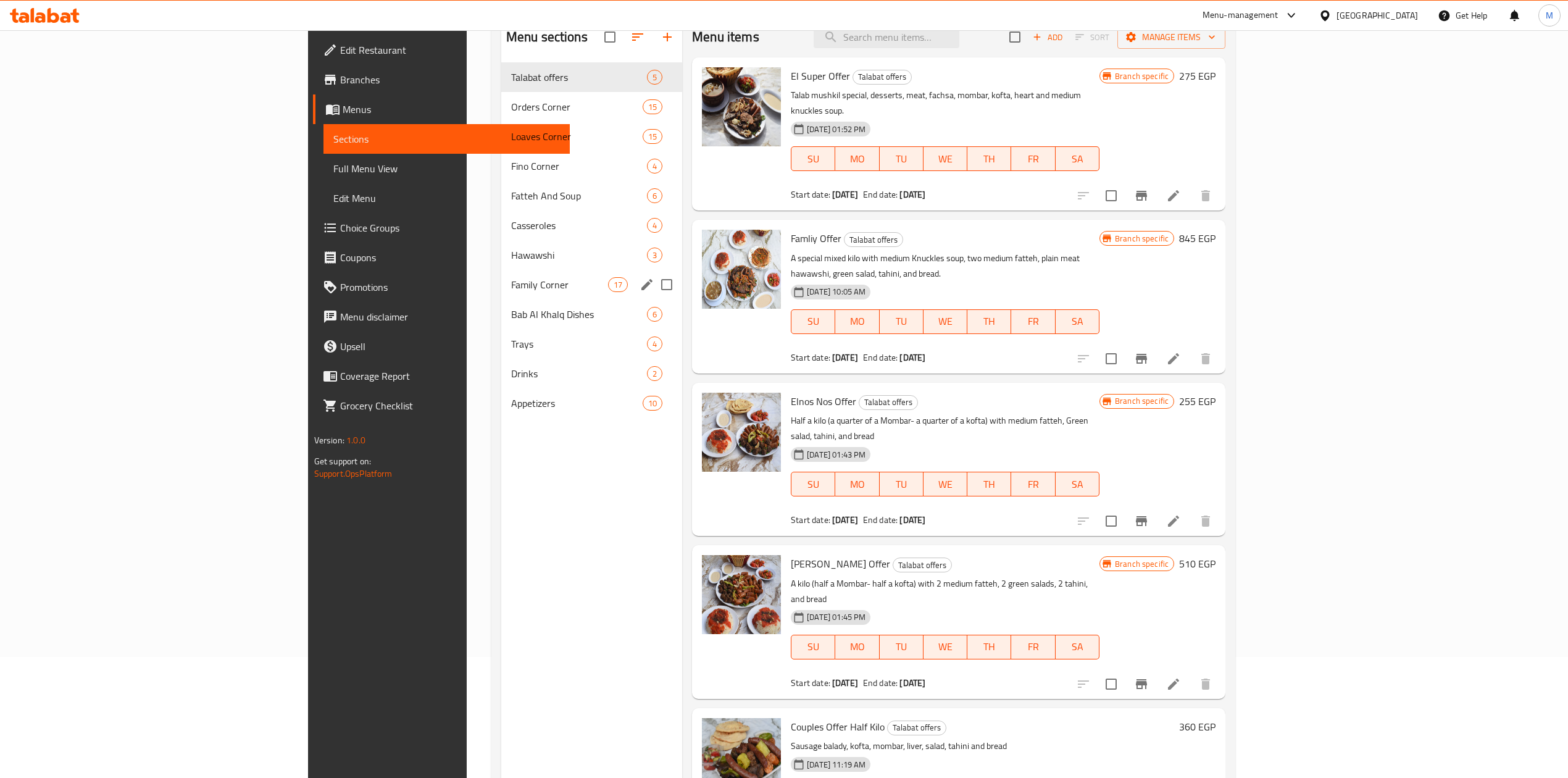
scroll to position [91, 0]
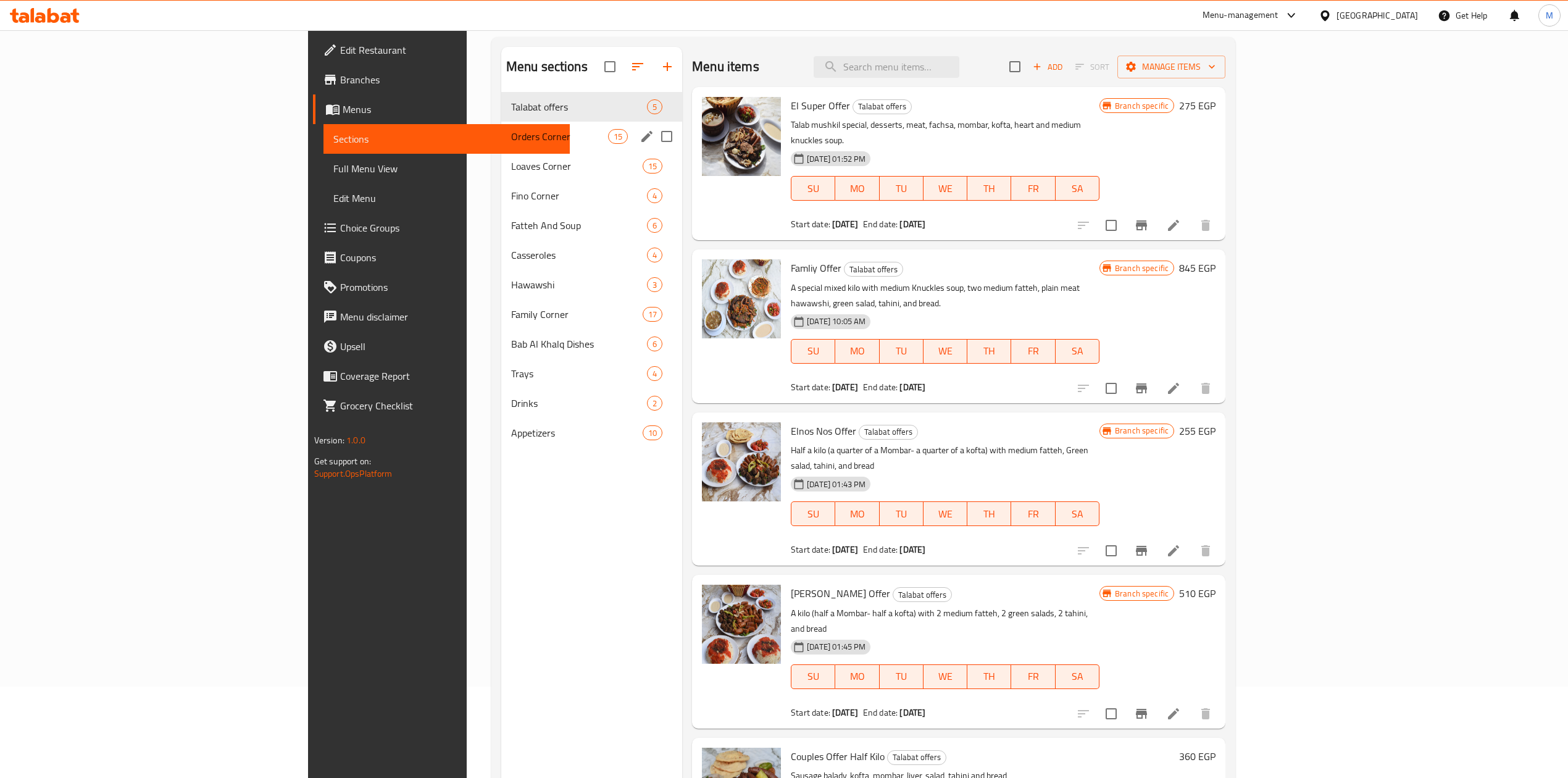
click at [511, 144] on span "Orders Corner" at bounding box center [559, 137] width 97 height 15
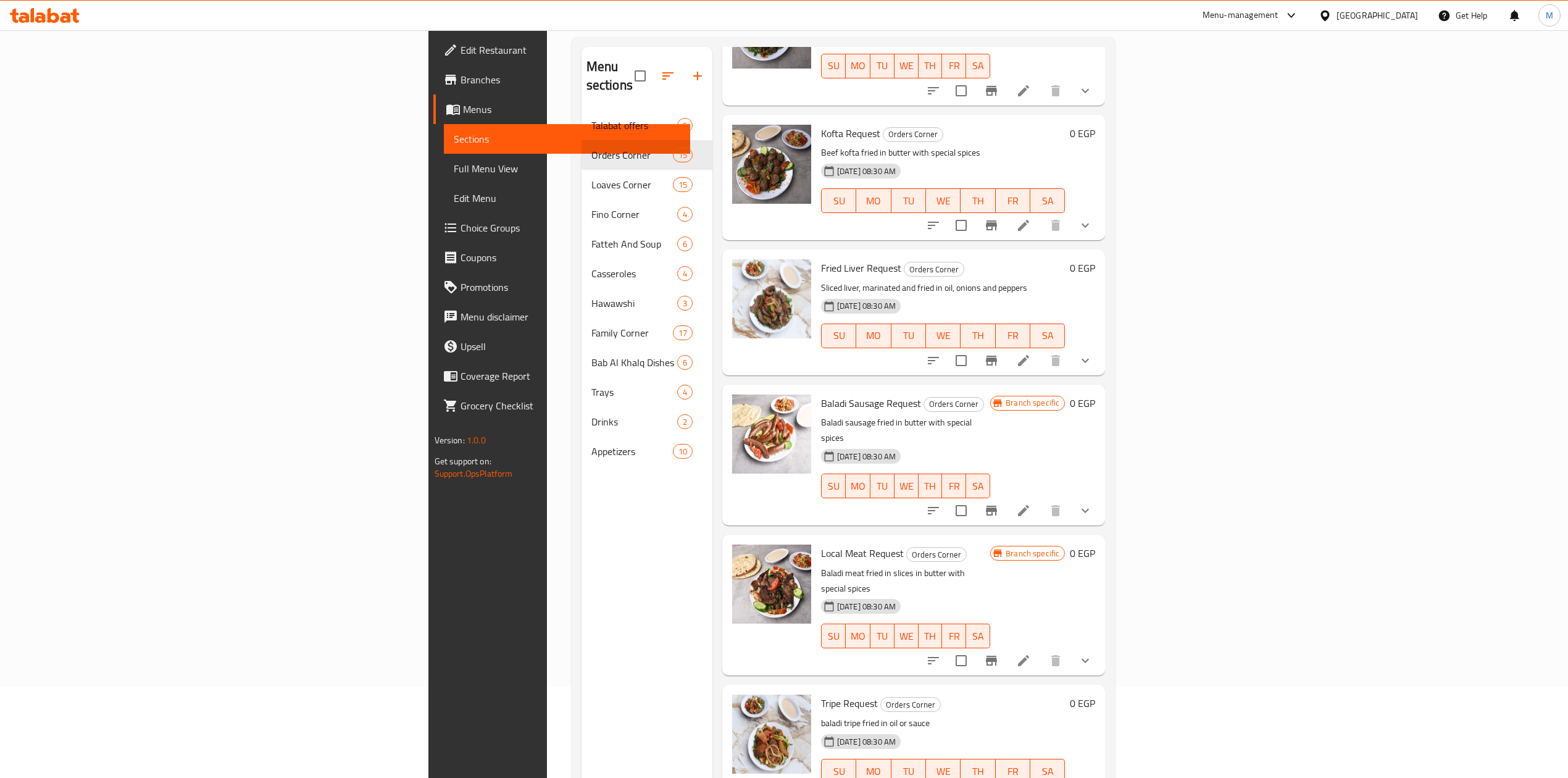
scroll to position [1276, 0]
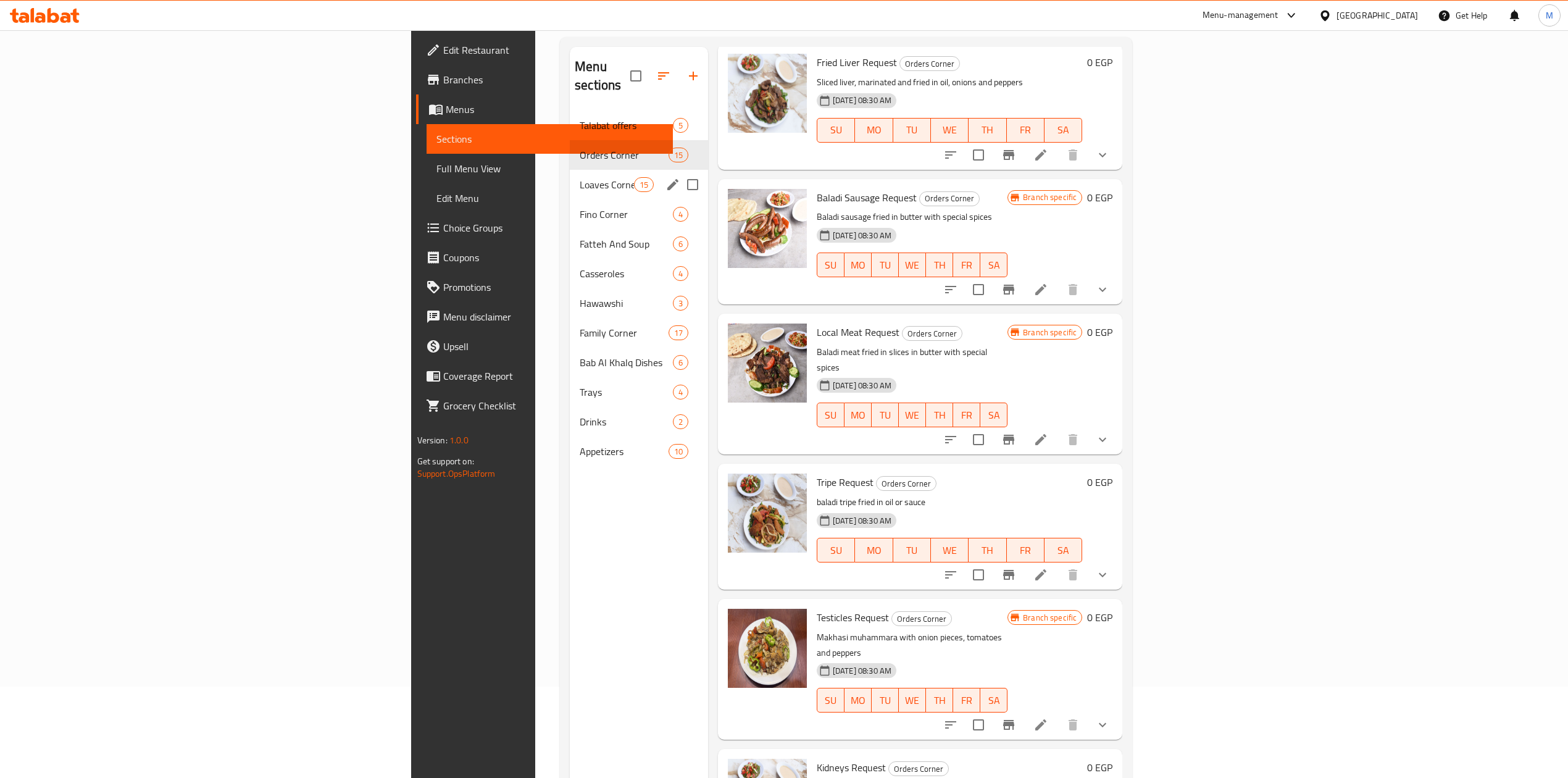
click at [580, 177] on span "Loaves Corner" at bounding box center [607, 185] width 54 height 15
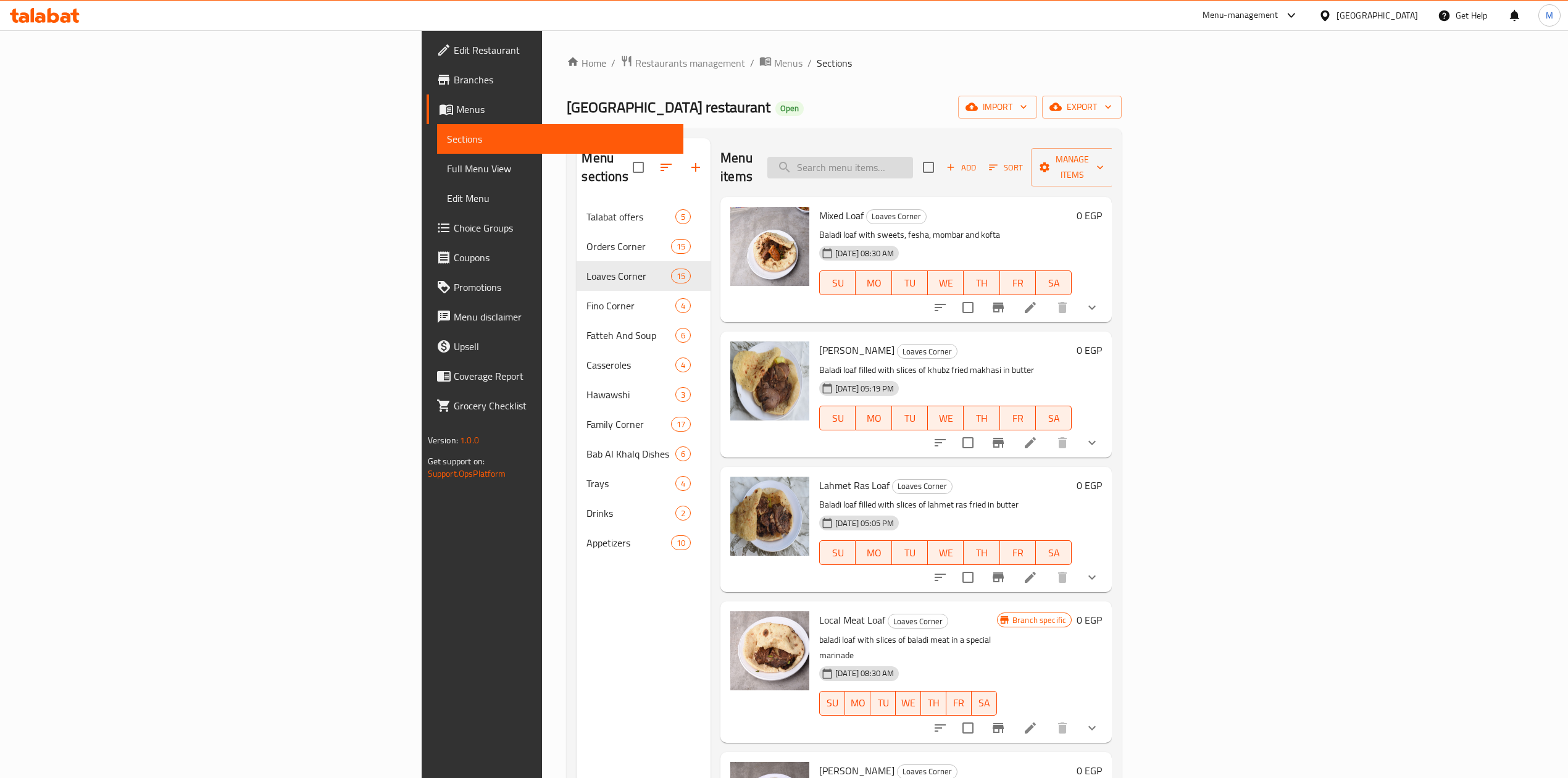
click at [913, 164] on input "search" at bounding box center [840, 168] width 146 height 22
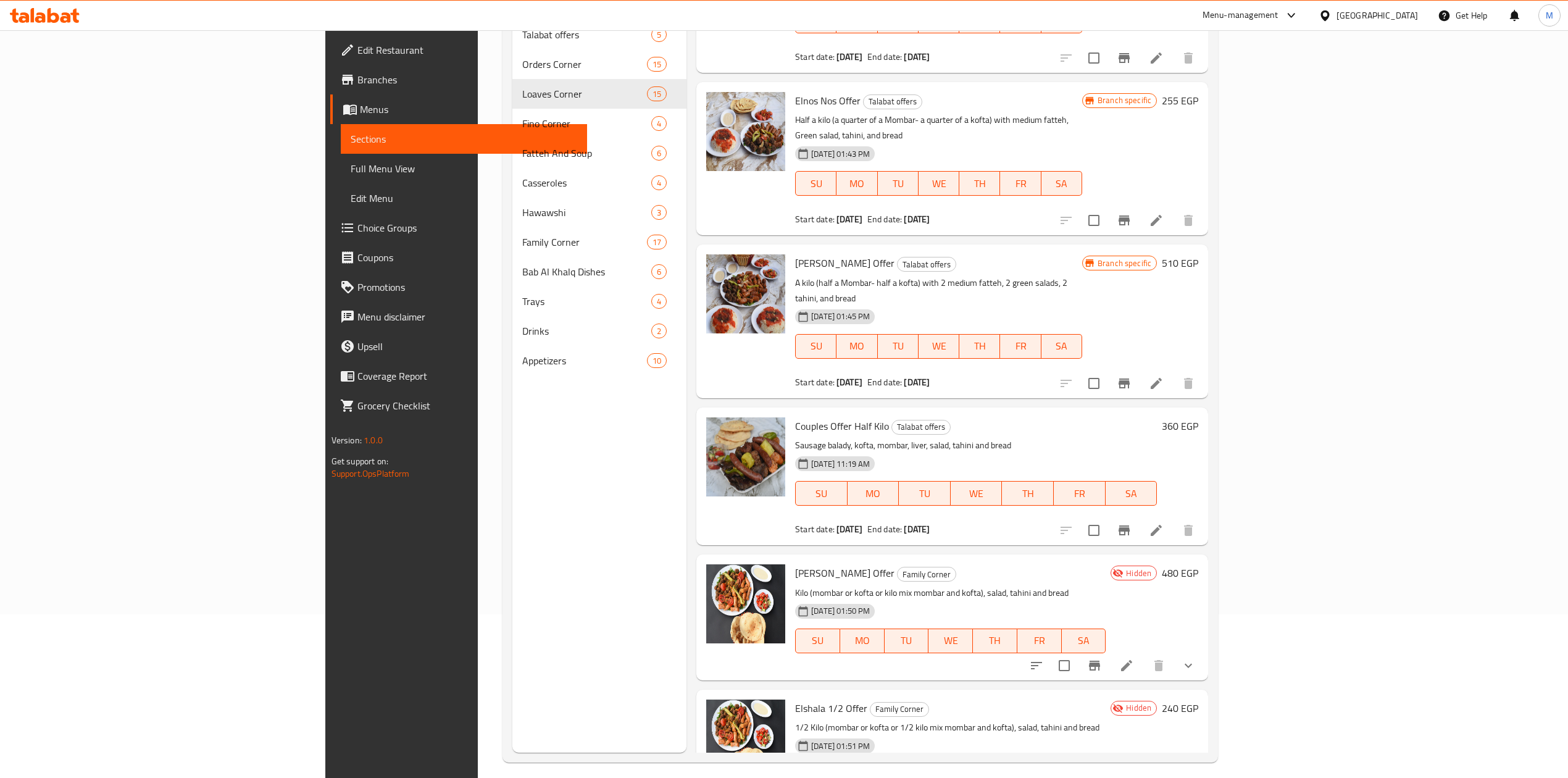
scroll to position [173, 0]
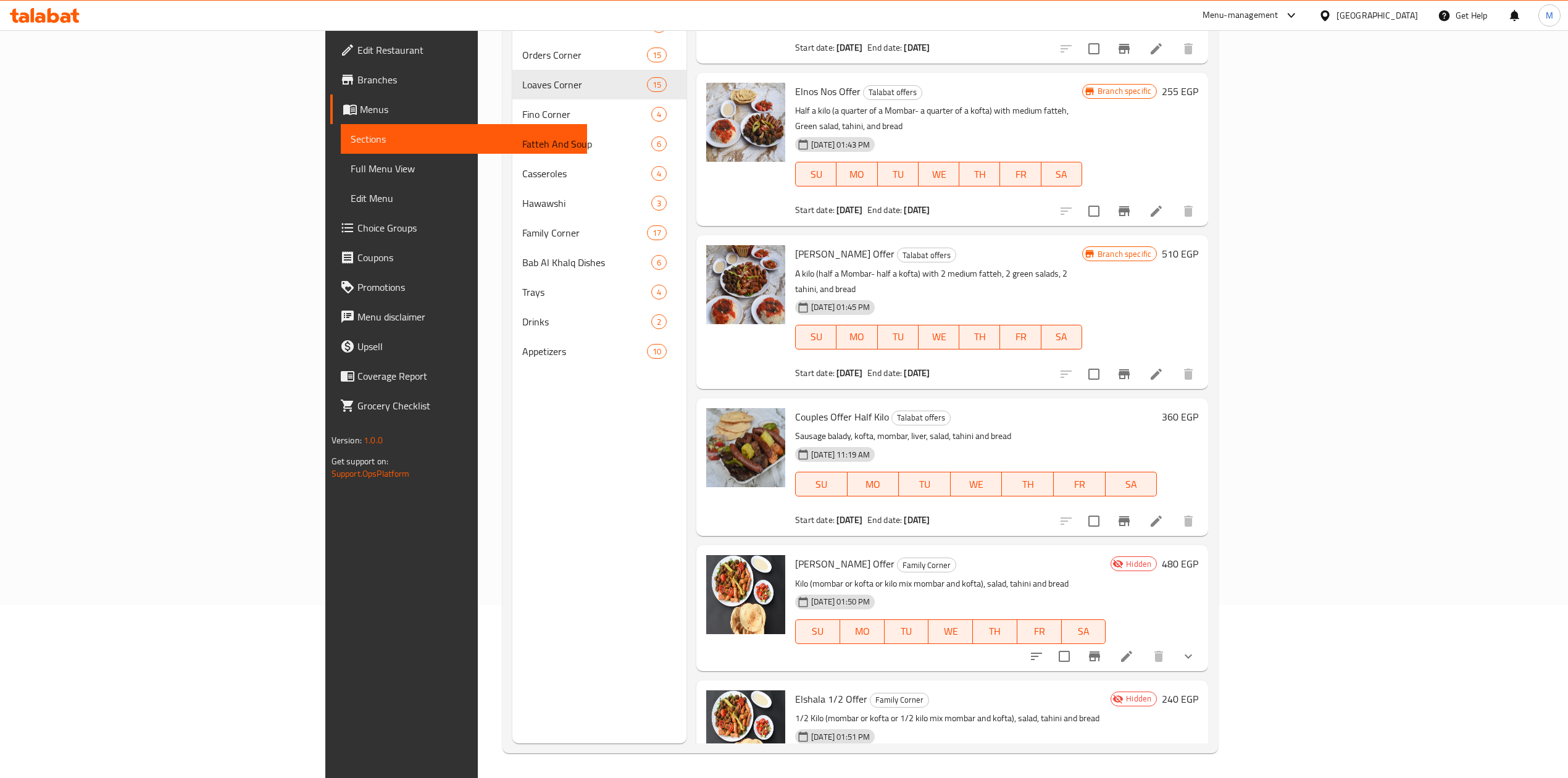
type input "Offer"
click at [351, 165] on span "Full Menu View" at bounding box center [464, 169] width 227 height 15
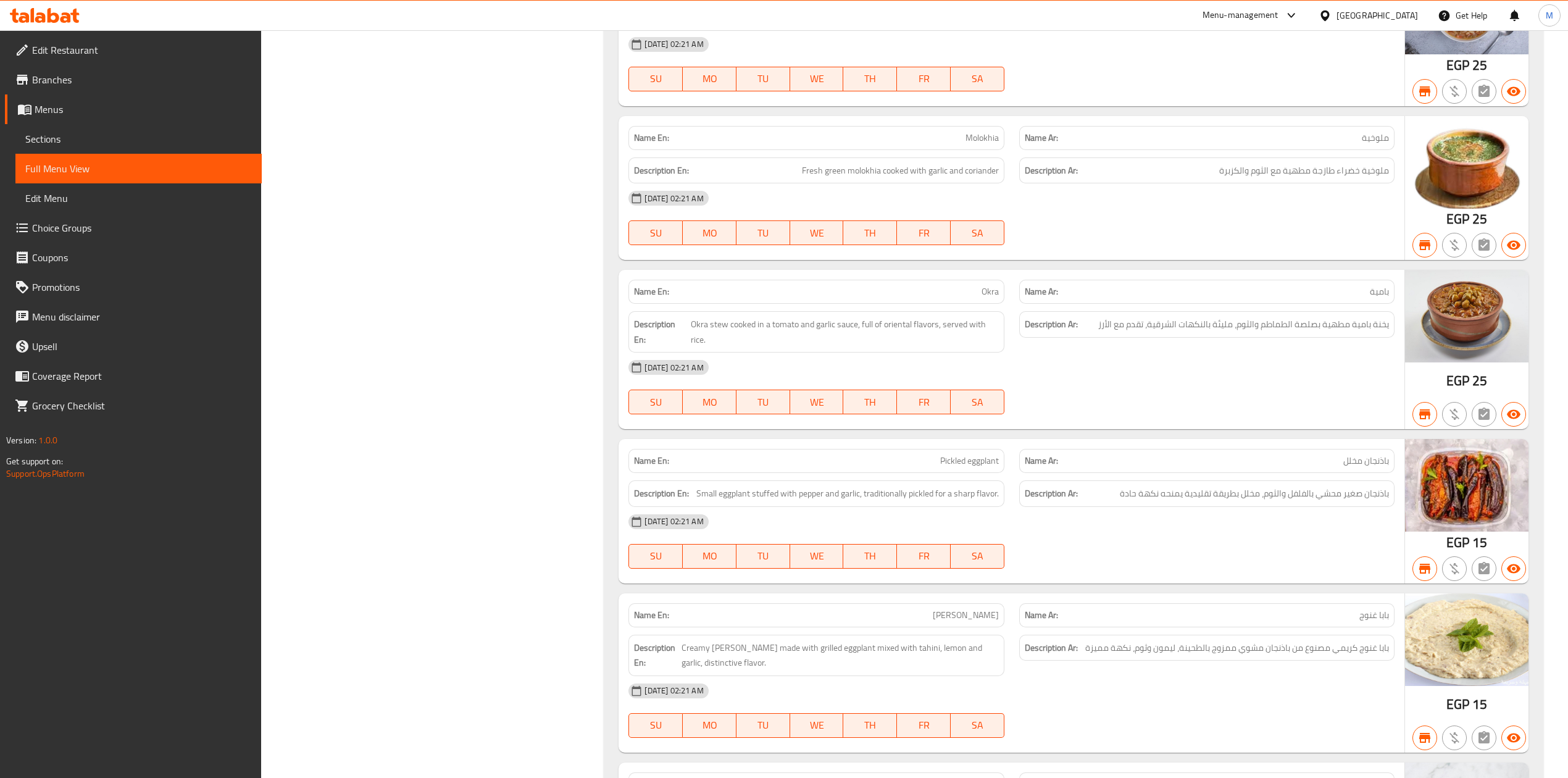
scroll to position [16592, 0]
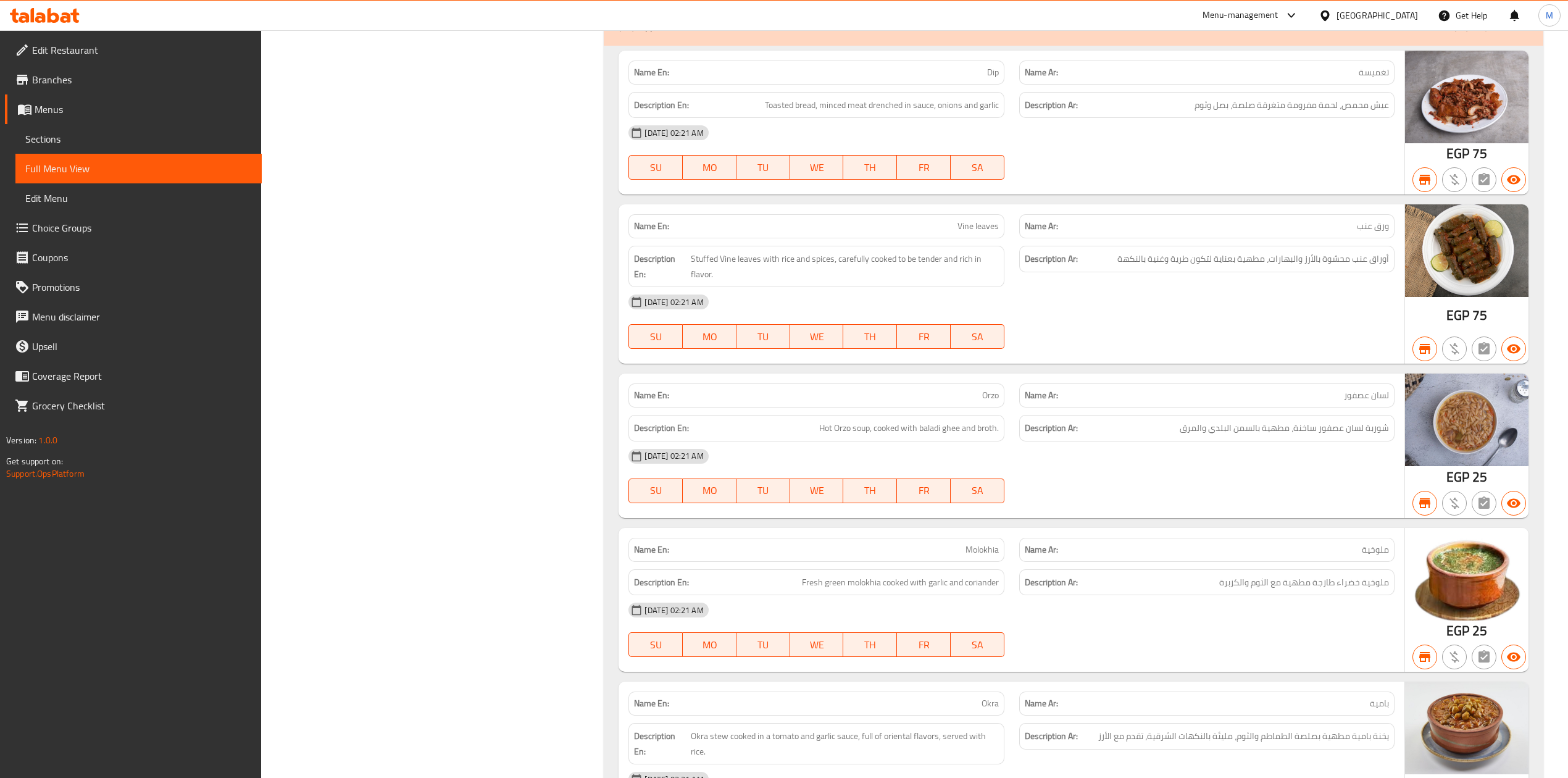
click at [127, 132] on span "Sections" at bounding box center [138, 139] width 227 height 15
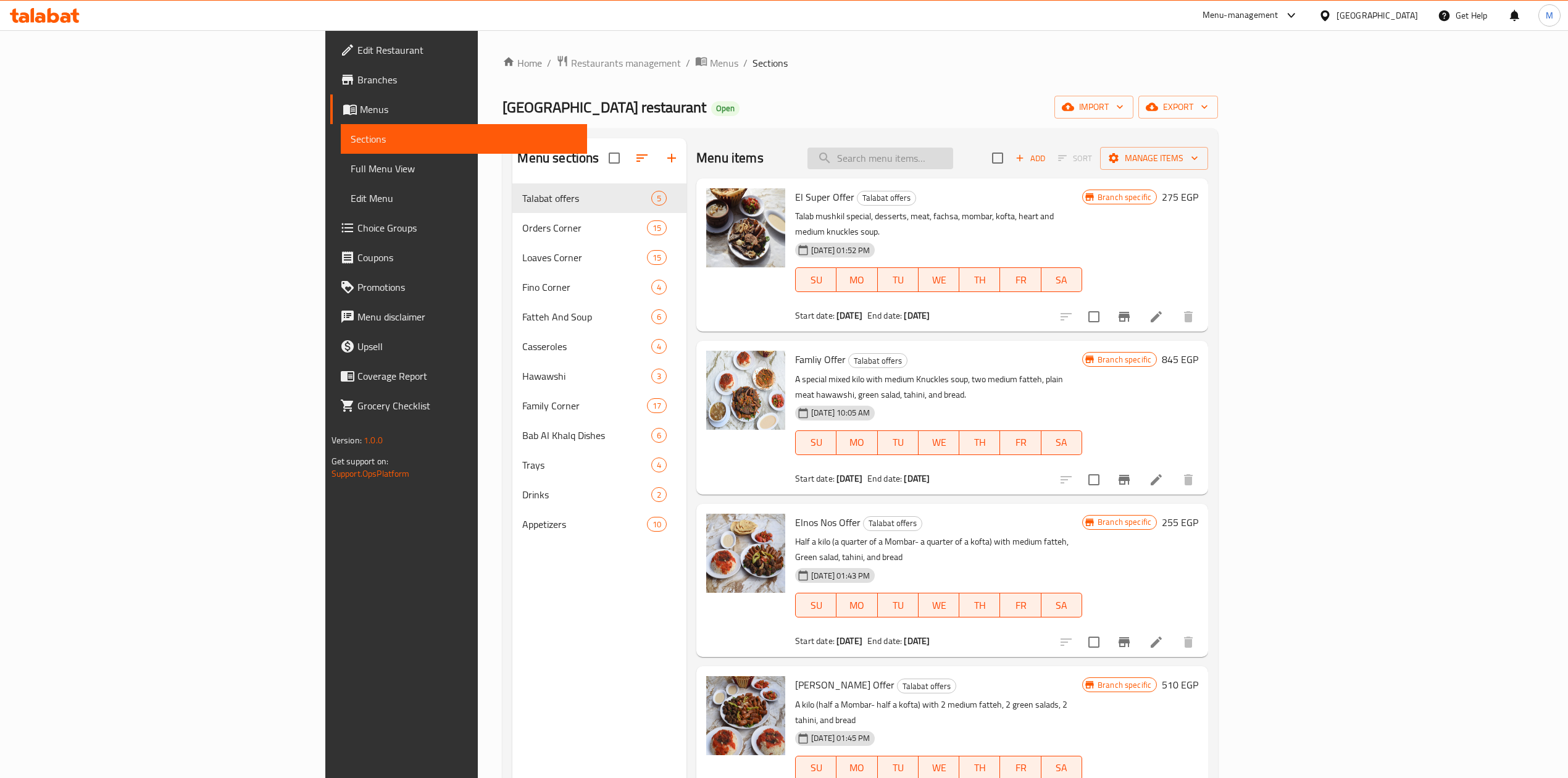
click at [953, 166] on input "search" at bounding box center [880, 158] width 146 height 22
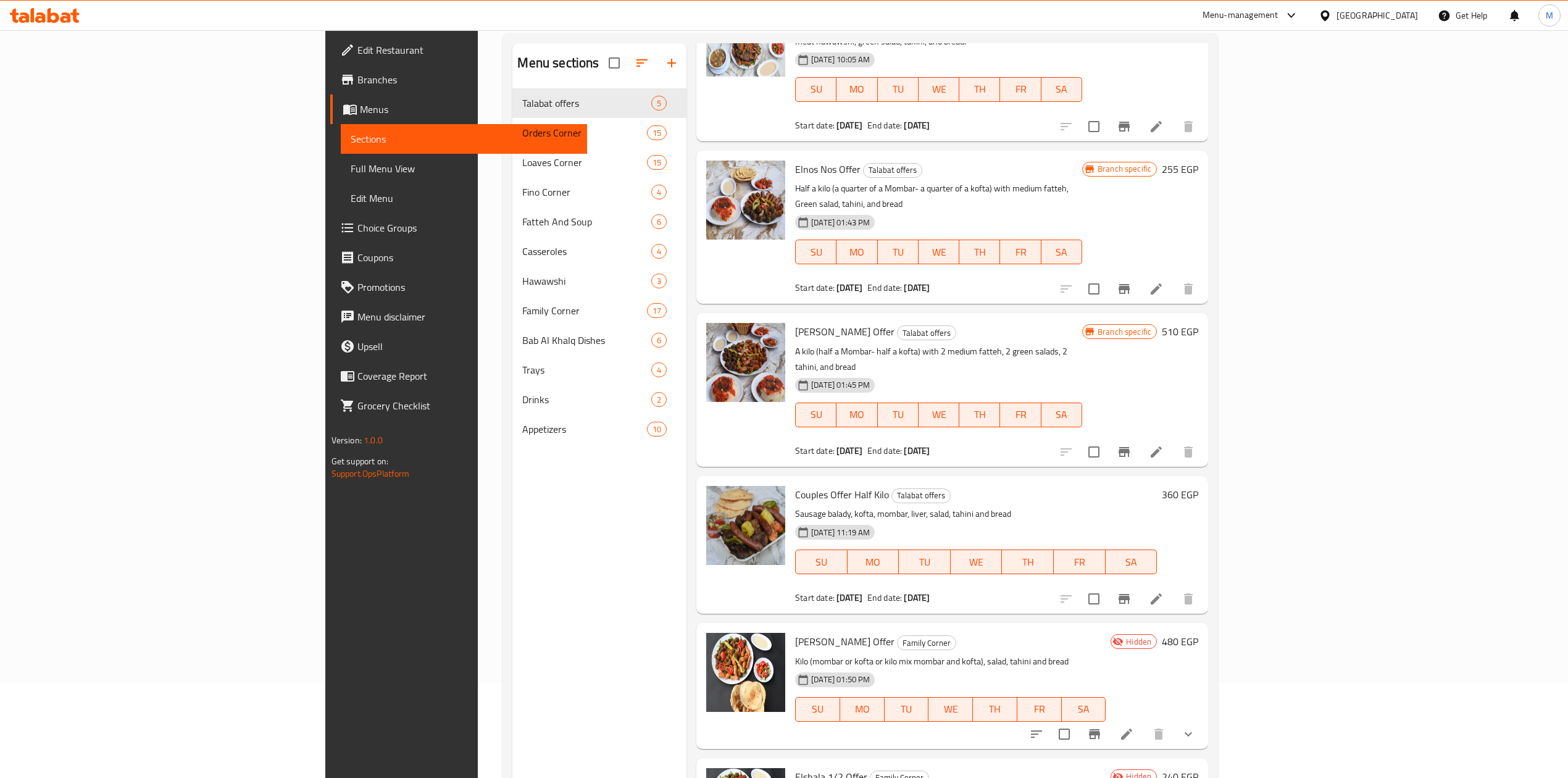
scroll to position [173, 0]
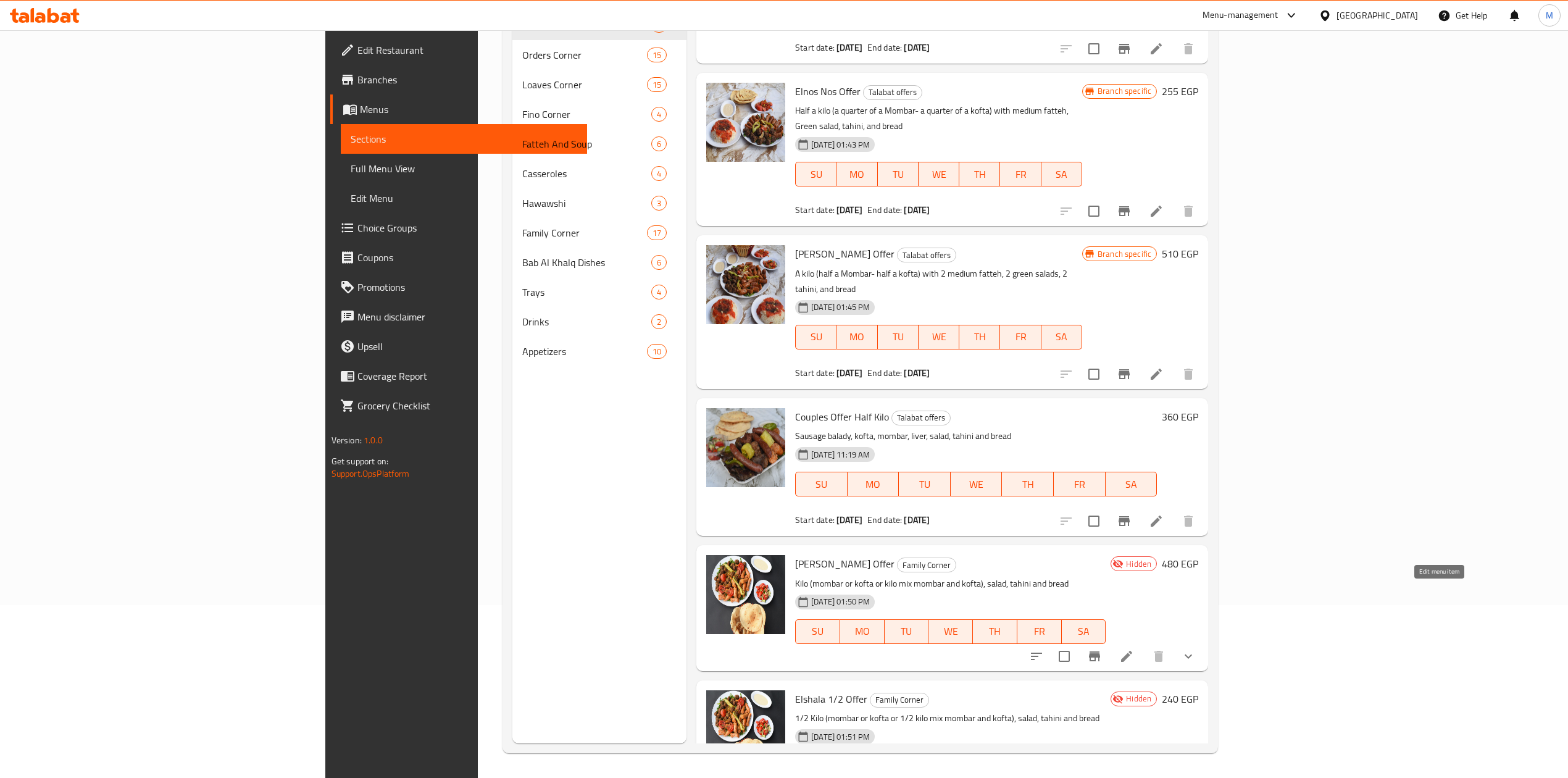
type input "Offer"
click at [1133, 651] on icon at bounding box center [1127, 656] width 11 height 11
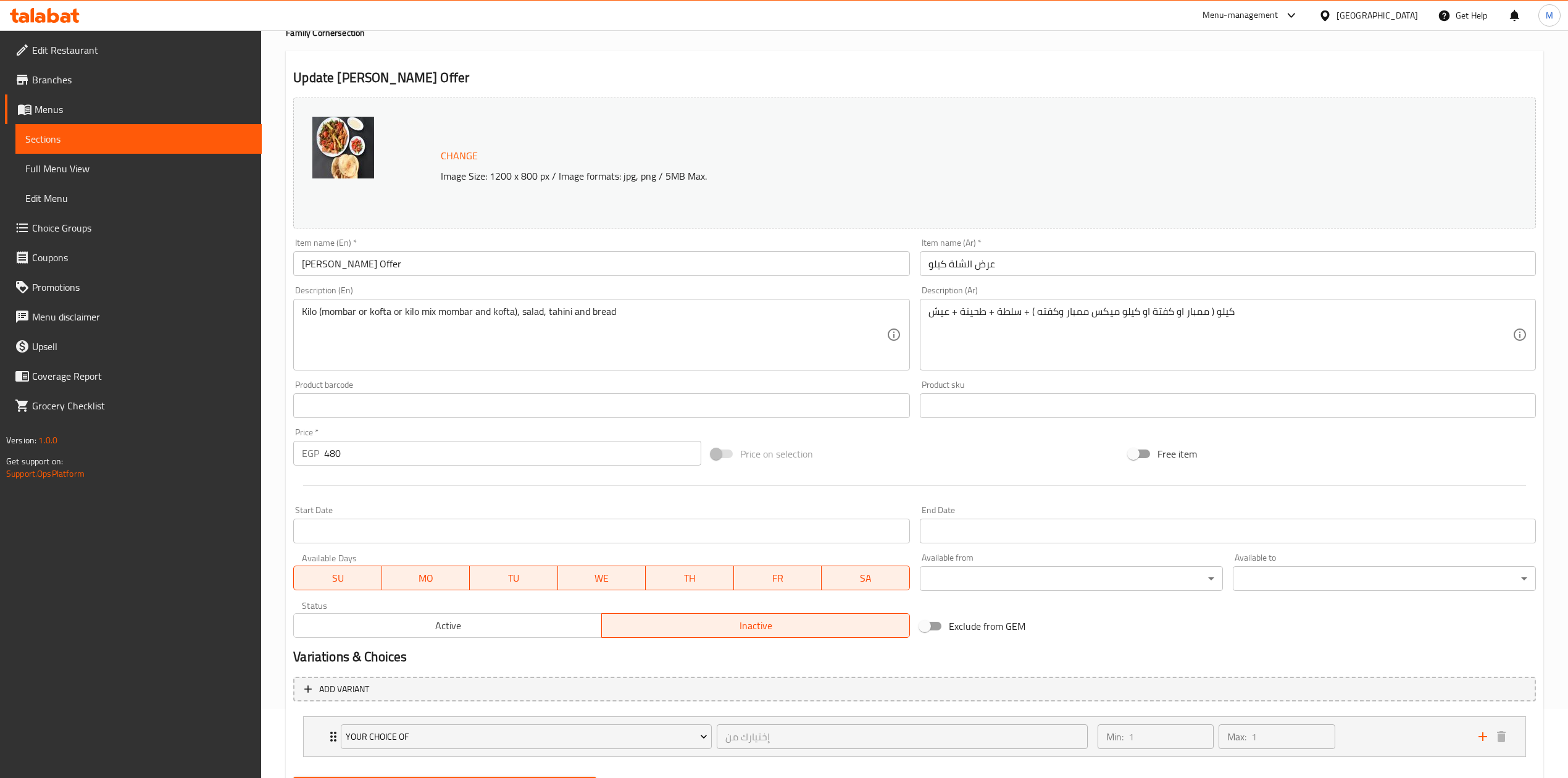
scroll to position [133, 0]
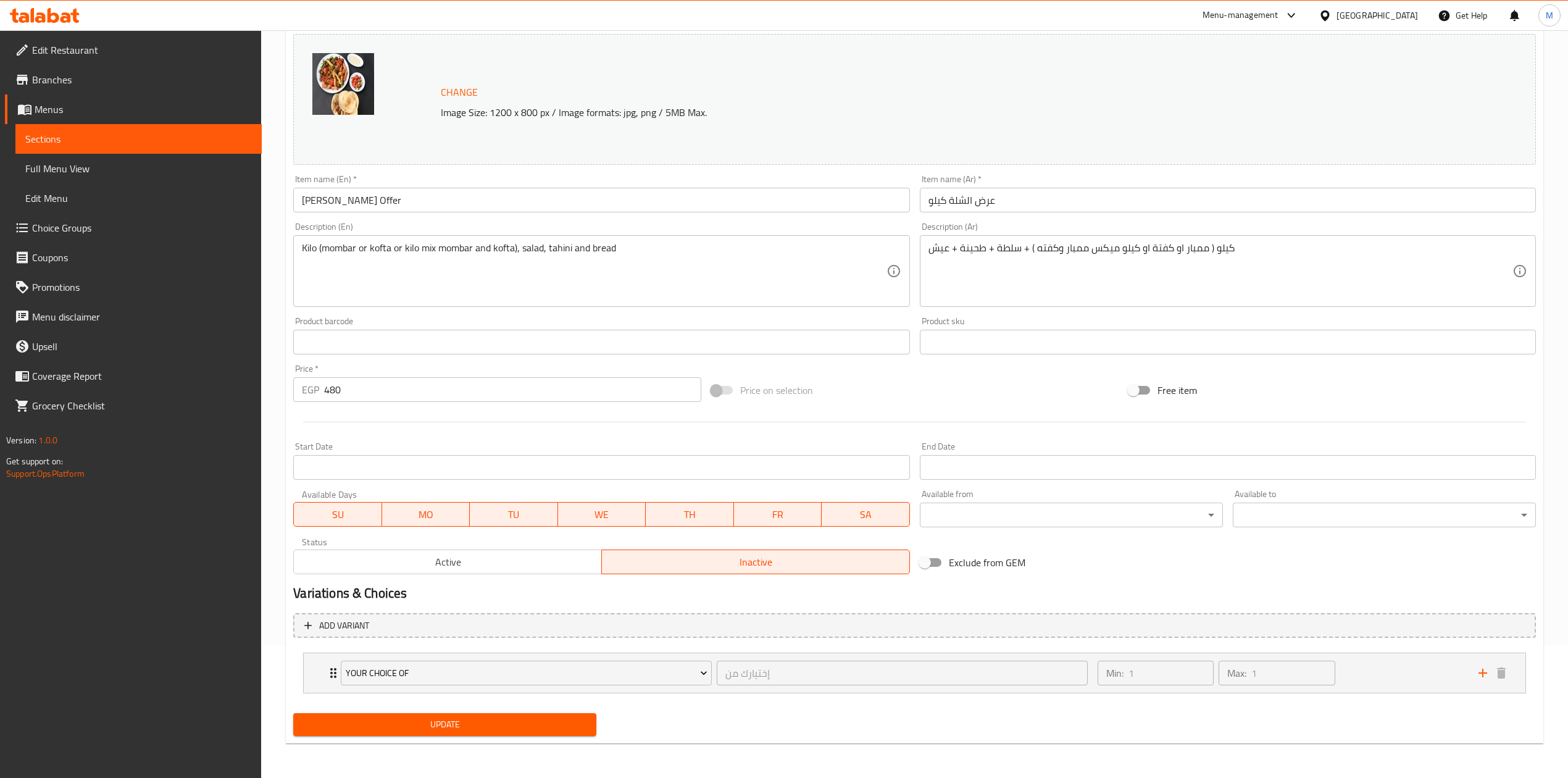
click at [554, 559] on span "Active" at bounding box center [448, 562] width 298 height 18
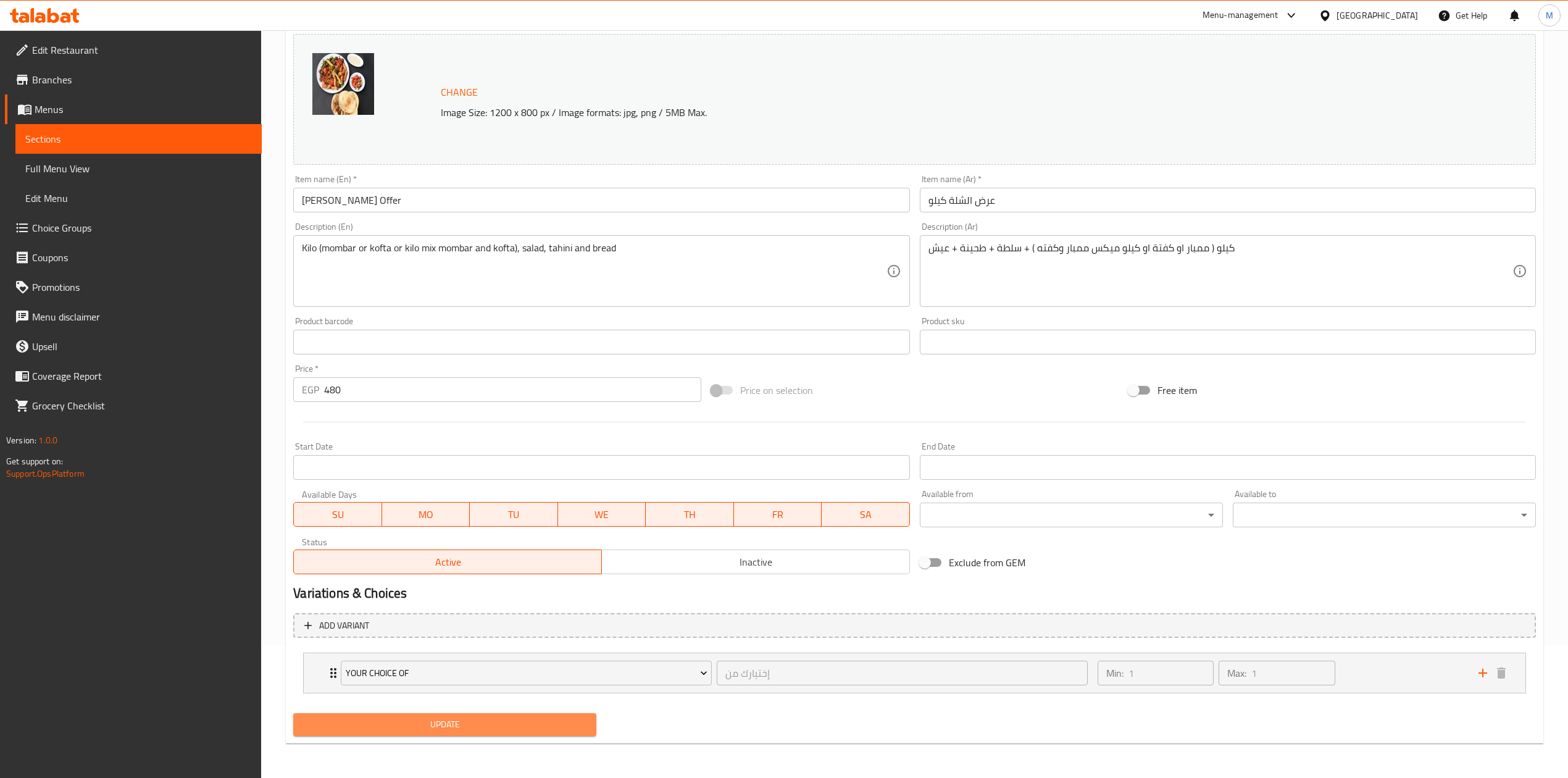
click at [561, 719] on span "Update" at bounding box center [445, 725] width 284 height 16
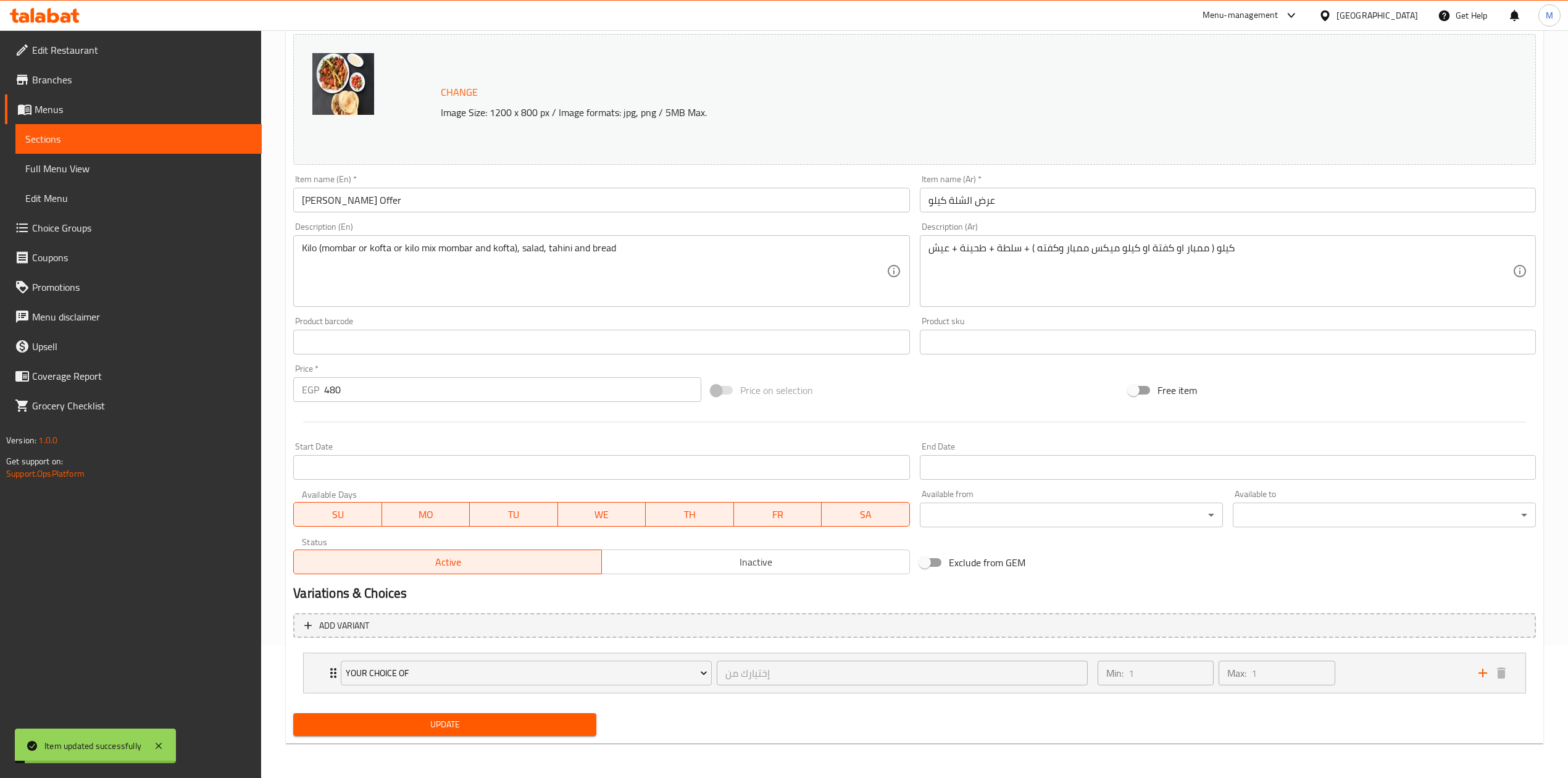
scroll to position [0, 0]
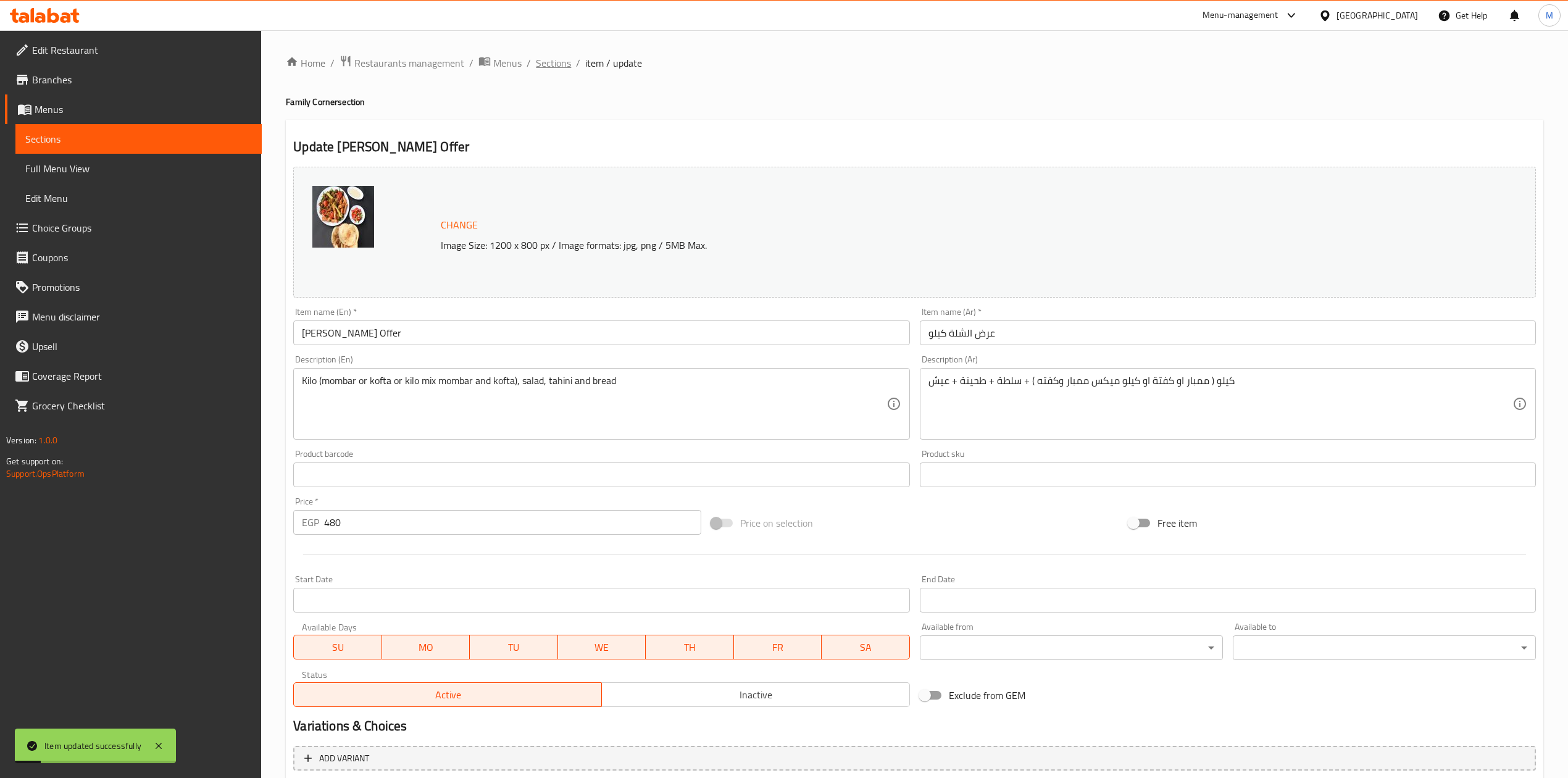
click at [565, 58] on span "Sections" at bounding box center [554, 63] width 35 height 15
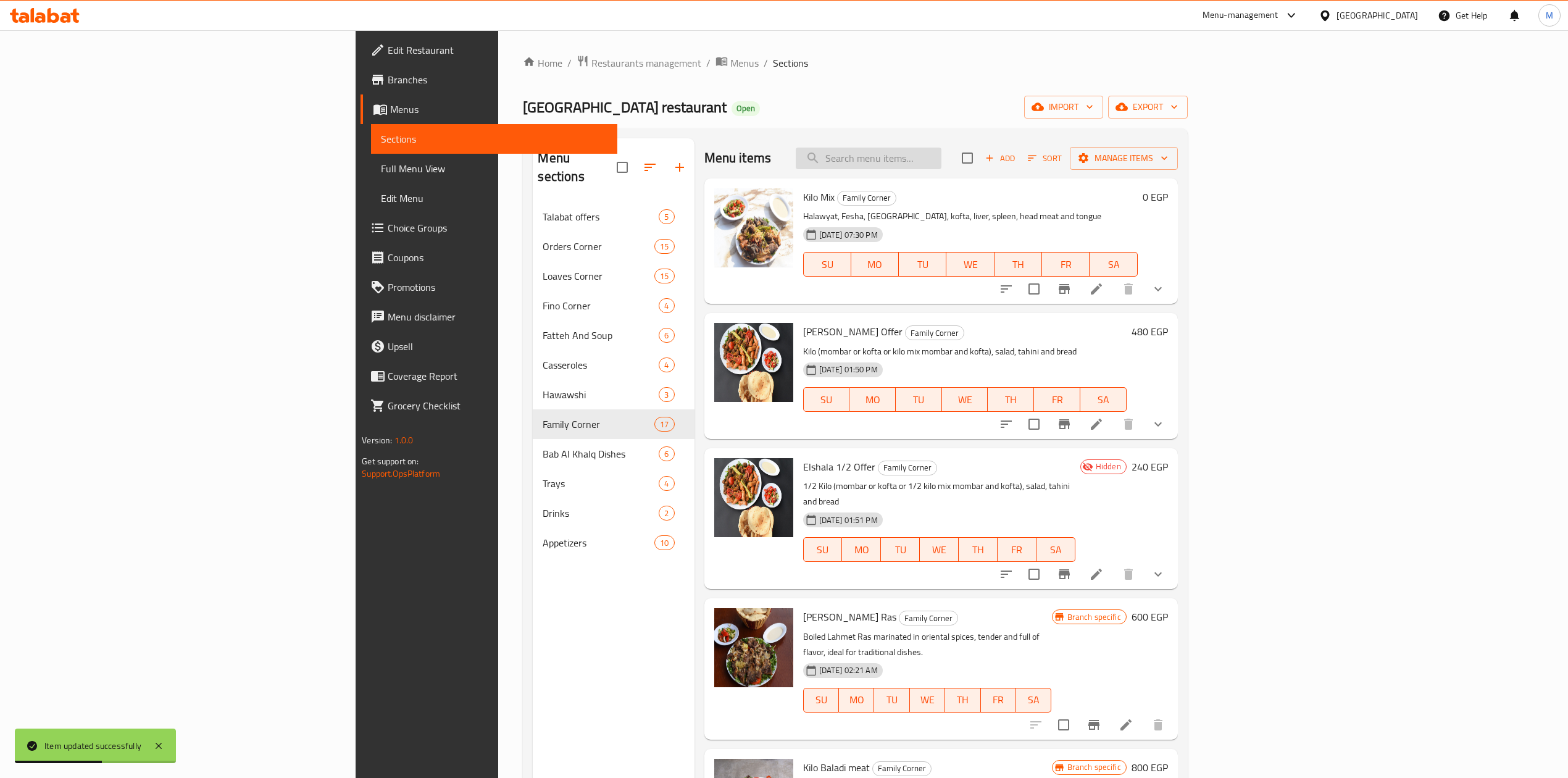
click at [942, 162] on input "search" at bounding box center [868, 158] width 146 height 22
paste input "759403"
type input "759403"
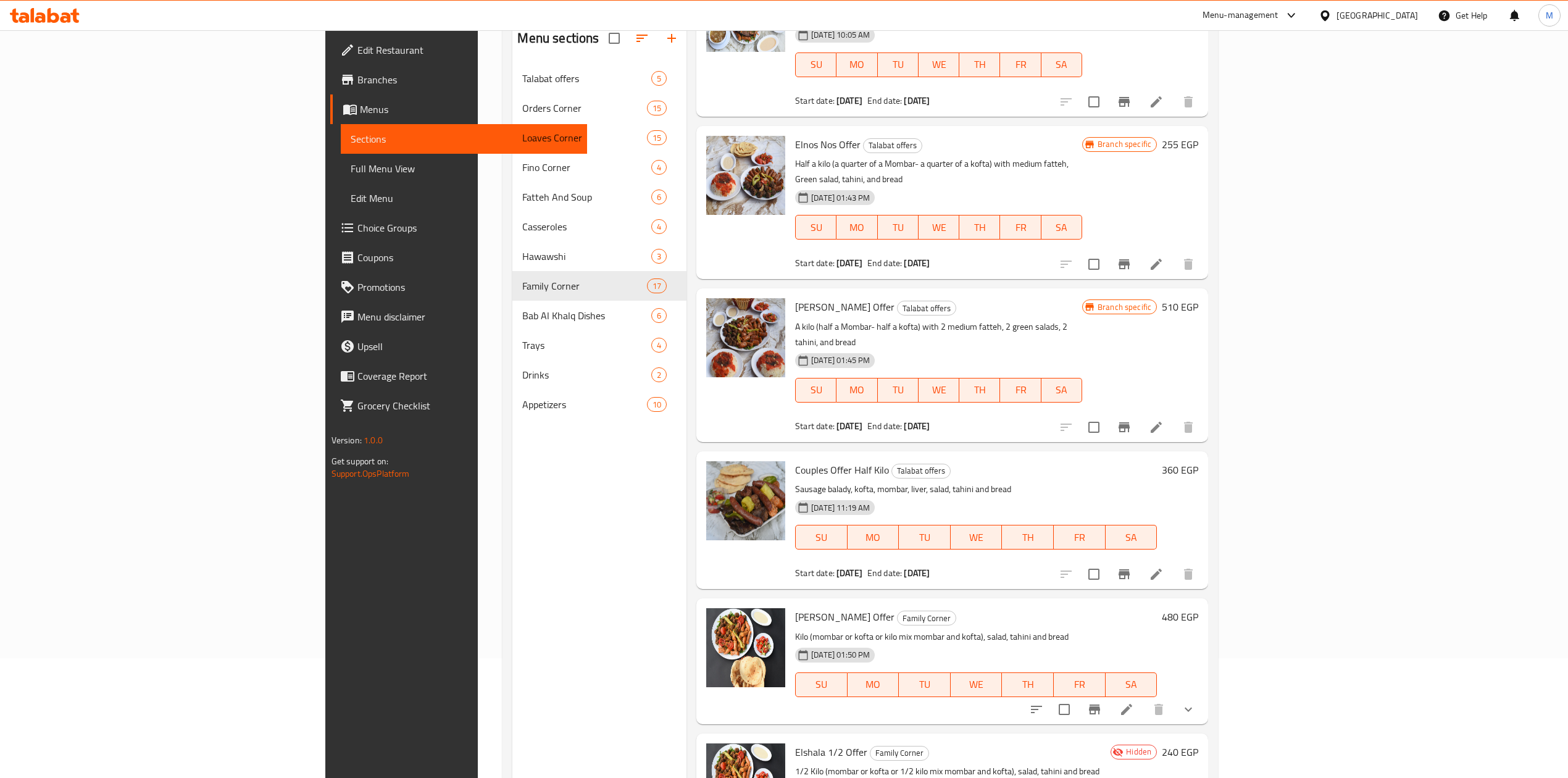
scroll to position [173, 0]
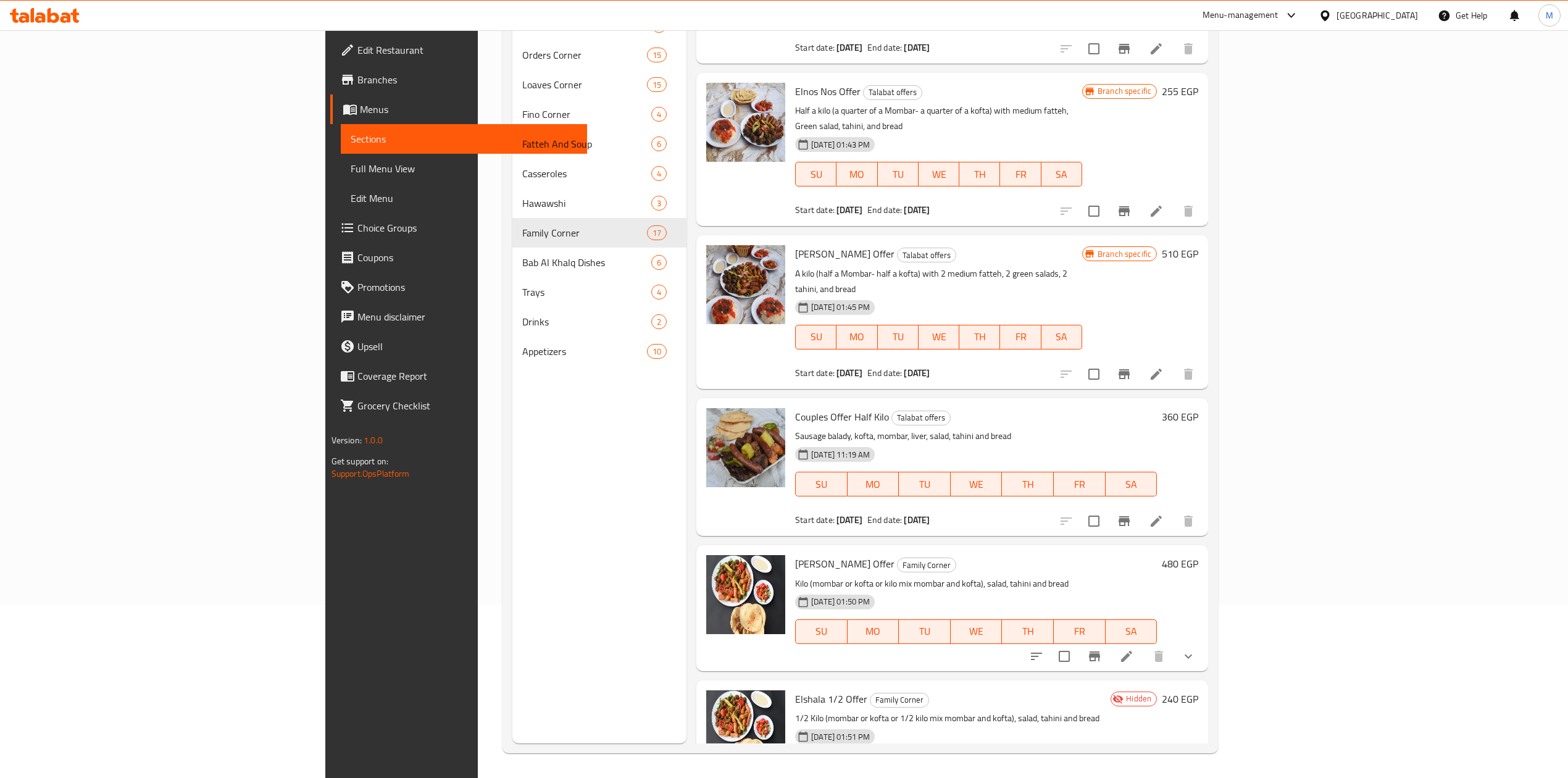
type input "offer"
click at [1133, 777] on icon at bounding box center [1127, 791] width 11 height 11
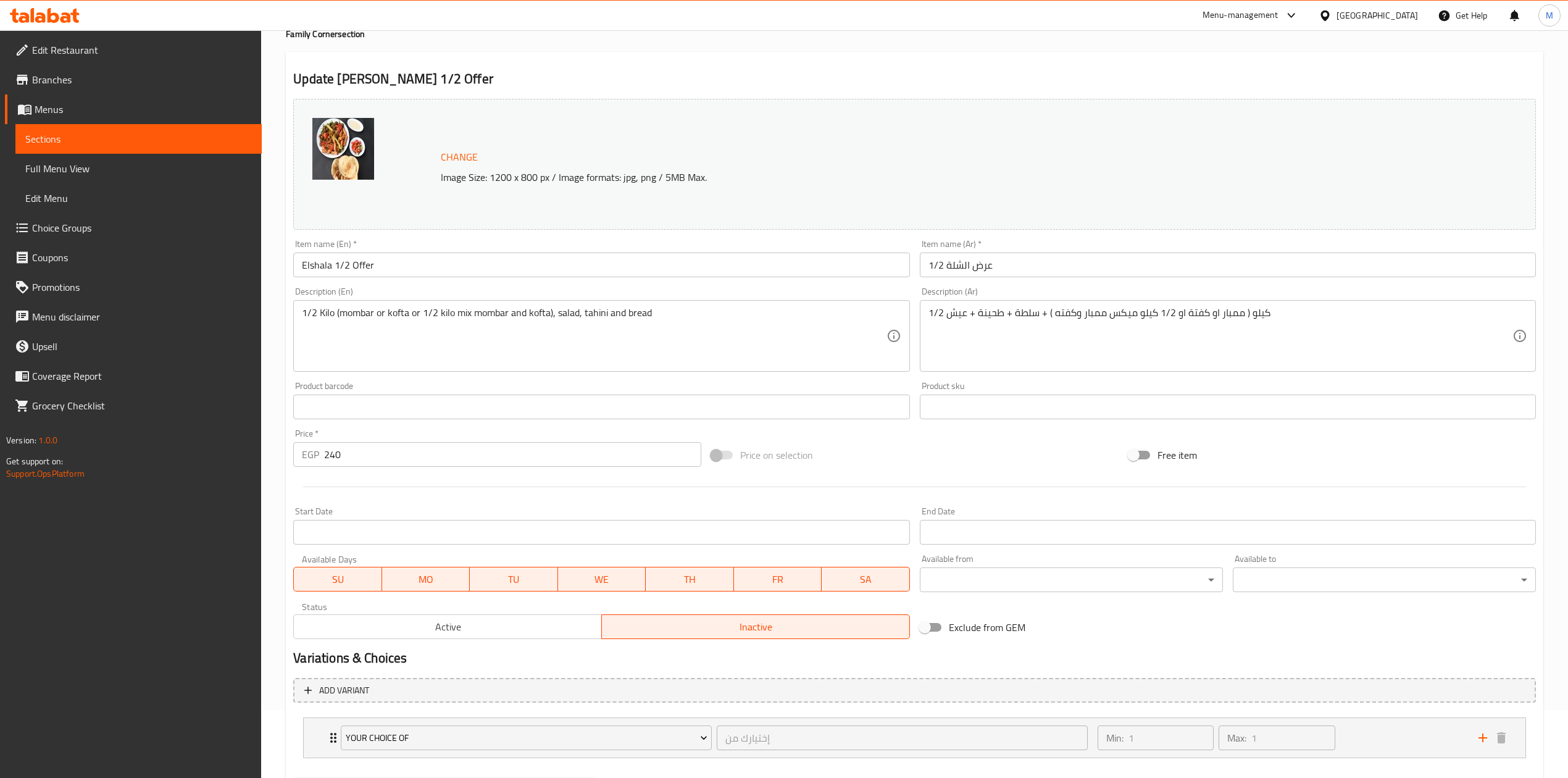
scroll to position [133, 0]
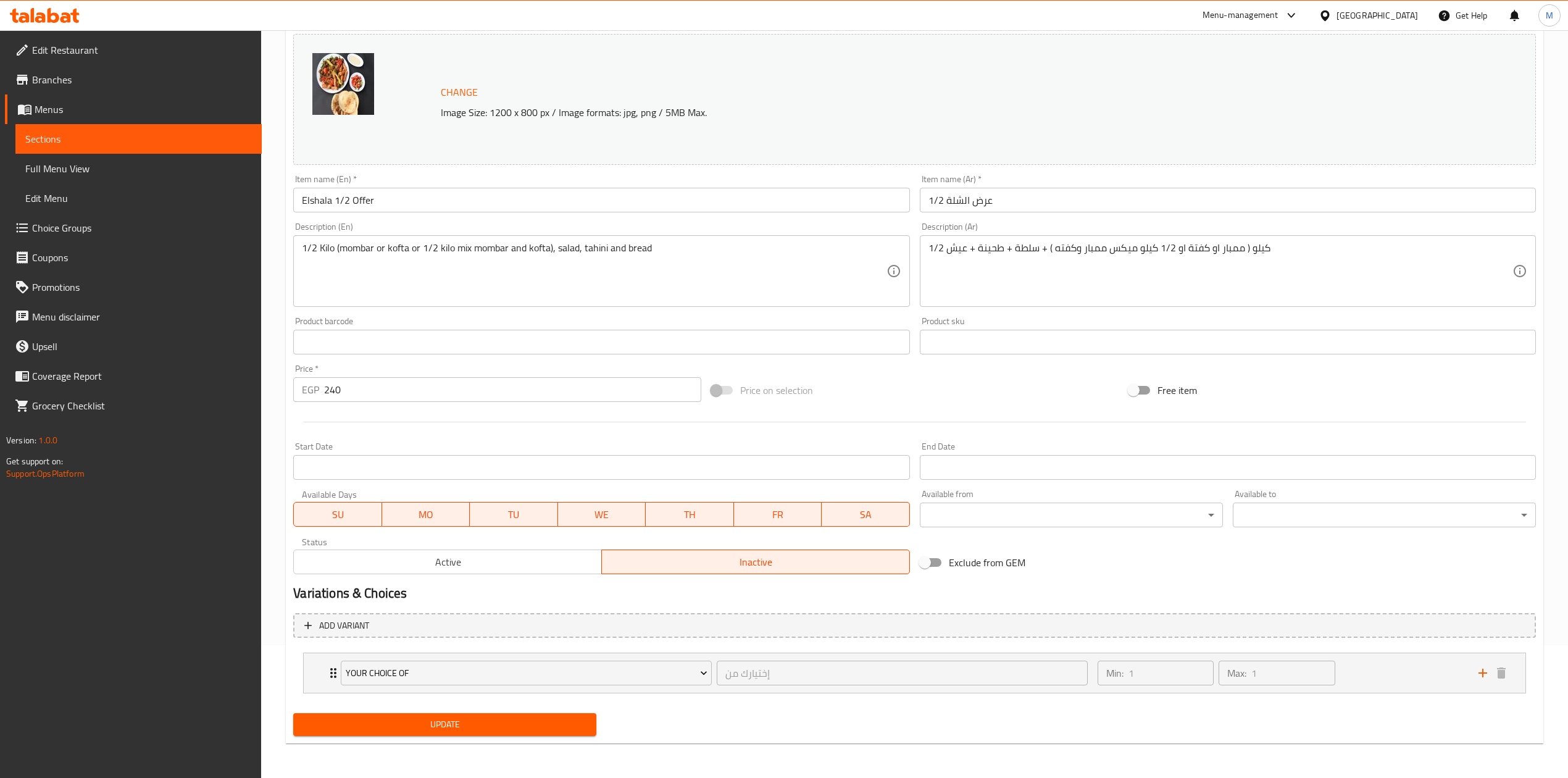
click at [541, 559] on span "Active" at bounding box center [448, 562] width 298 height 18
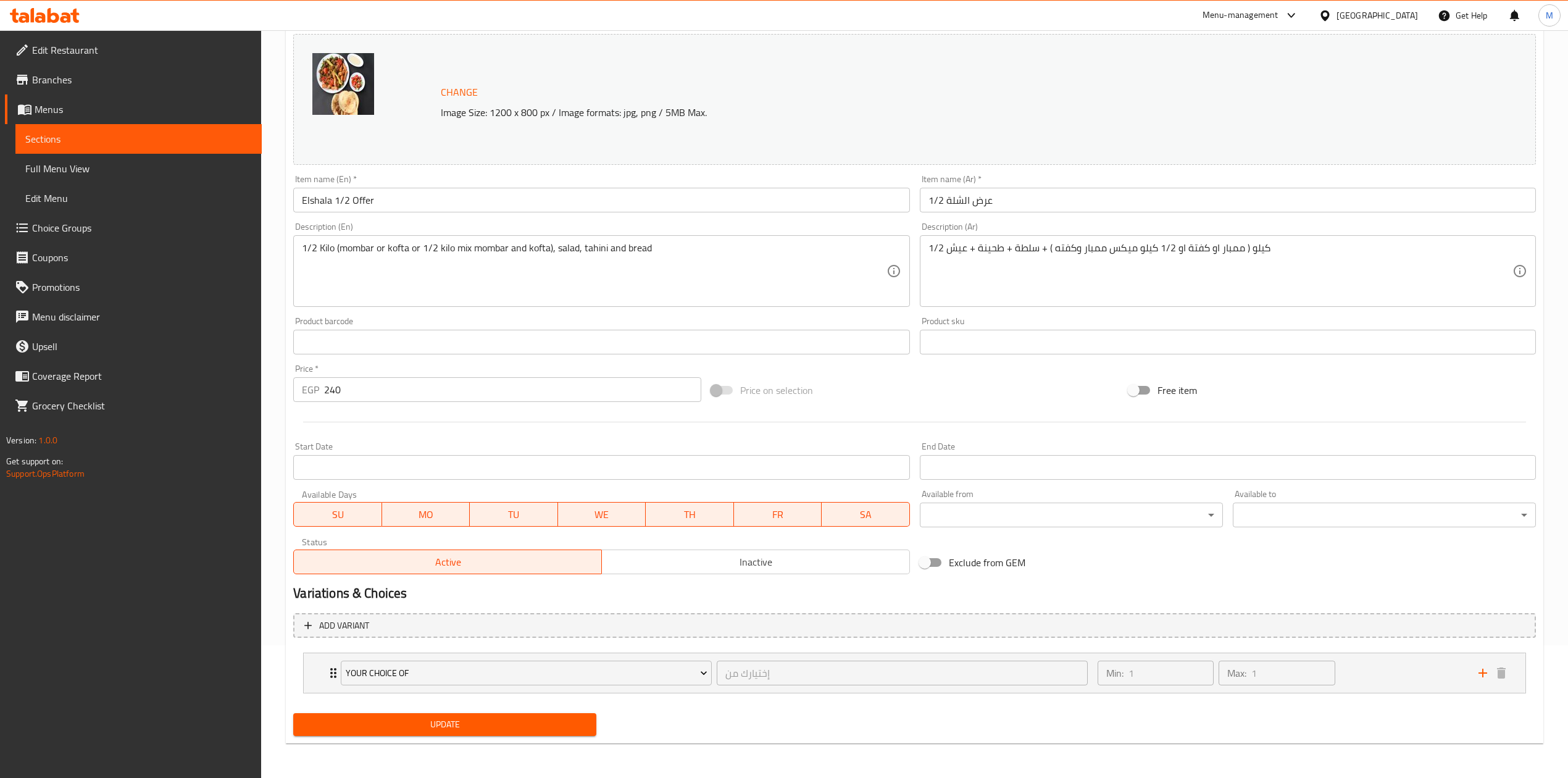
click at [554, 736] on button "Update" at bounding box center [445, 725] width 303 height 23
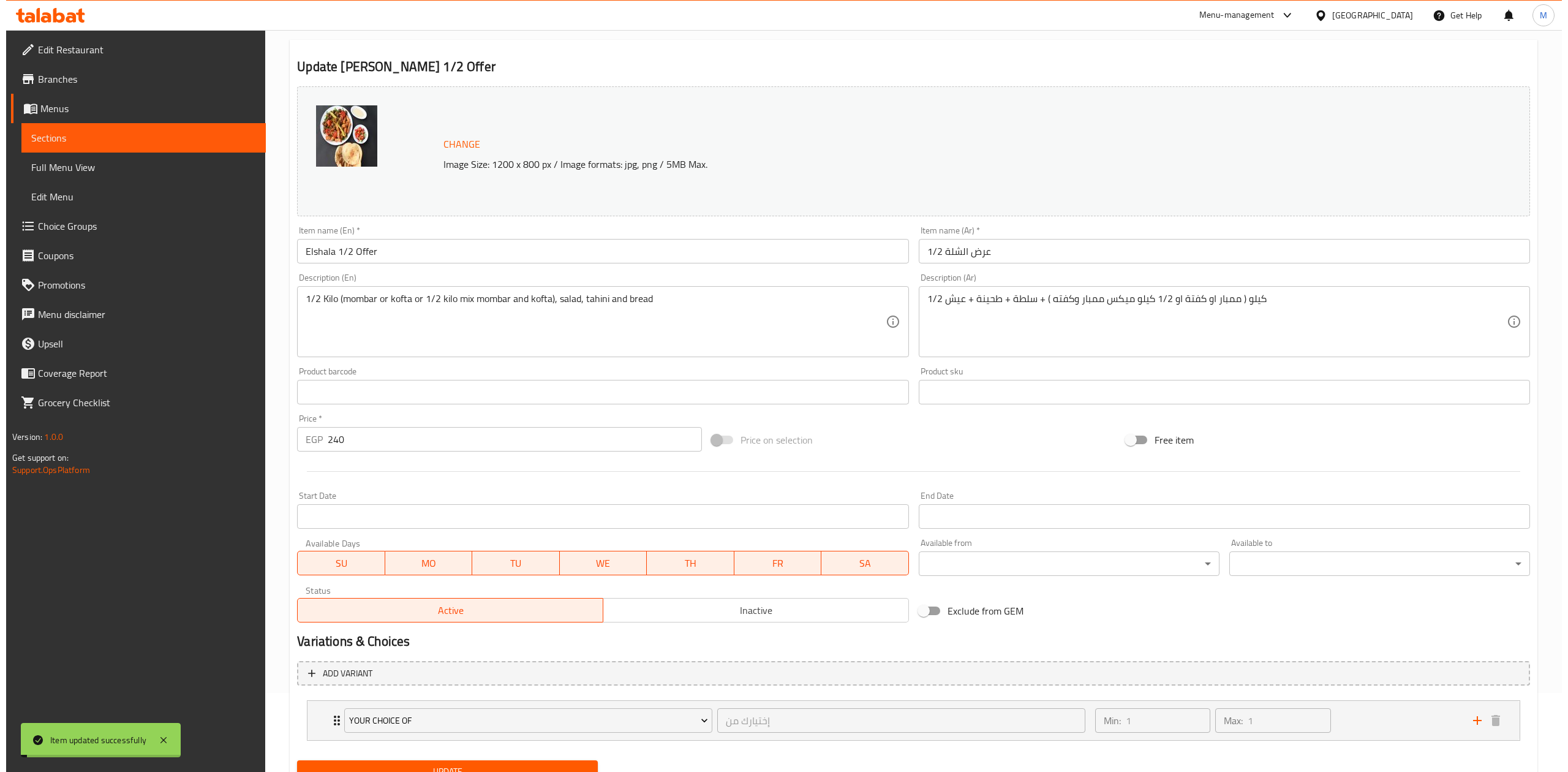
scroll to position [0, 0]
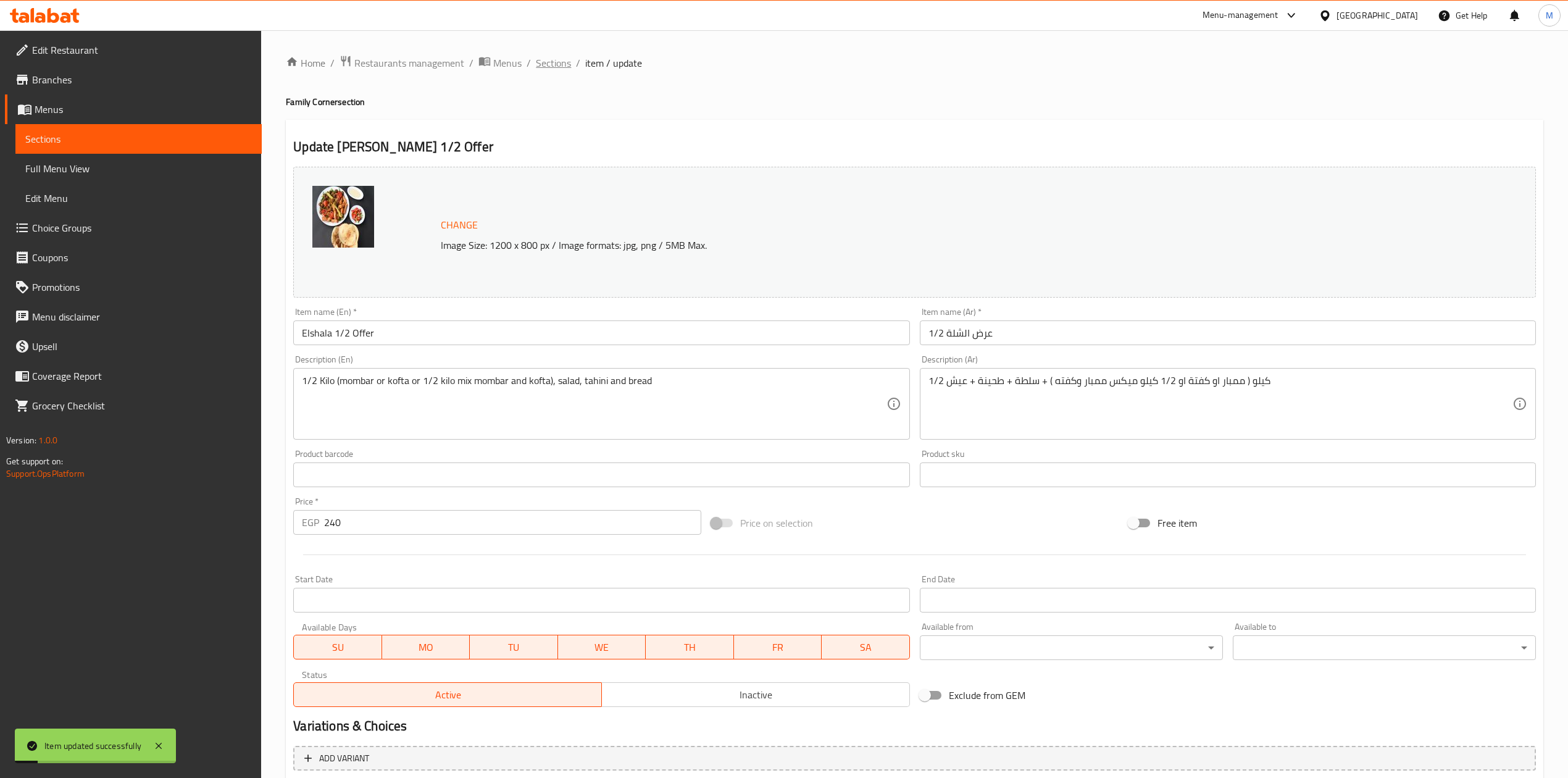
click at [544, 68] on span "Sections" at bounding box center [554, 63] width 35 height 15
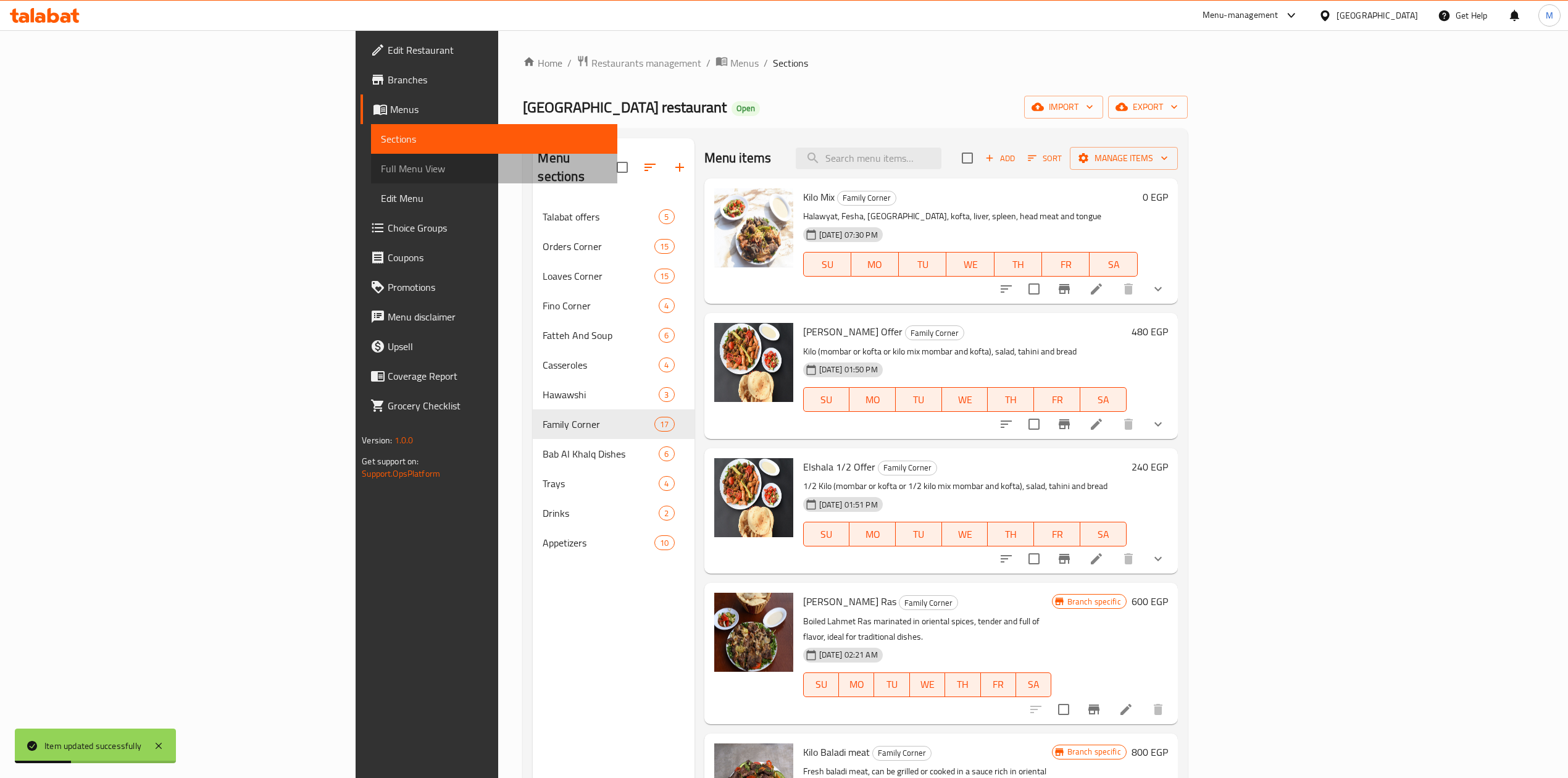
click at [381, 169] on span "Full Menu View" at bounding box center [494, 169] width 227 height 15
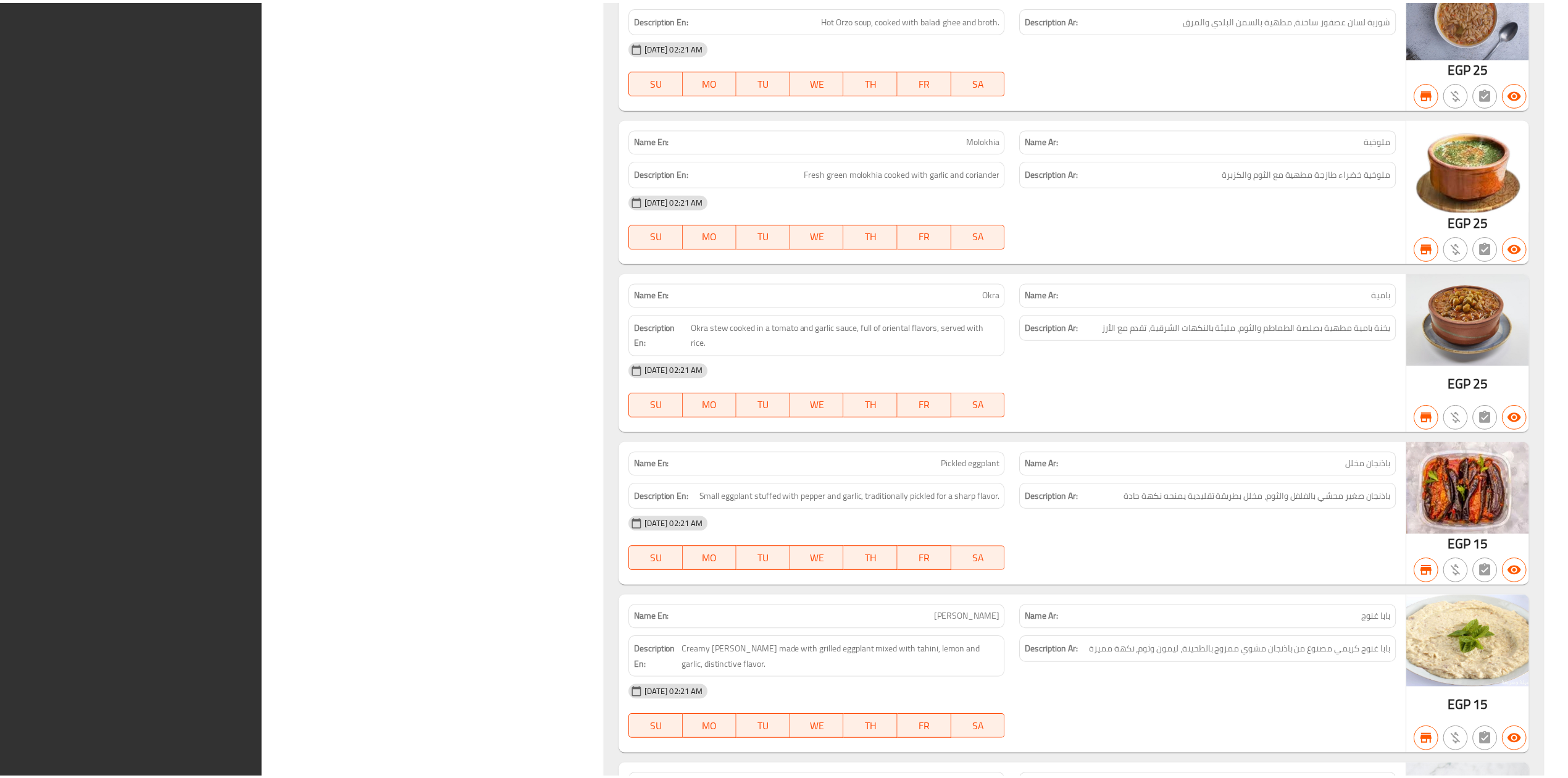
scroll to position [17580, 0]
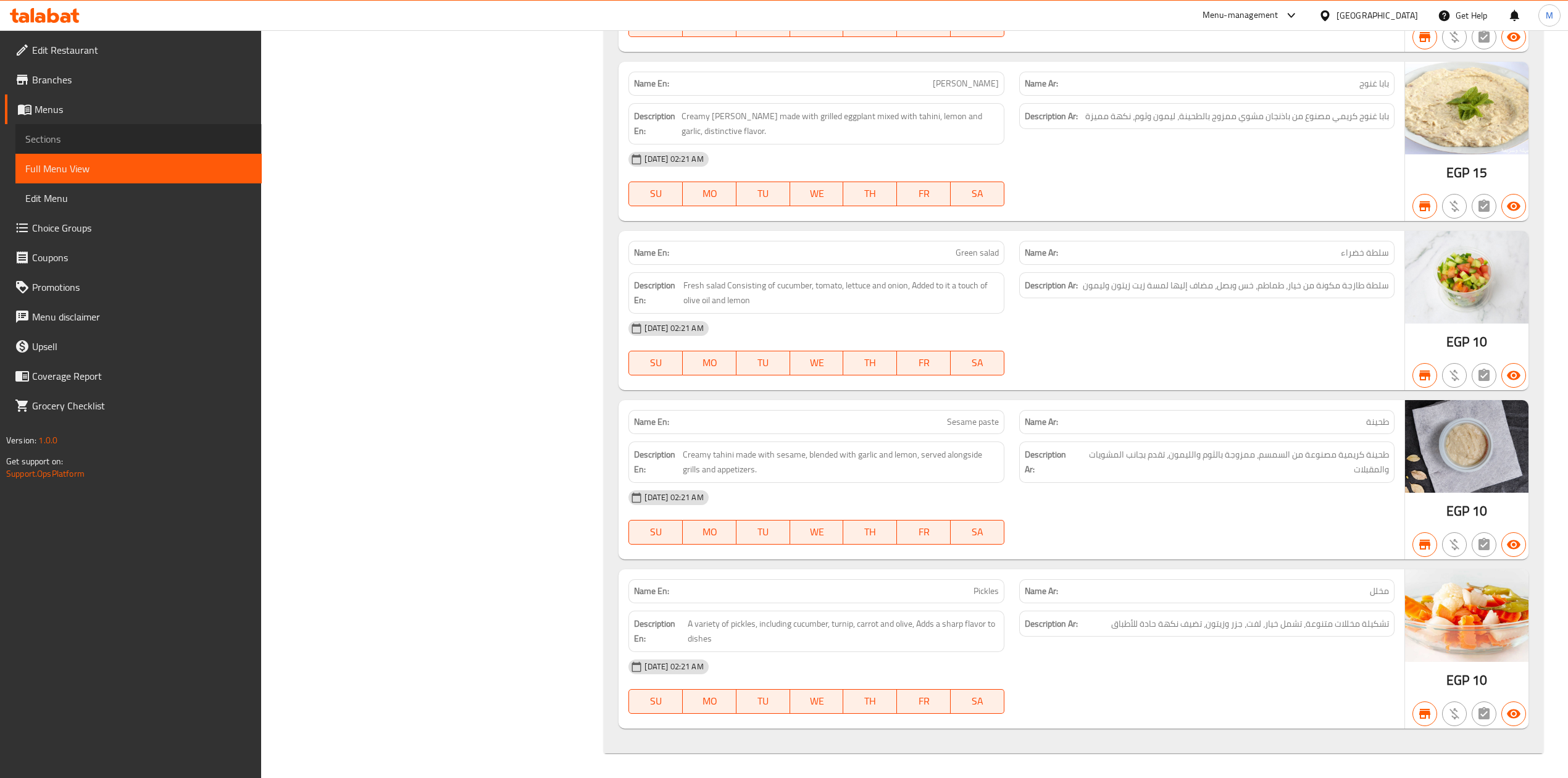
drag, startPoint x: 109, startPoint y: 142, endPoint x: 122, endPoint y: 146, distance: 13.6
click at [109, 142] on span "Sections" at bounding box center [138, 139] width 227 height 15
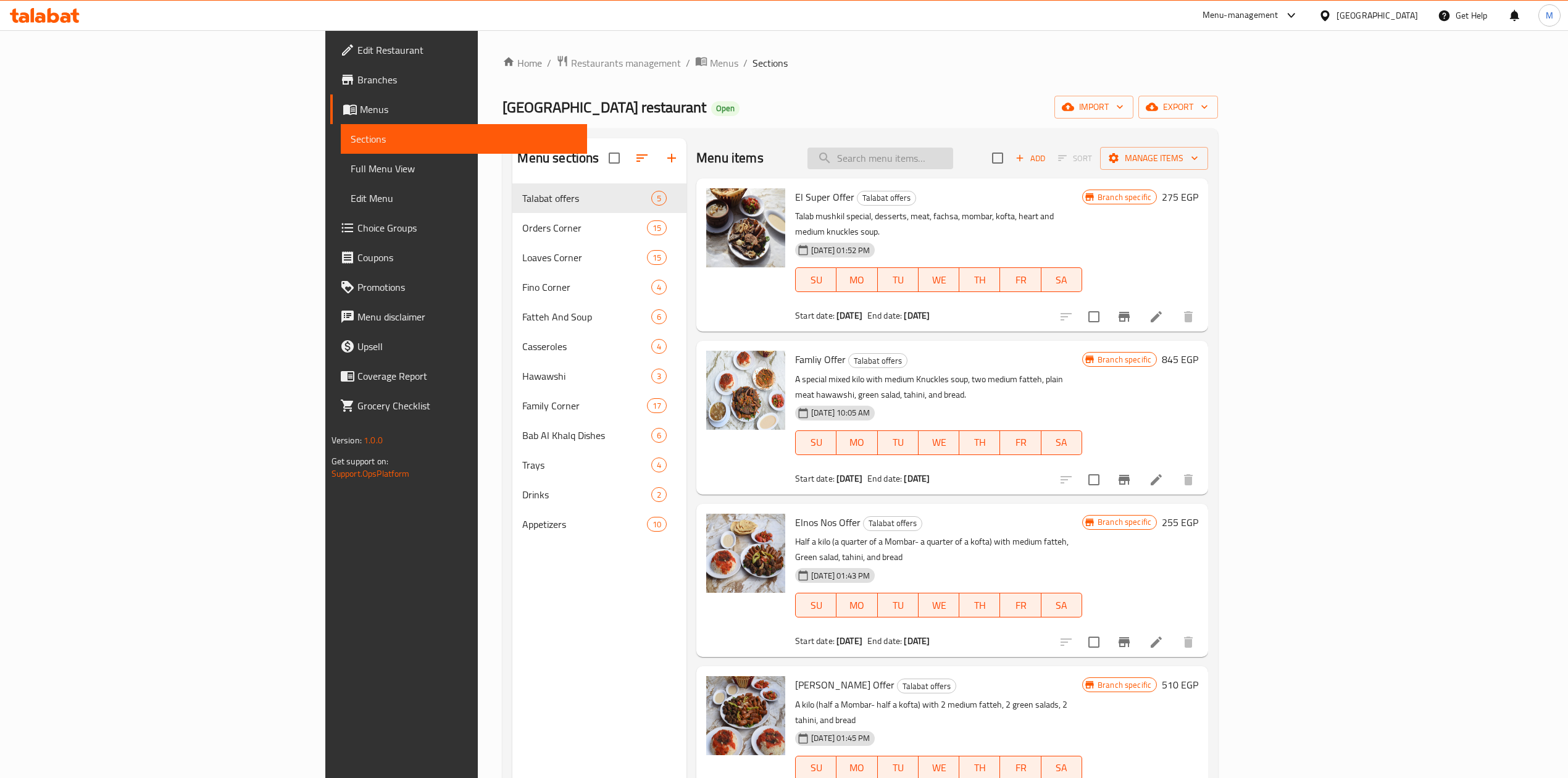
click at [953, 161] on input "search" at bounding box center [880, 158] width 146 height 22
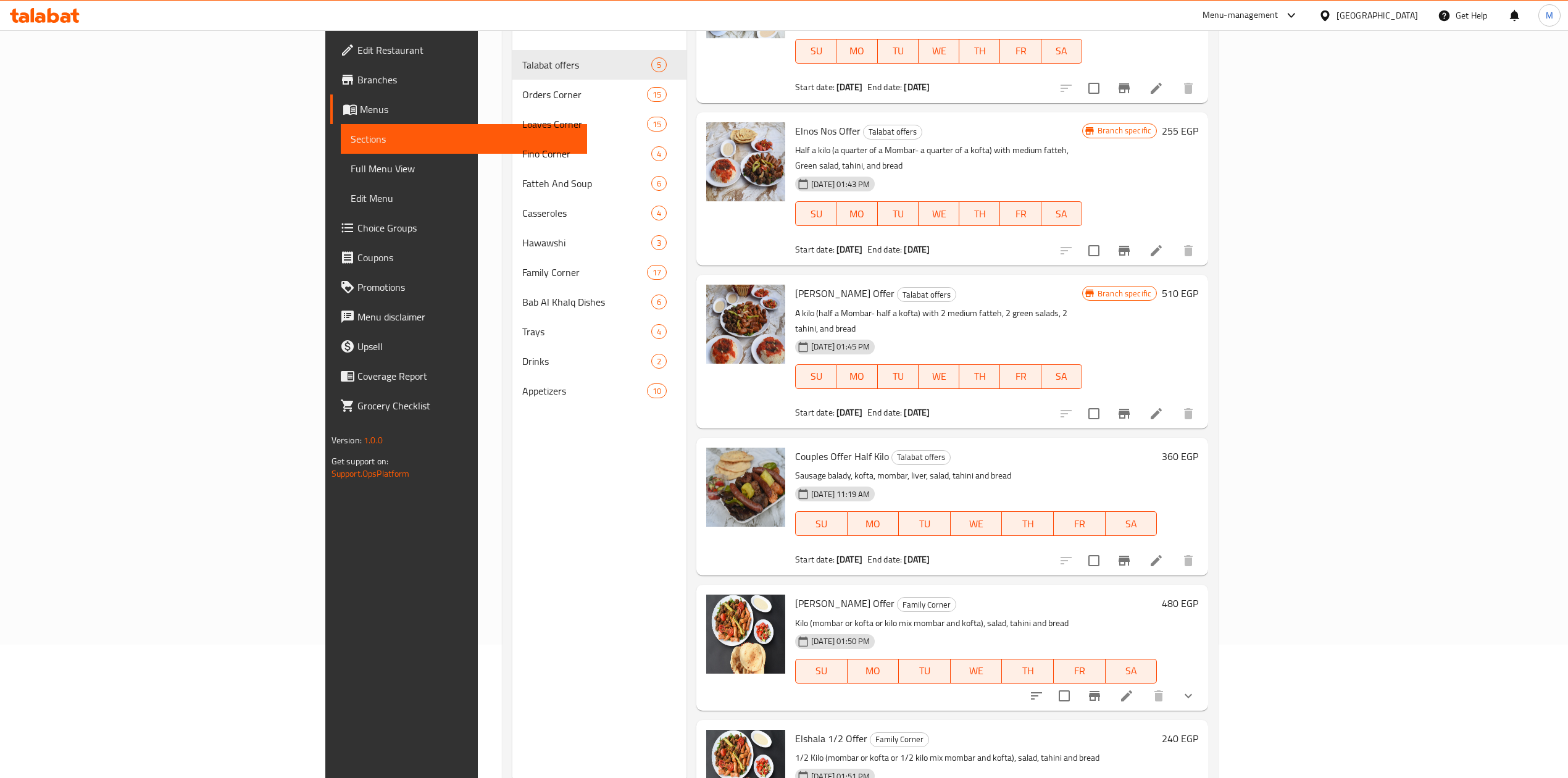
scroll to position [173, 0]
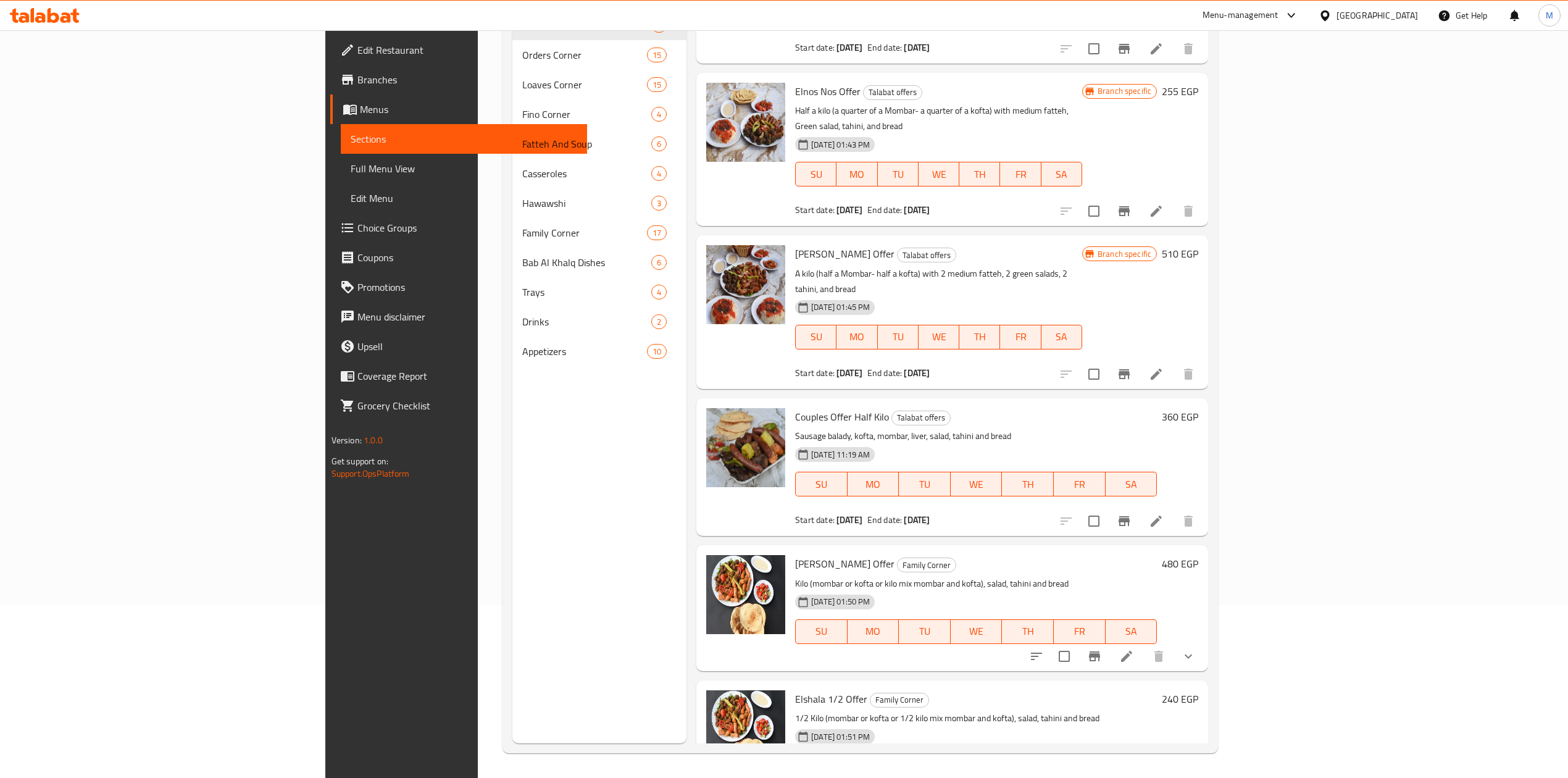
type input "OFfer"
click at [796, 555] on span "[PERSON_NAME] Offer" at bounding box center [845, 563] width 100 height 18
copy h6 "[PERSON_NAME] Offer"
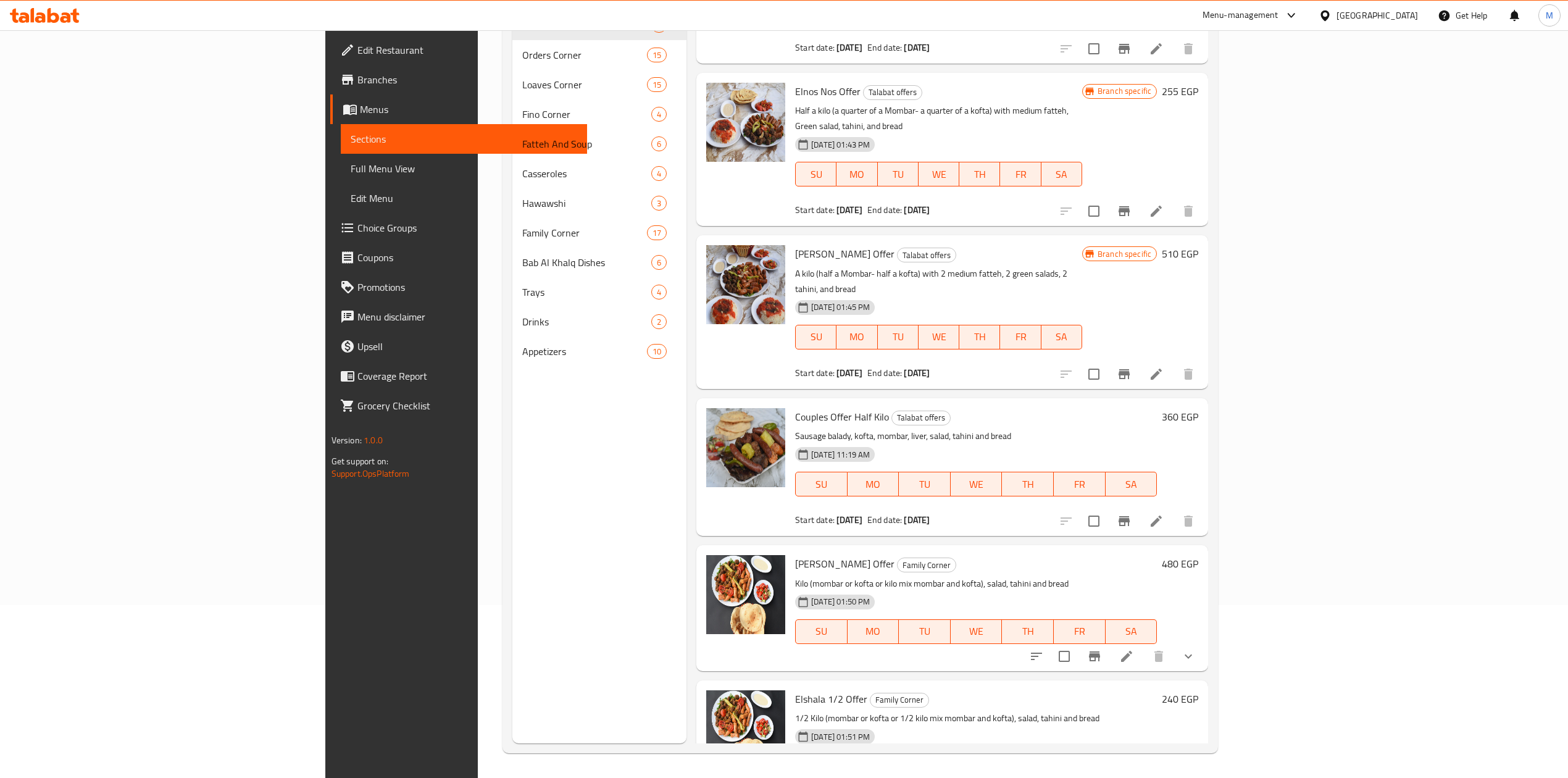
click at [796, 690] on span "Elshala 1/2 Offer" at bounding box center [831, 699] width 72 height 18
copy h6 "Elshala 1/2 Offer"
